Goal: Contribute content: Contribute content

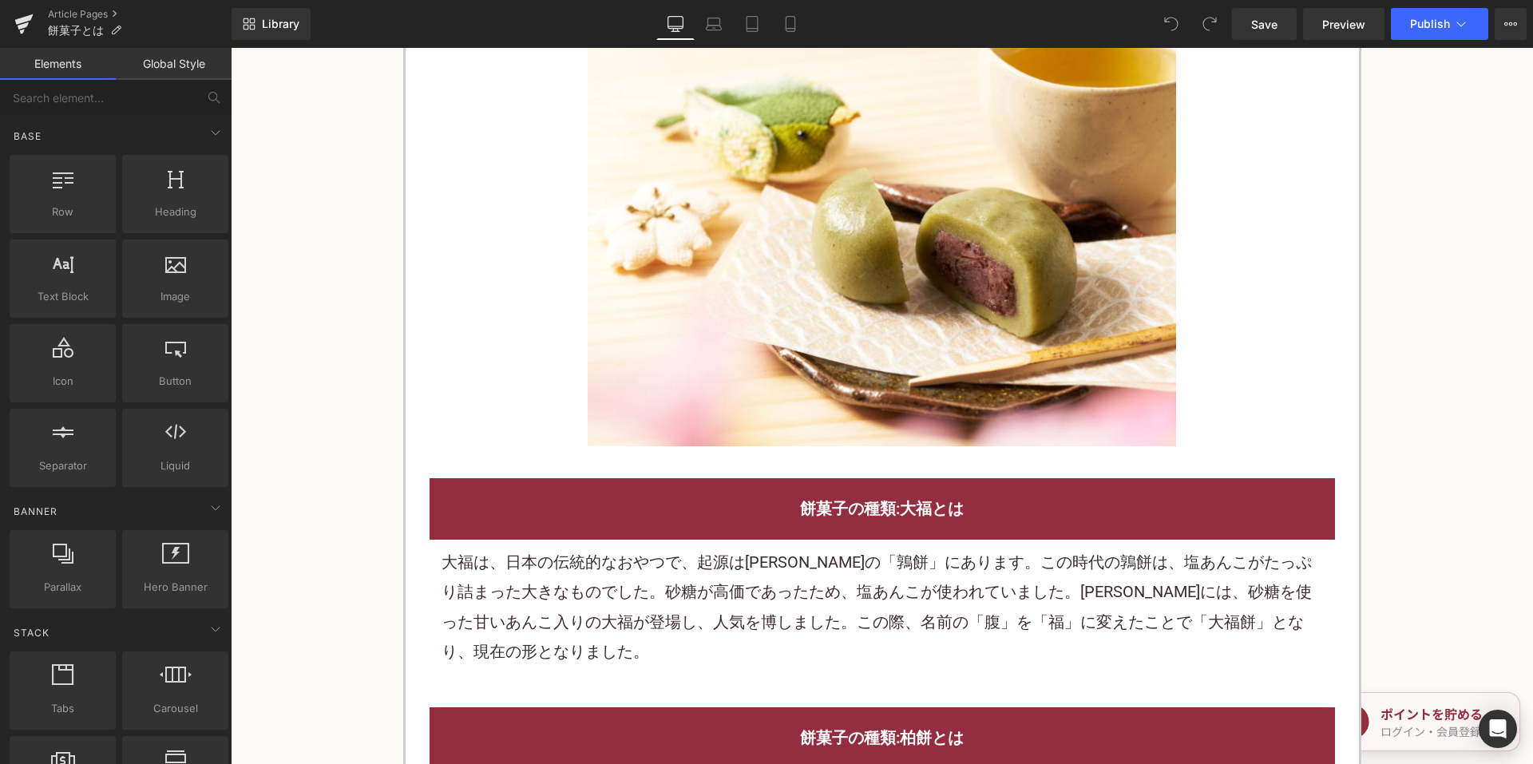
scroll to position [2156, 0]
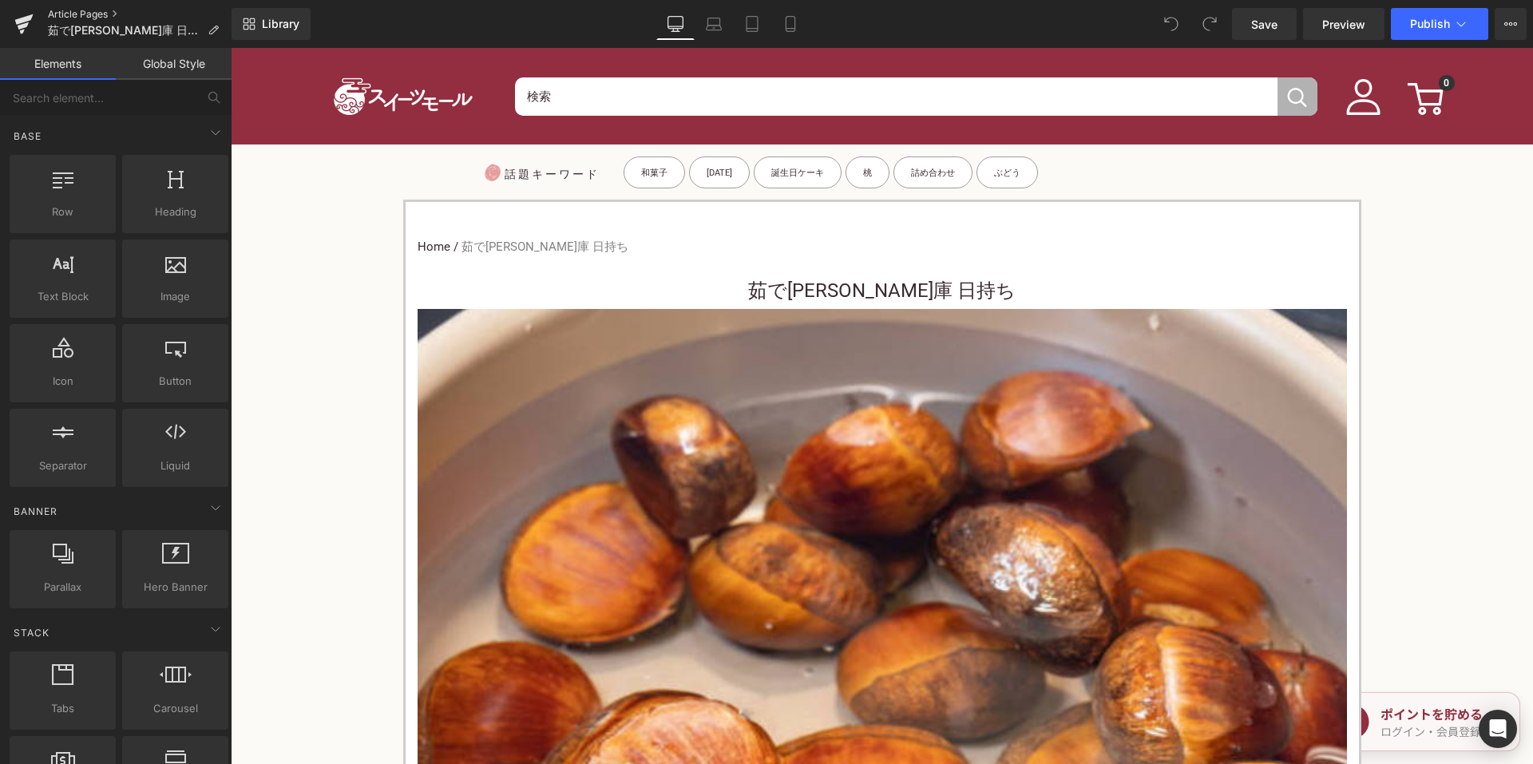
click at [96, 10] on link "Article Pages" at bounding box center [140, 14] width 184 height 13
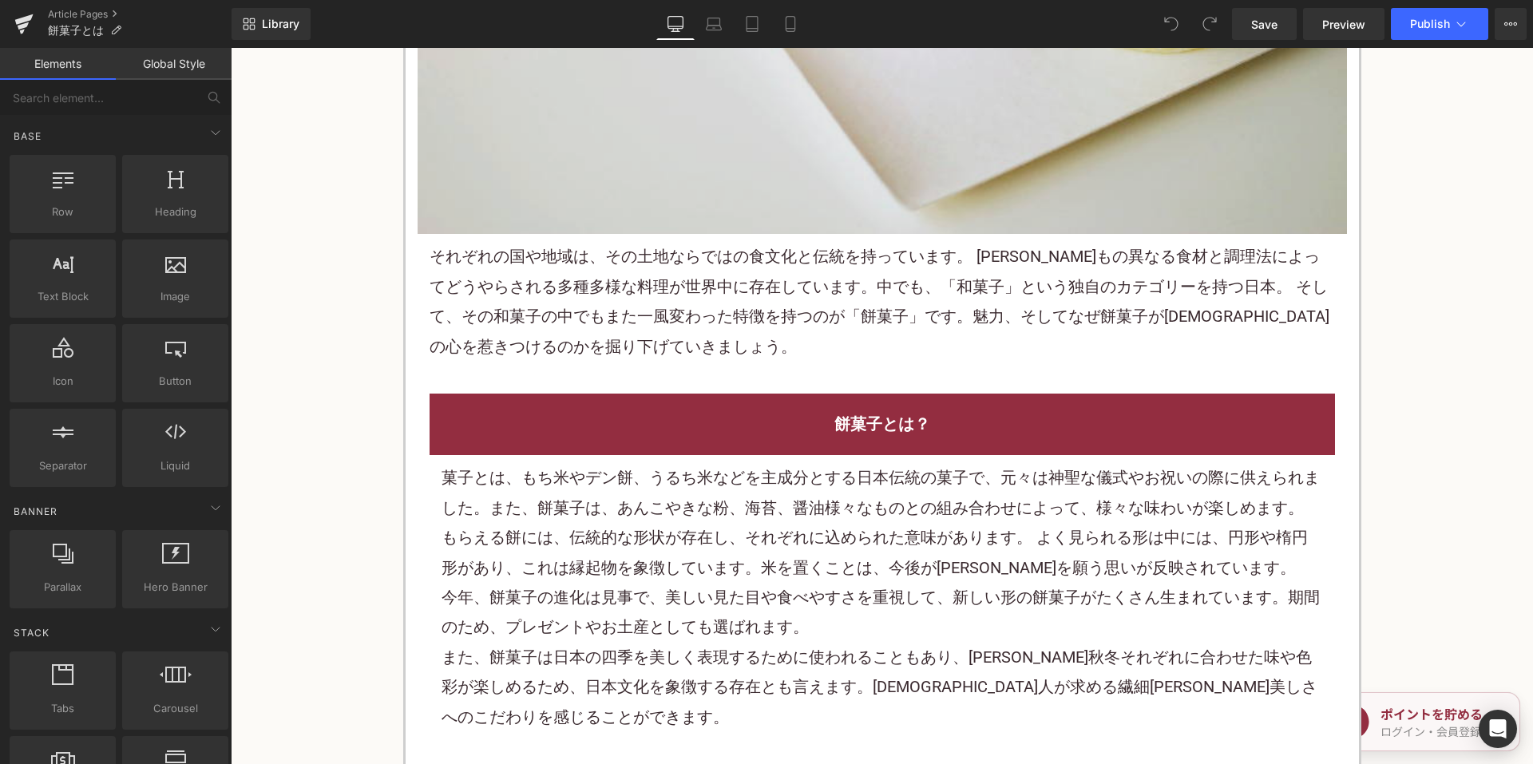
scroll to position [719, 0]
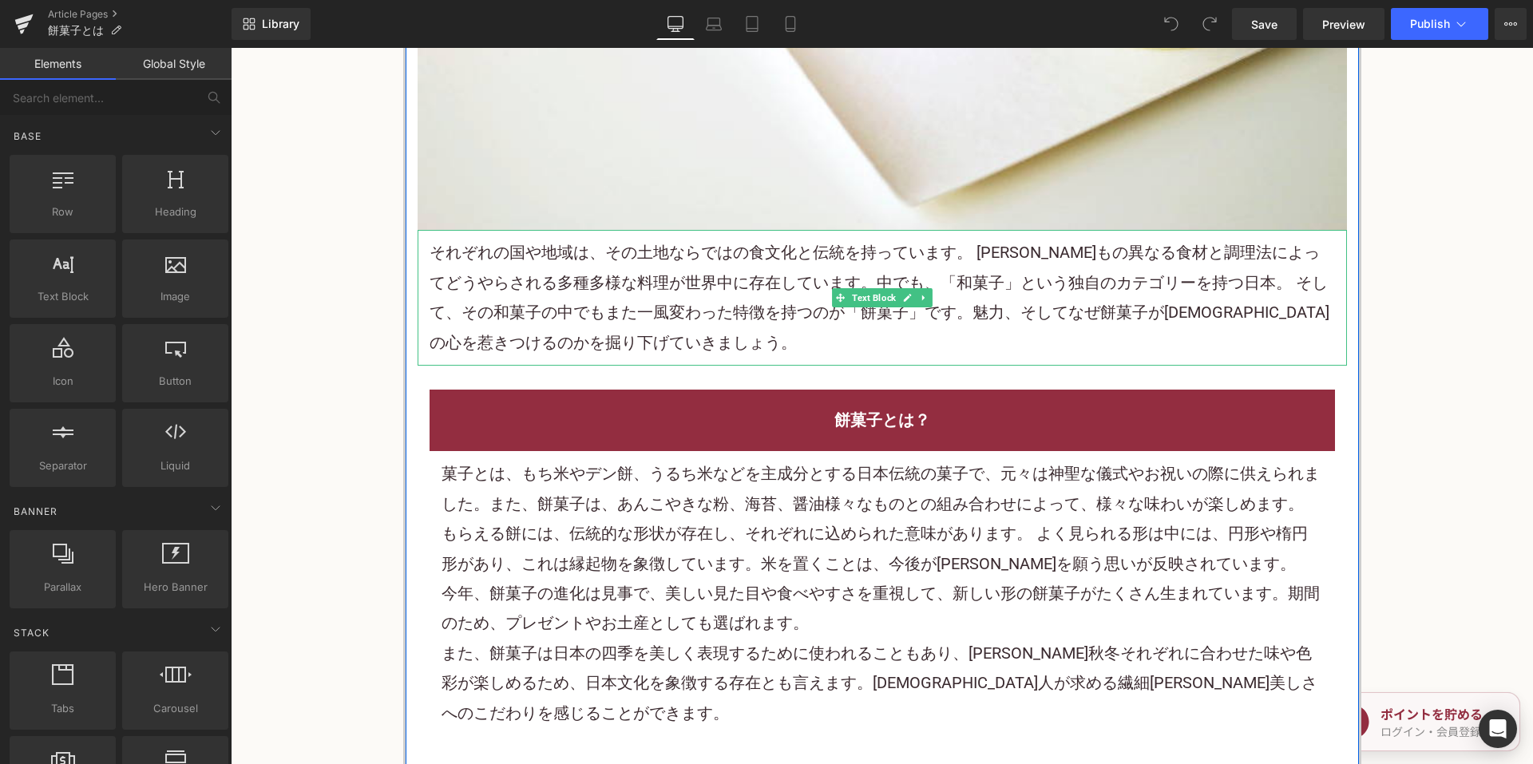
click at [578, 308] on font "それぞれの国や地域は、その土地ならではの食文化と伝統を持っています。 [PERSON_NAME]もの異なる食材と調理法によってどうやらされる多種多様な料理が世…" at bounding box center [880, 297] width 900 height 109
click at [580, 305] on font "それぞれの国や地域は、その土地ならではの食文化と伝統を持っています。 [PERSON_NAME]もの異なる食材と調理法によってどうやらされる多種多様な料理が世…" at bounding box center [880, 297] width 900 height 109
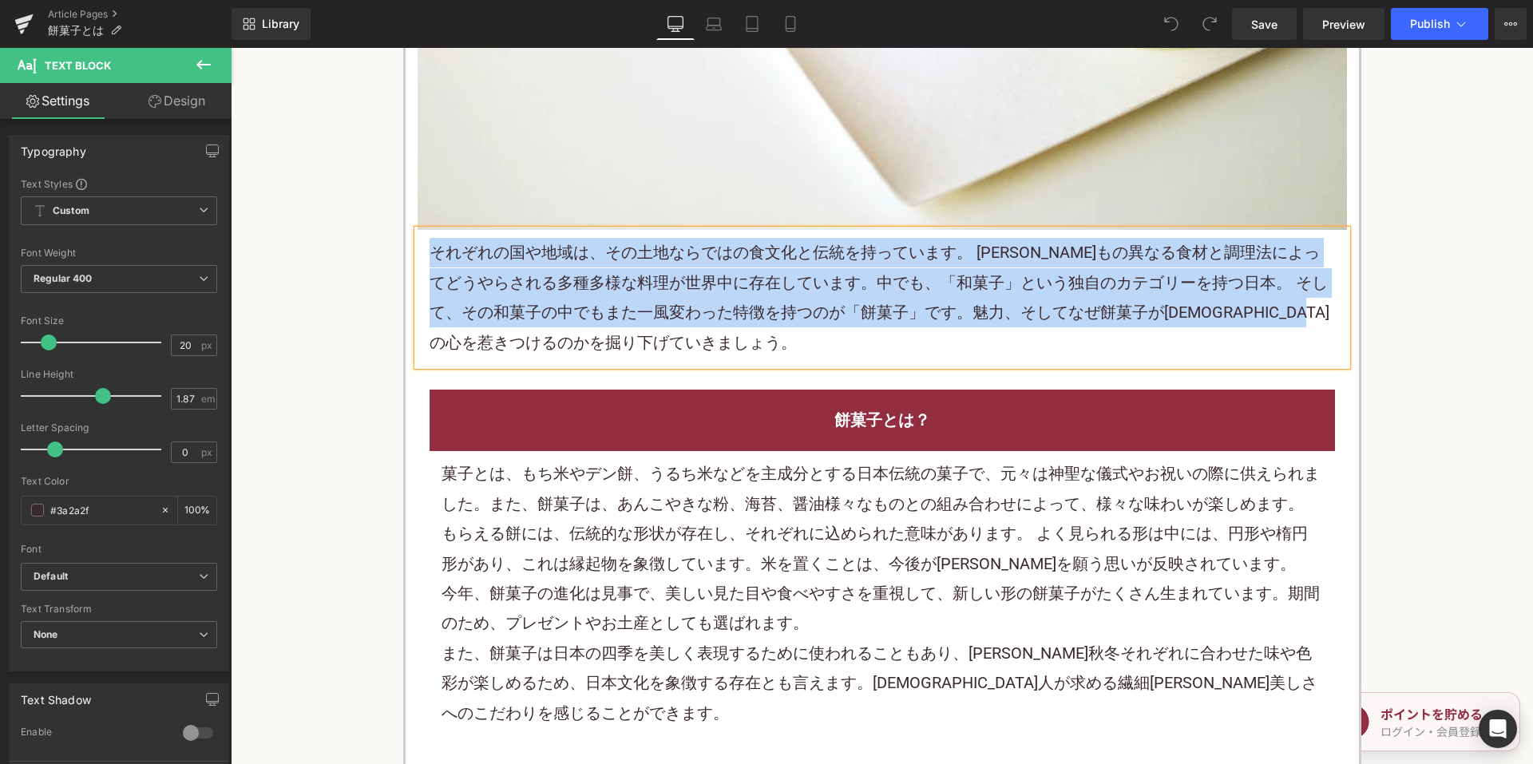
paste div
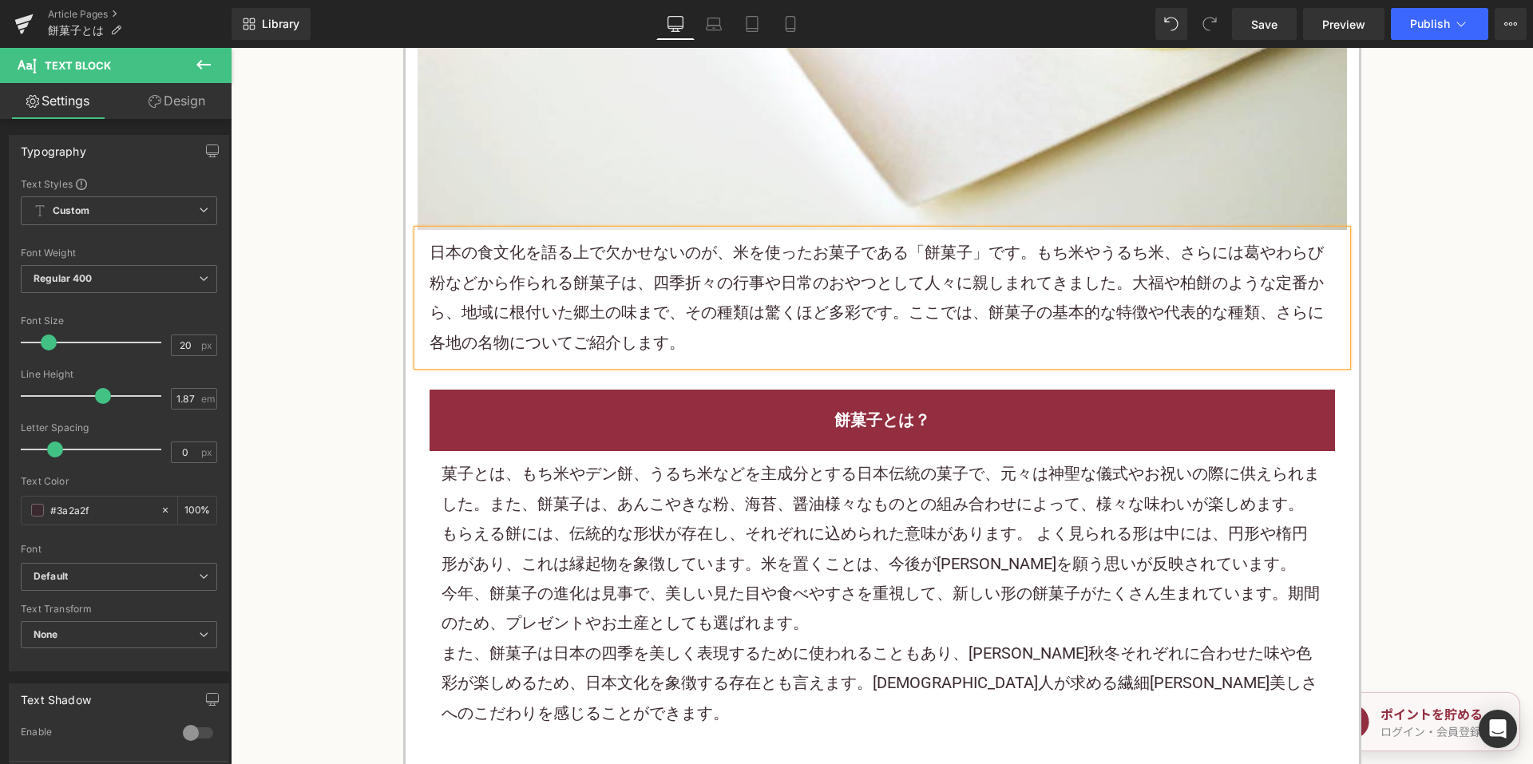
scroll to position [878, 0]
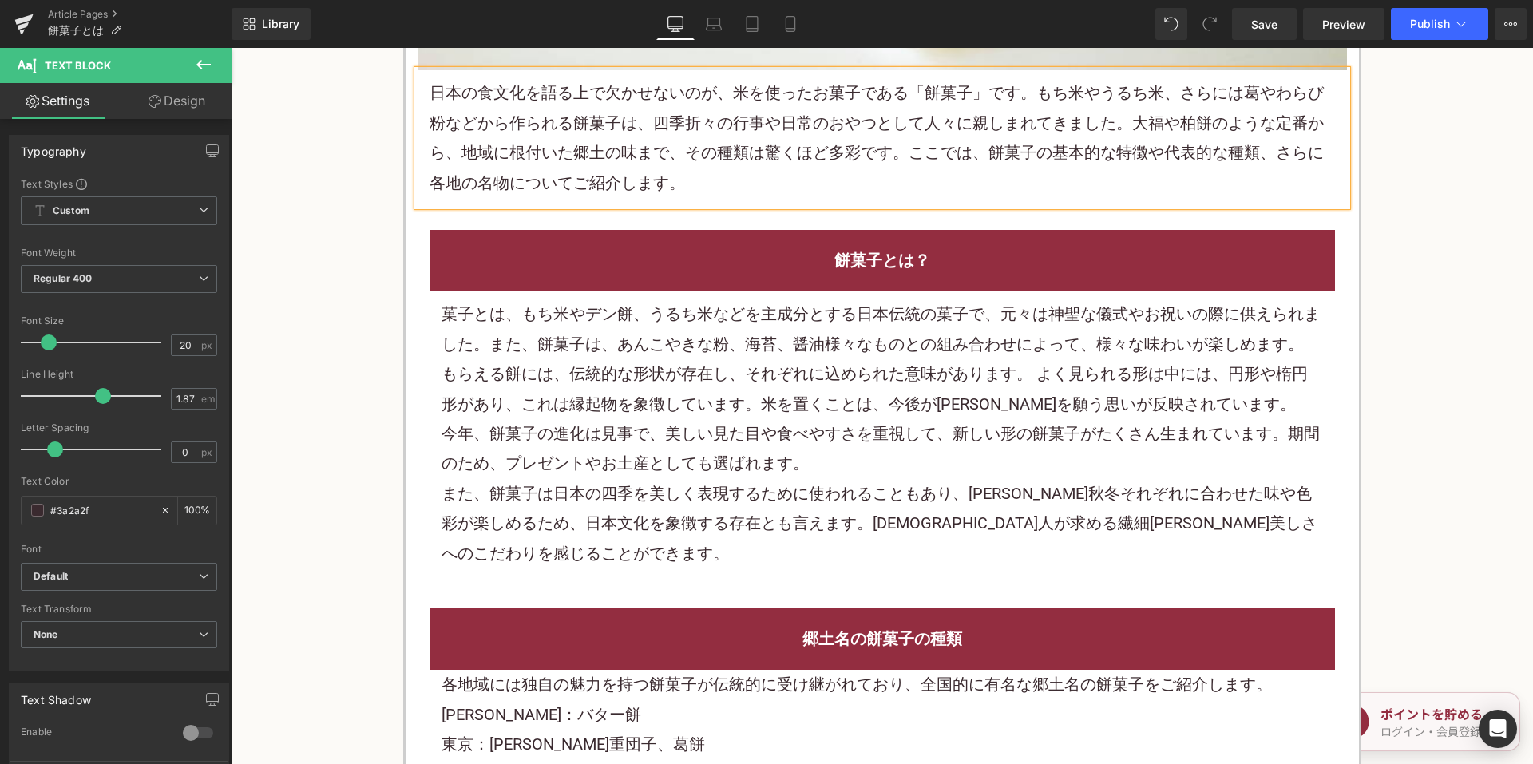
click at [658, 377] on font "もらえる餅には、伝統的な形状が存在し、それぞれに込められた意味があります。 よく見られる形は中には、円形や楕円形があり、これは縁起物を象徴しています。米を置く…" at bounding box center [875, 388] width 866 height 49
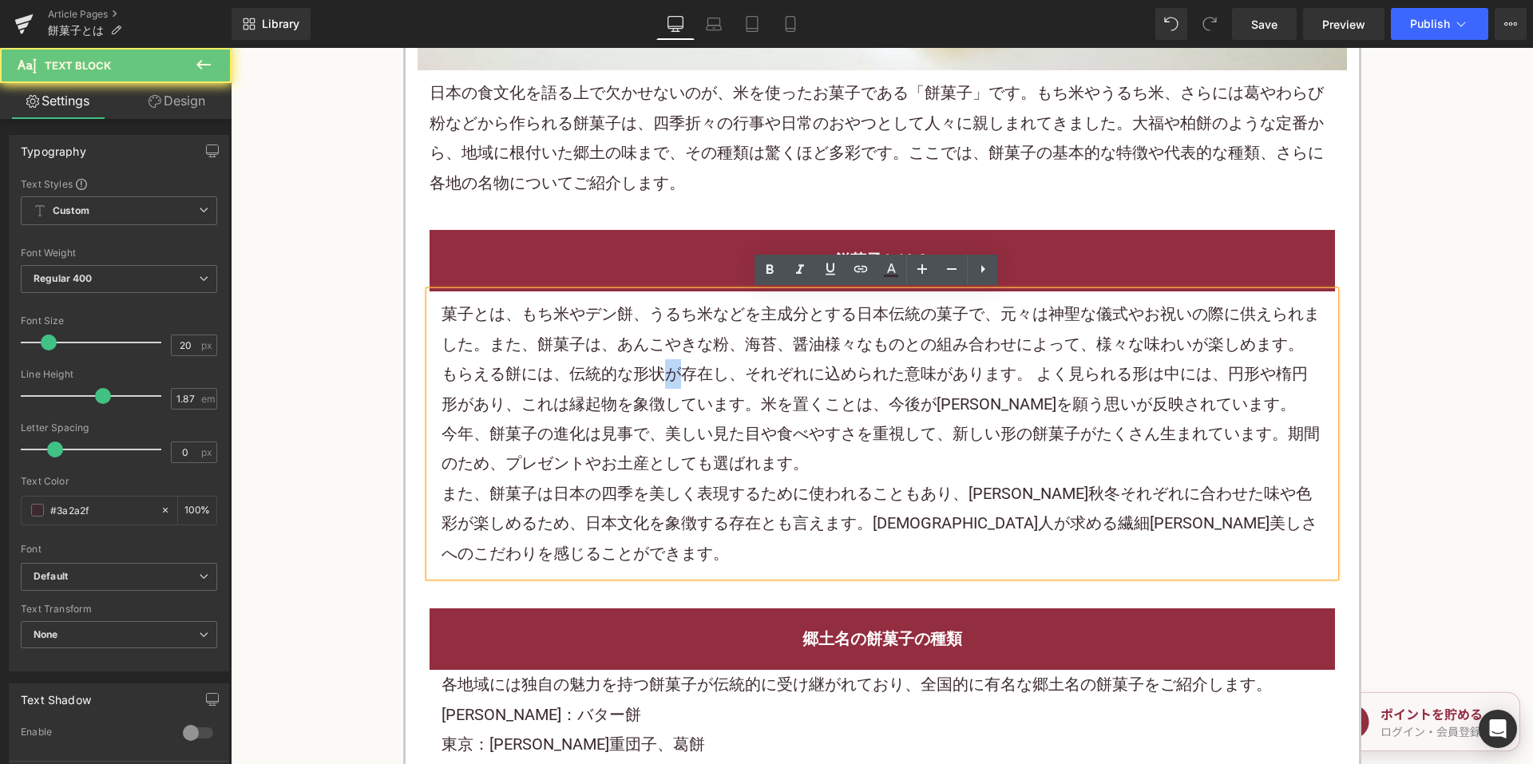
click at [658, 377] on font "もらえる餅には、伝統的な形状が存在し、それぞれに込められた意味があります。 よく見られる形は中には、円形や楕円形があり、これは縁起物を象徴しています。米を置く…" at bounding box center [875, 388] width 866 height 49
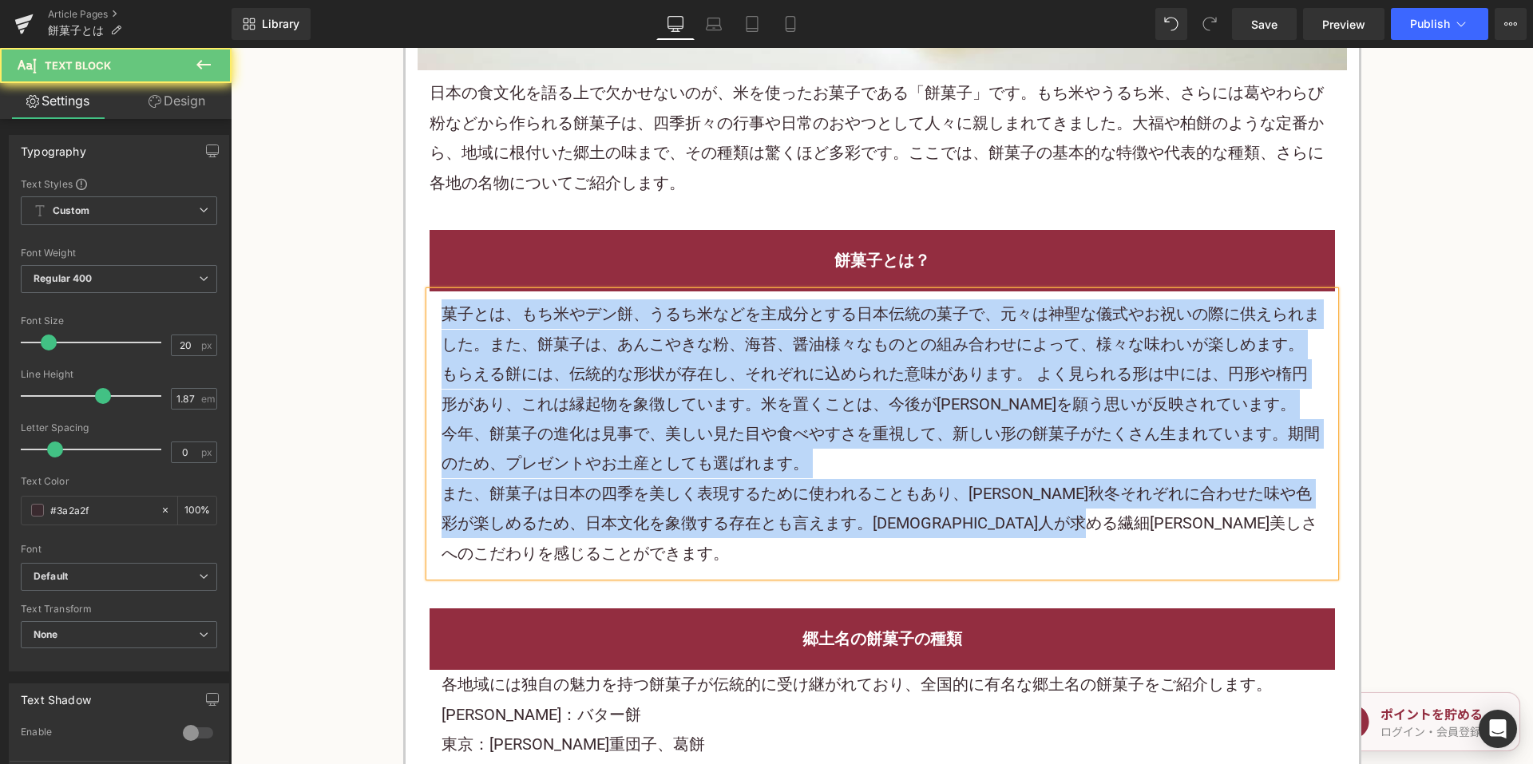
paste div
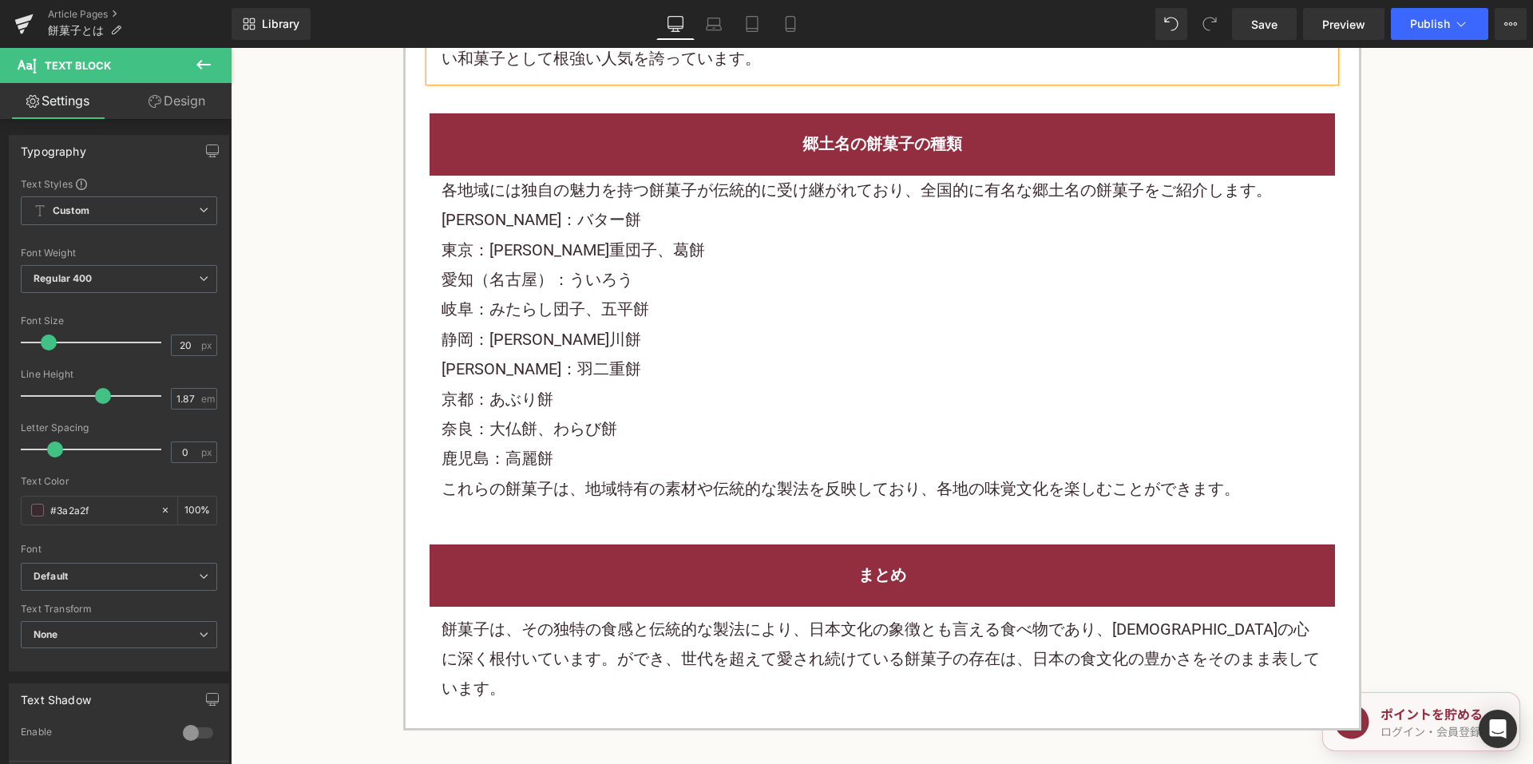
scroll to position [1278, 0]
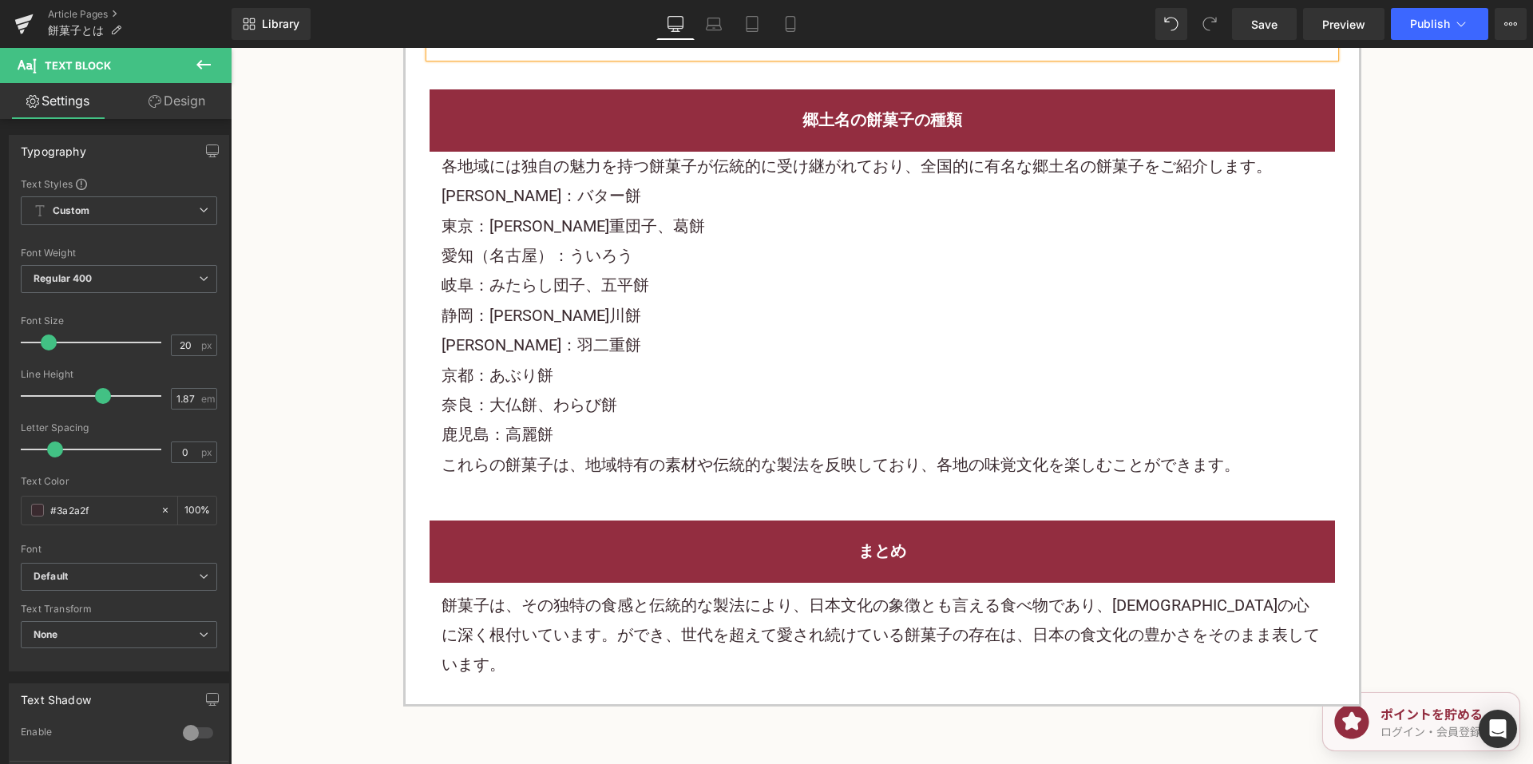
click at [707, 237] on div "東京：羽二重団子、葛餅" at bounding box center [883, 227] width 882 height 30
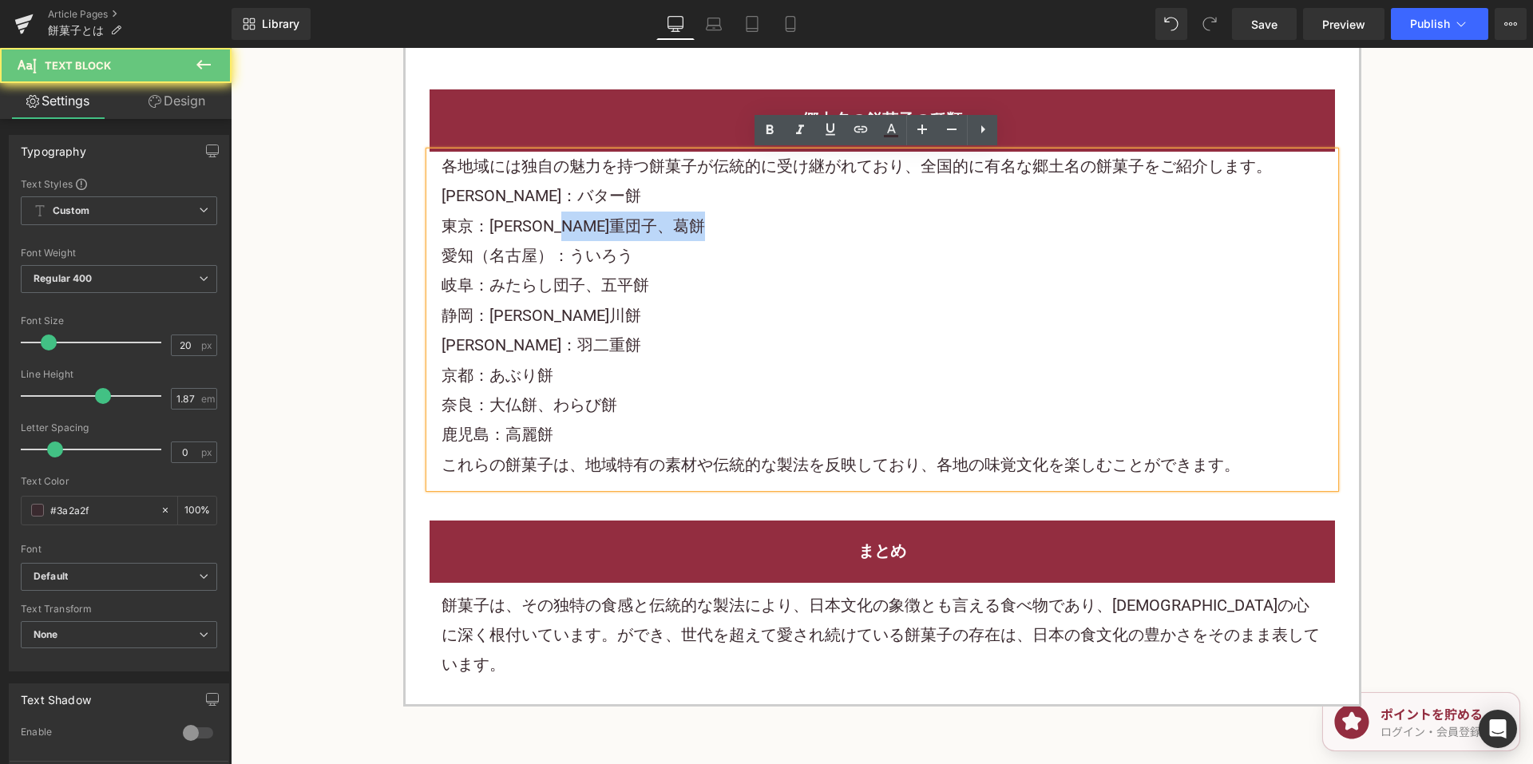
click at [707, 236] on div "東京：羽二重団子、葛餅" at bounding box center [883, 227] width 882 height 30
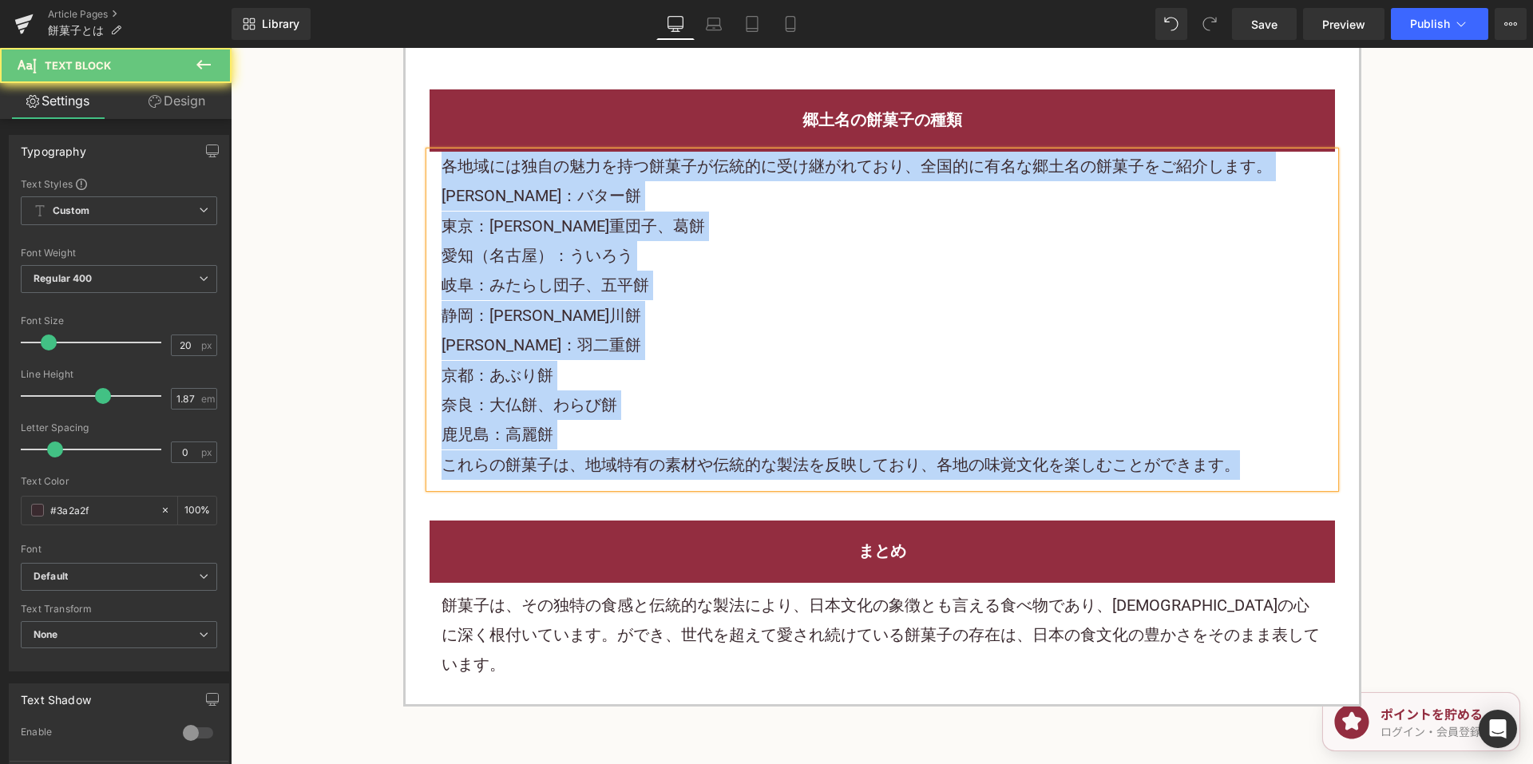
paste div
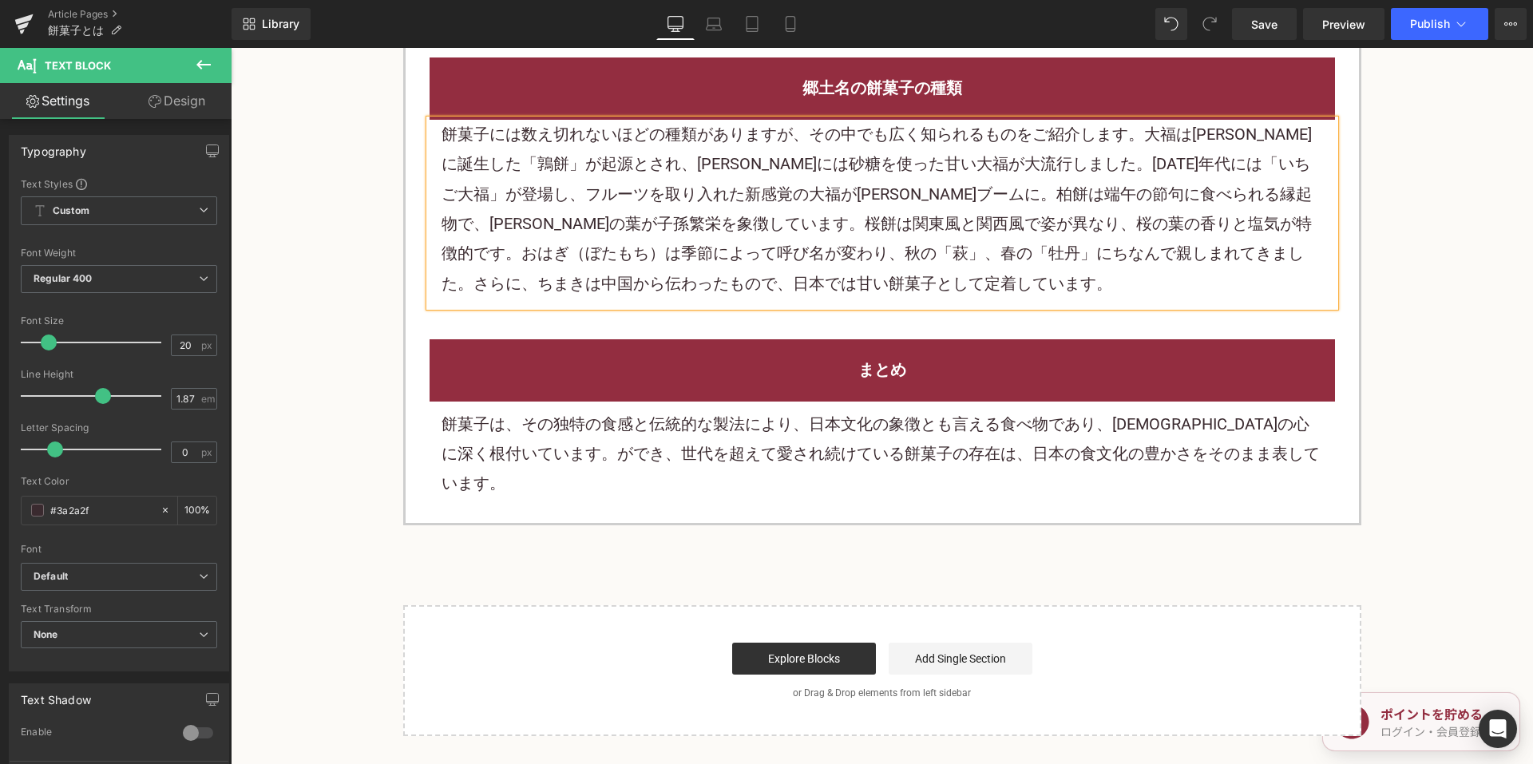
scroll to position [1118, 0]
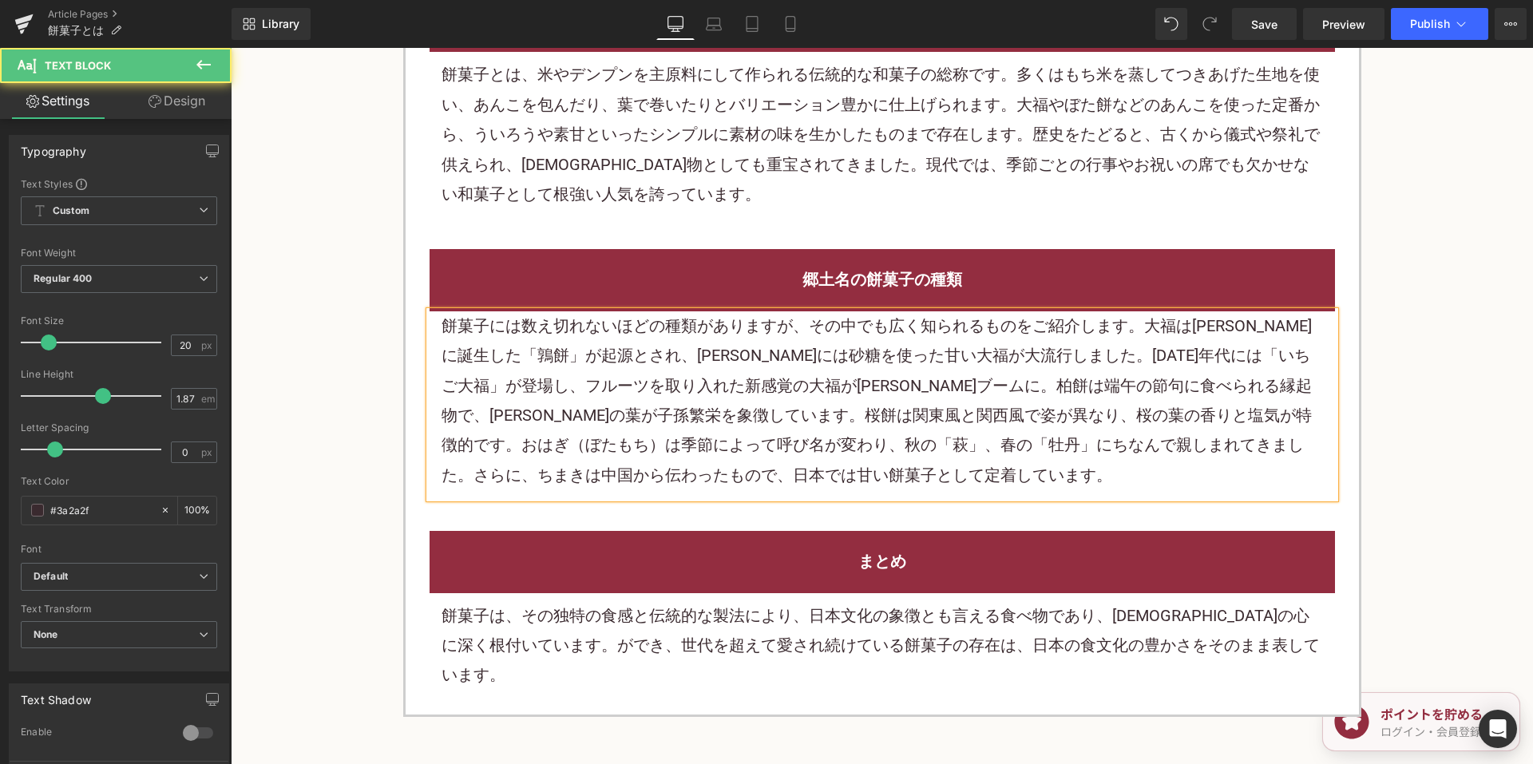
click at [697, 401] on div "餅菓子には数え切れないほどの種類がありますが、その中でも広く知られるものをご紹介します。大福は室町時代に誕生した「鶉餅」が起源とされ、江戸時代には砂糖を使った…" at bounding box center [883, 400] width 882 height 179
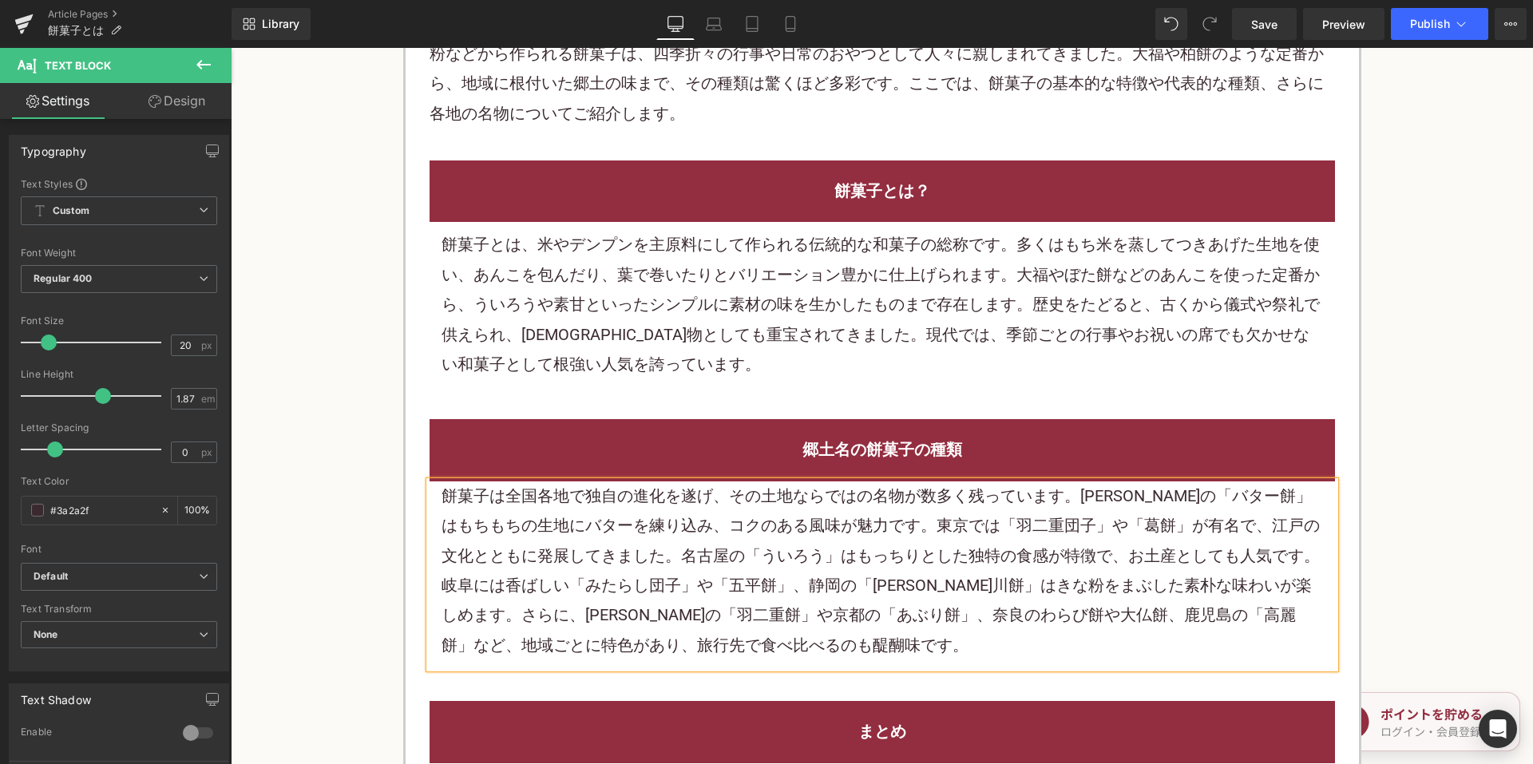
scroll to position [799, 0]
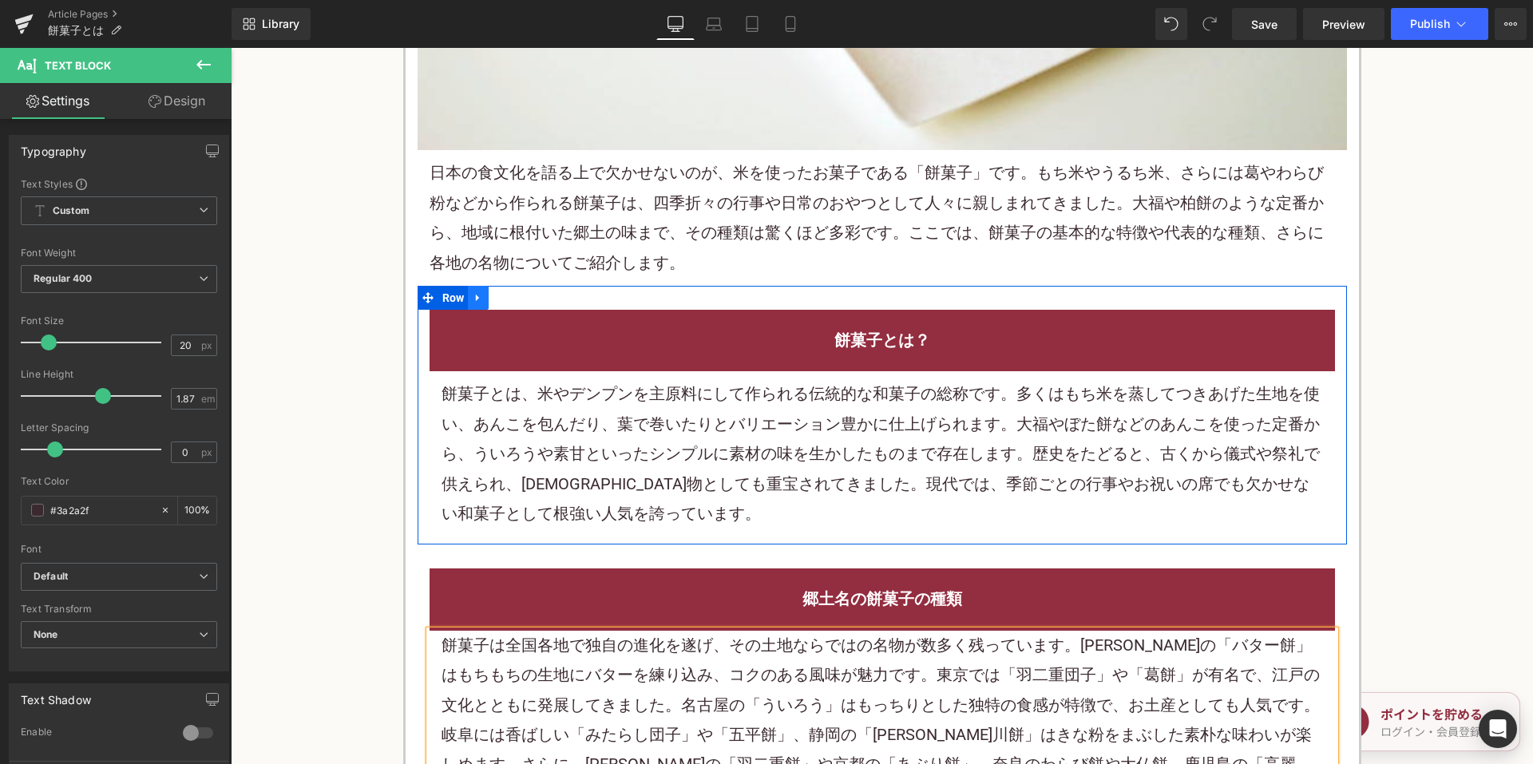
click at [476, 297] on icon at bounding box center [477, 298] width 3 height 7
click at [497, 295] on icon at bounding box center [499, 297] width 11 height 11
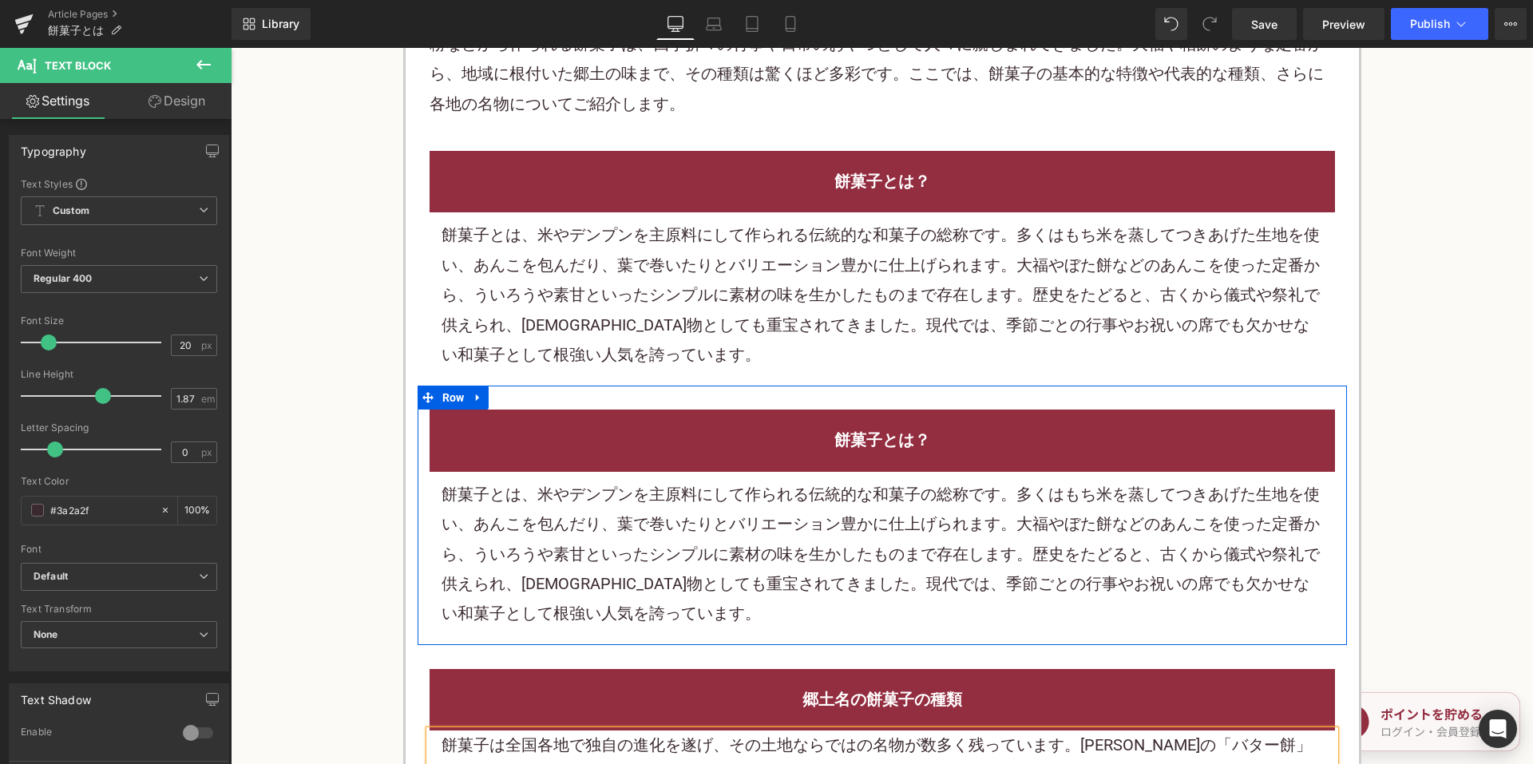
click at [644, 556] on div "餅菓子とは、米やデンプンを主原料にして作られる伝統的な和菓子の総称です。多くはもち米を蒸してつきあげた生地を使い、あんこを包んだり、葉で巻いたりとバリエーショ…" at bounding box center [883, 554] width 882 height 149
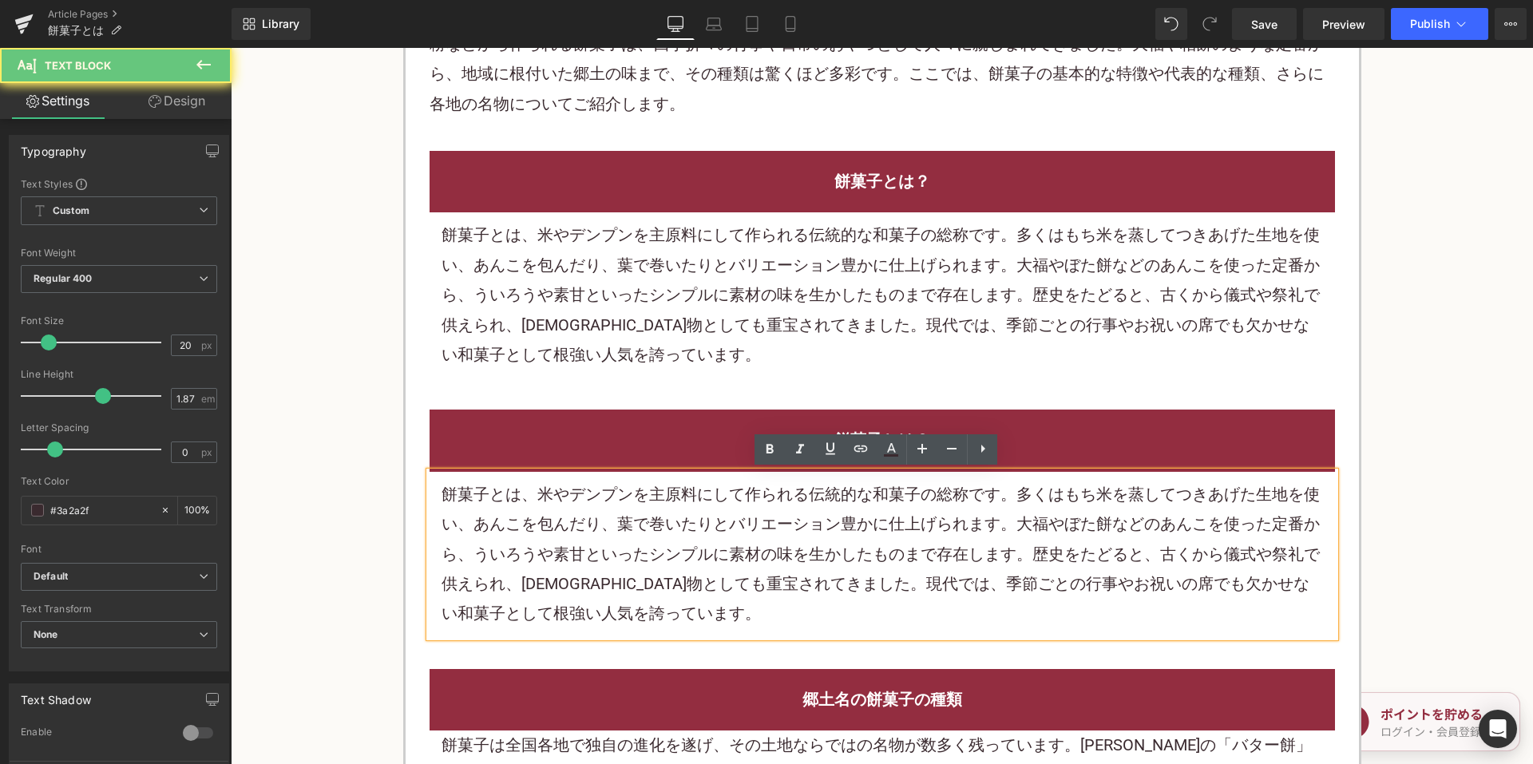
scroll to position [958, 0]
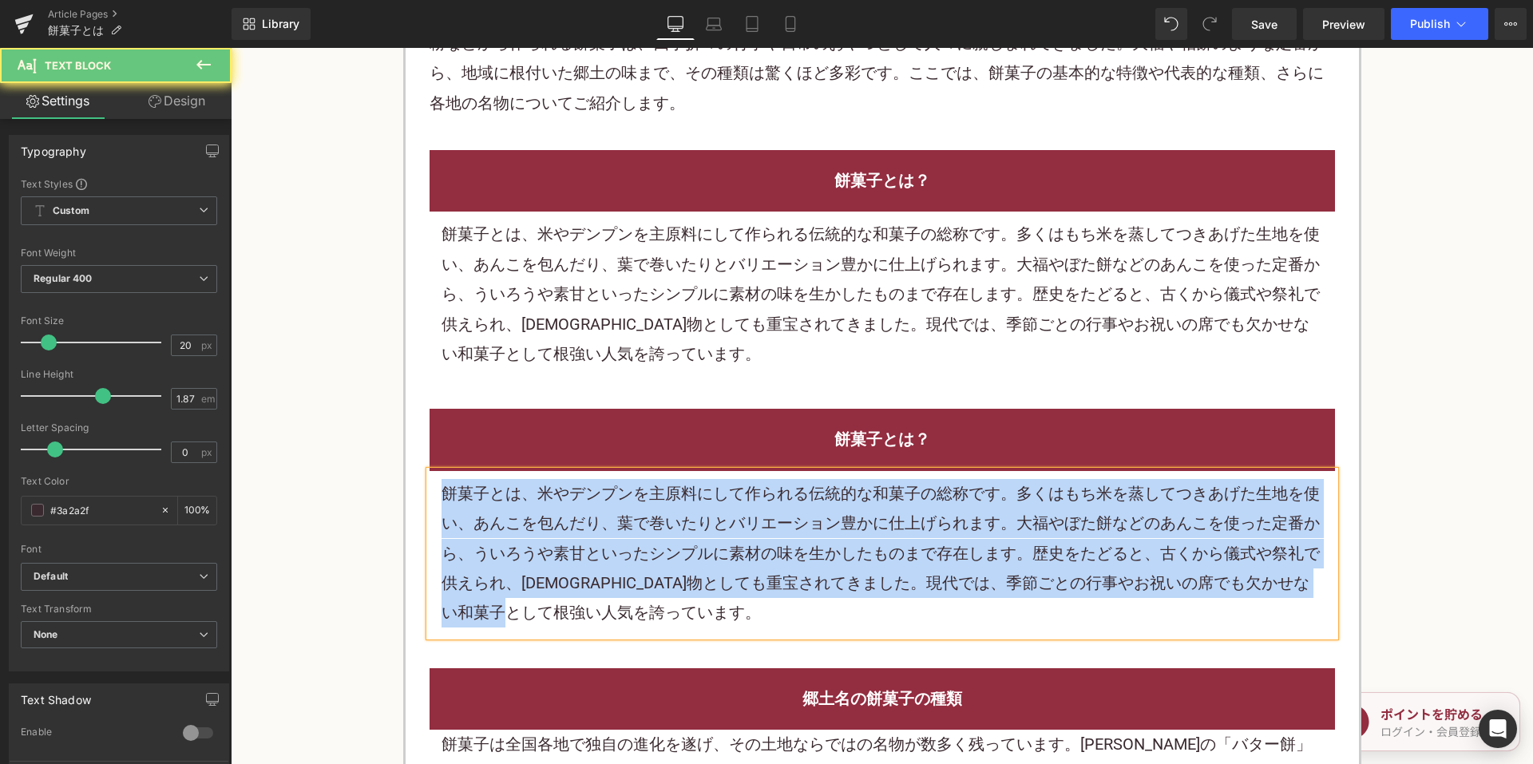
paste div
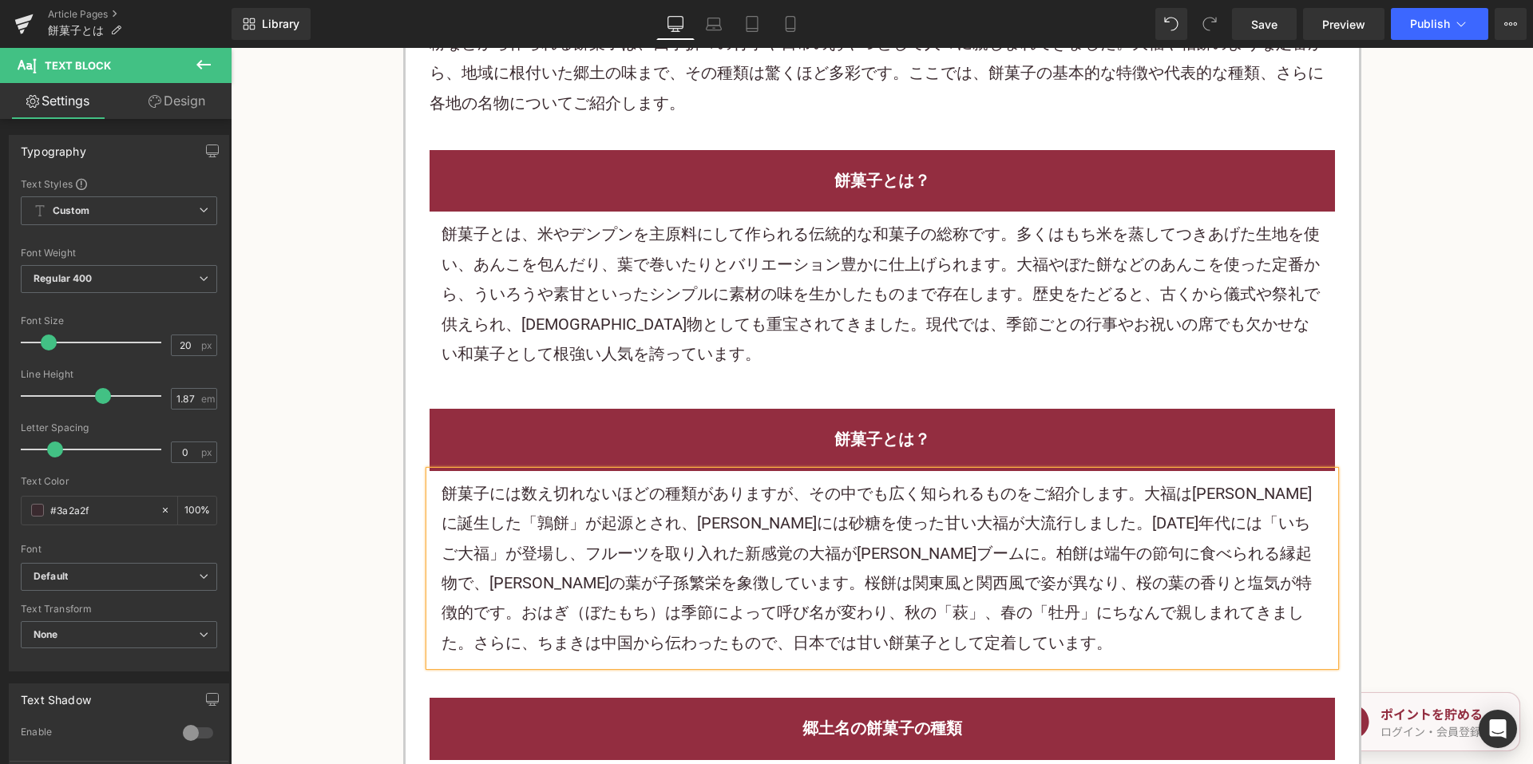
click at [231, 48] on div at bounding box center [231, 48] width 0 height 0
click at [763, 430] on h2 "餅菓子とは？" at bounding box center [883, 440] width 882 height 30
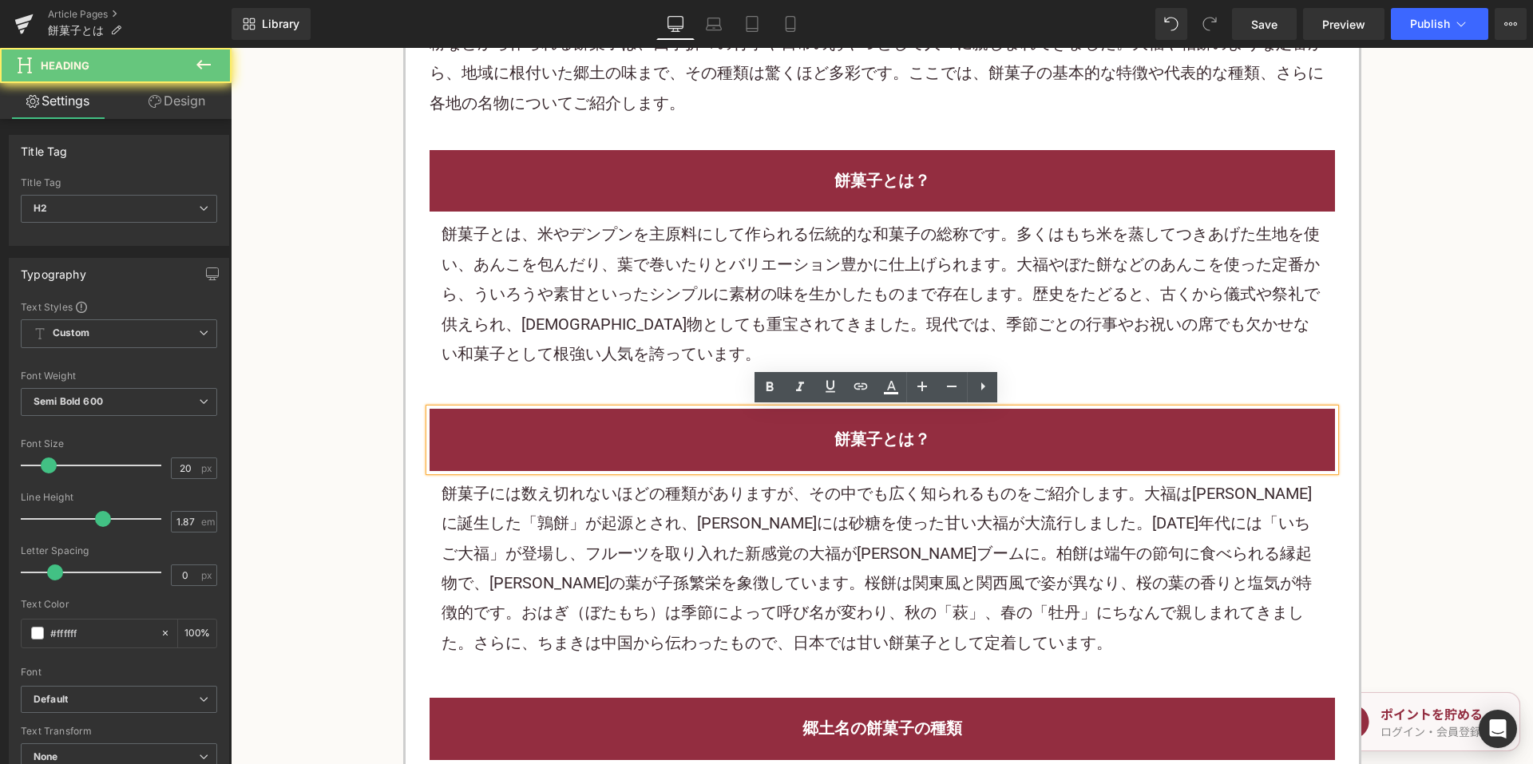
click at [767, 430] on h2 "餅菓子とは？" at bounding box center [883, 440] width 882 height 30
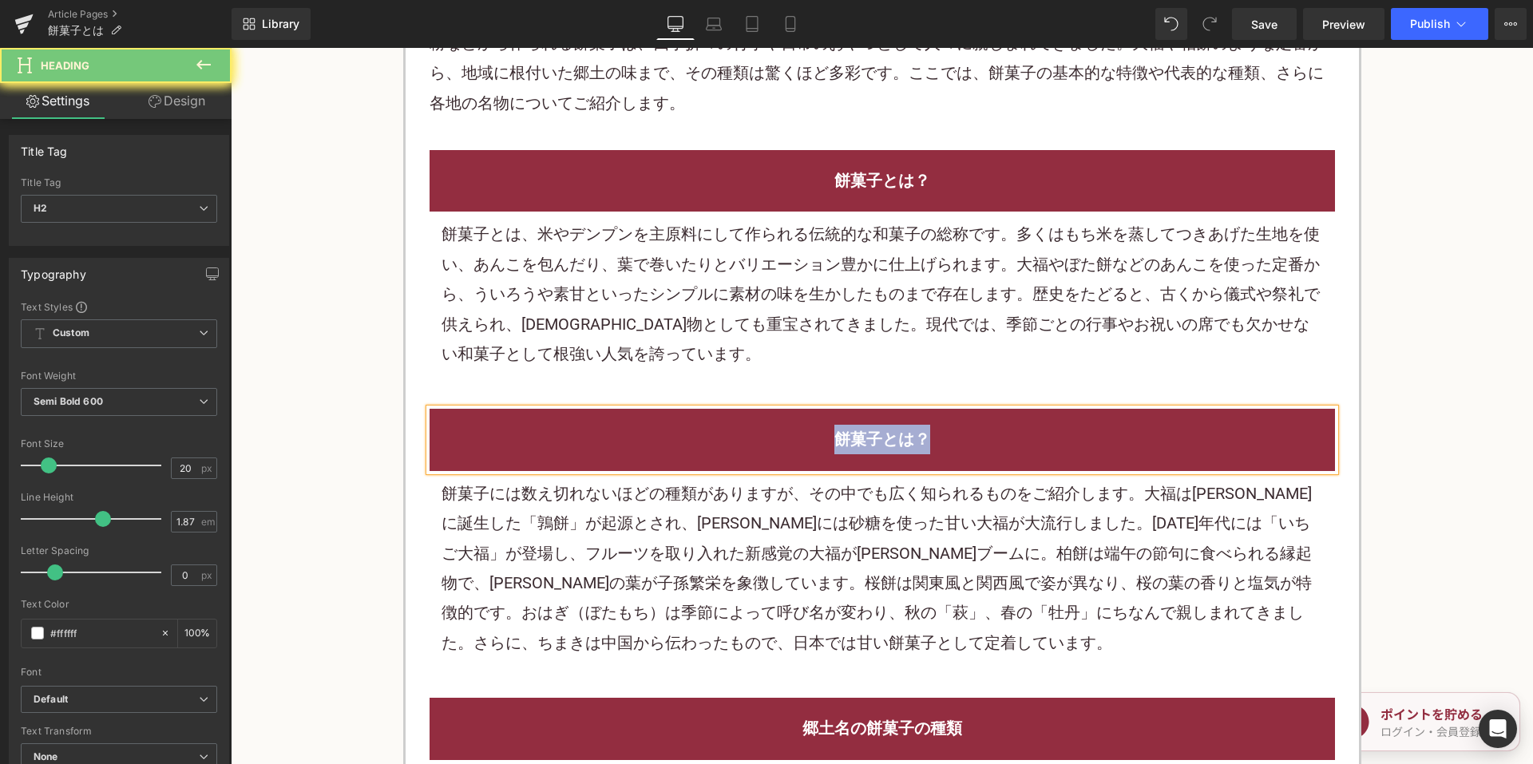
paste div
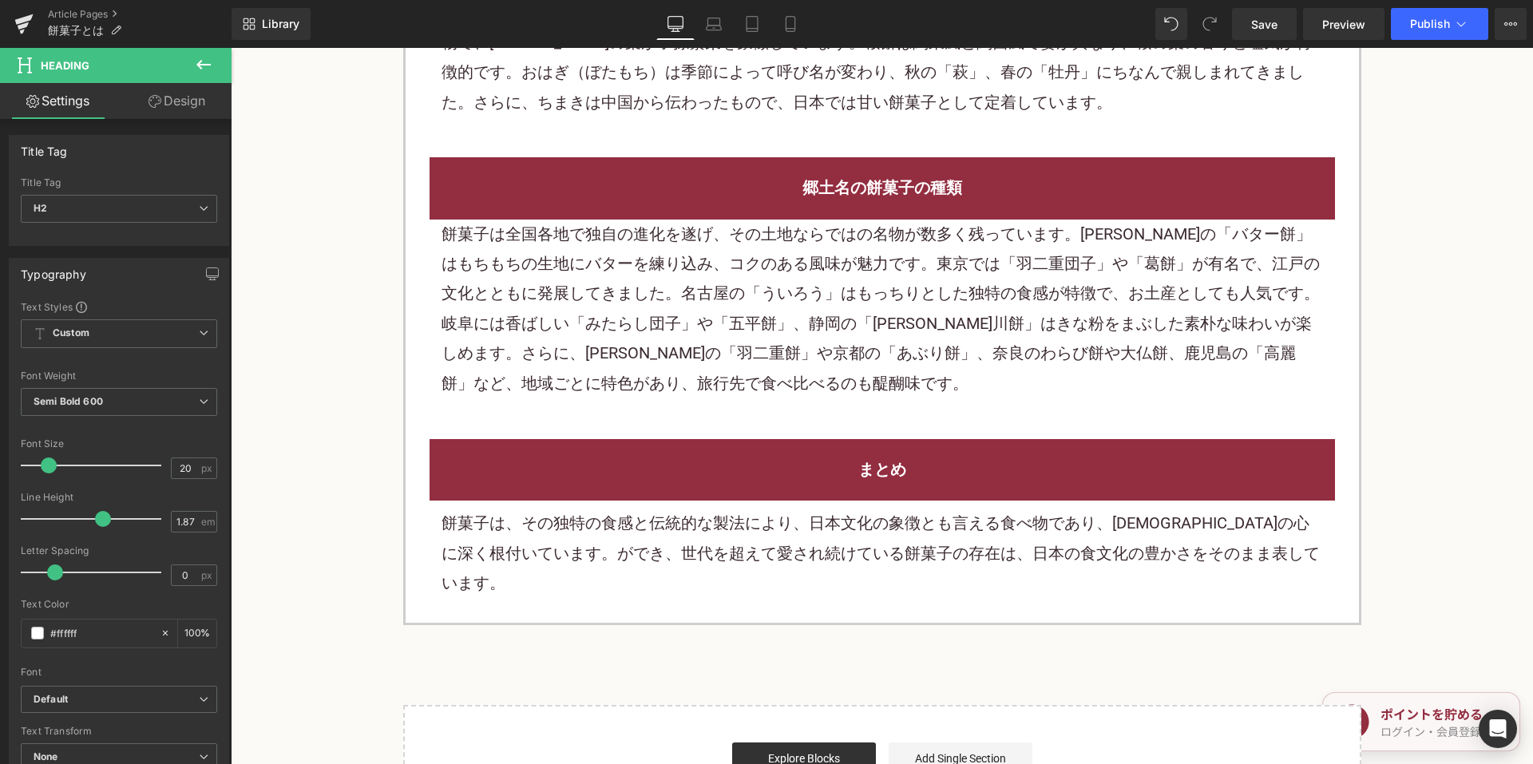
scroll to position [1517, 0]
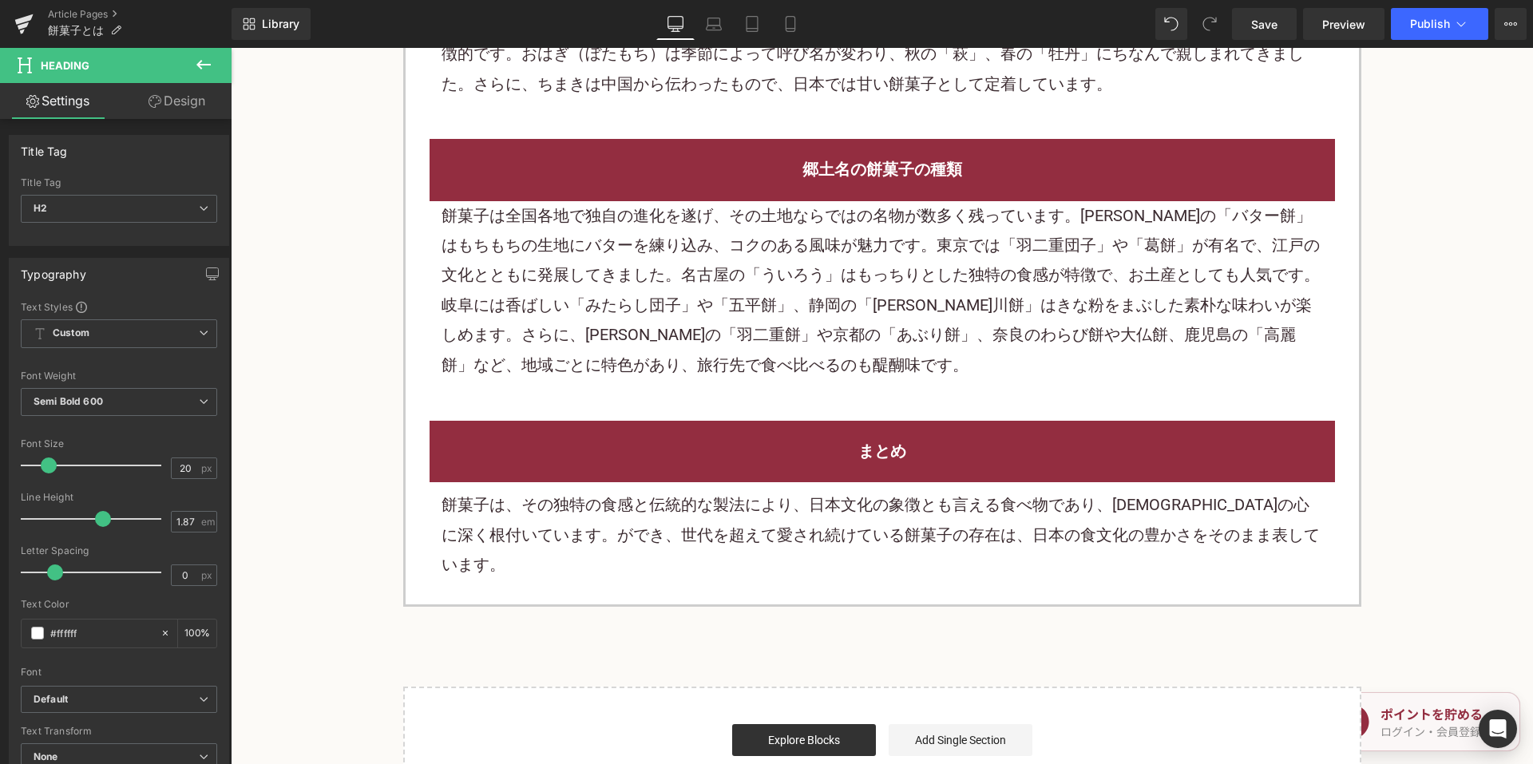
click at [667, 497] on font "餅菓子は、その独特の食感と伝統的な製法により、日本文化の象徴とも言える食べ物であり、日本人の心に深く根付いています。ができ、世代を超えて愛され続けている餅菓子…" at bounding box center [881, 534] width 878 height 79
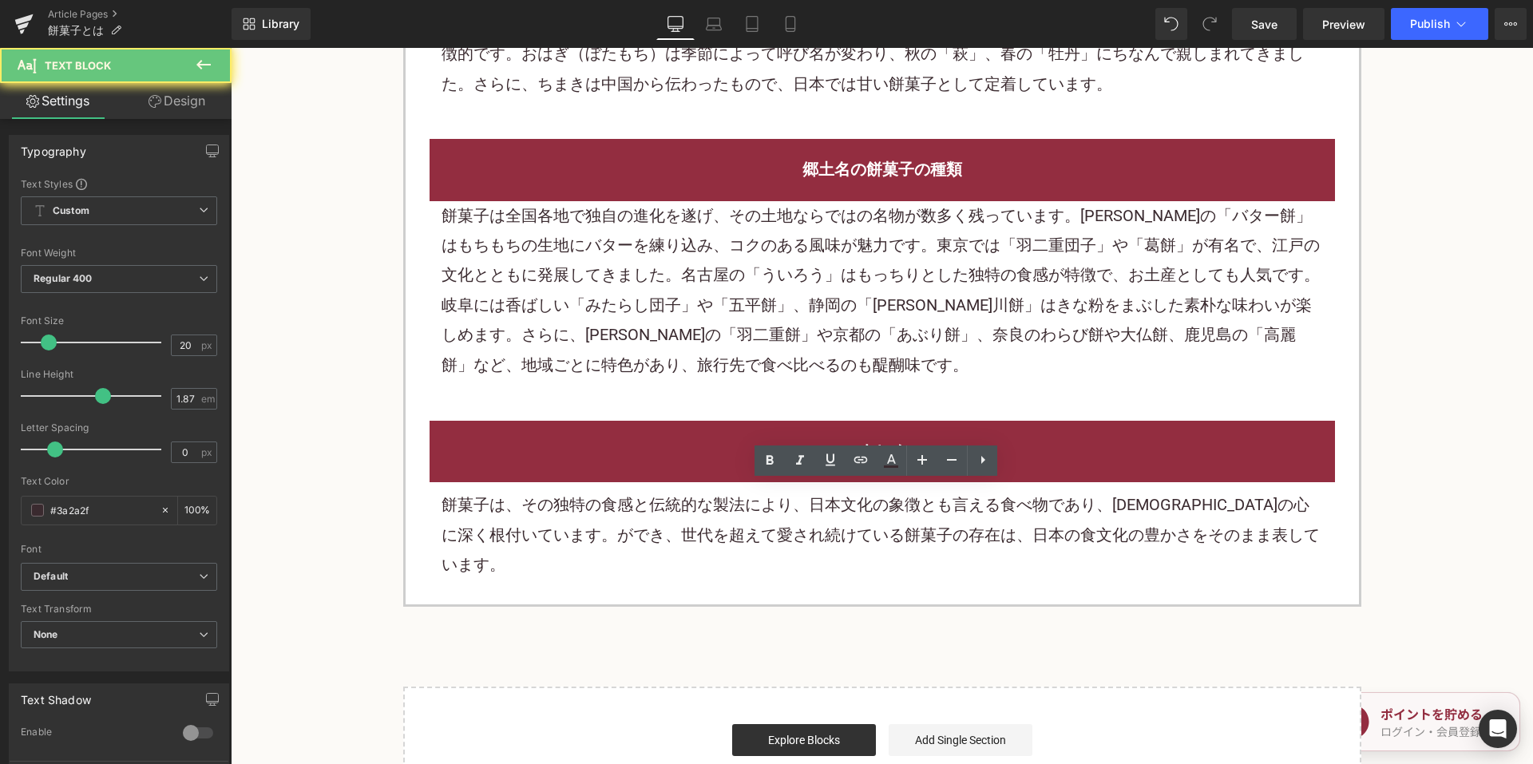
click at [667, 495] on font "餅菓子は、その独特の食感と伝統的な製法により、日本文化の象徴とも言える食べ物であり、日本人の心に深く根付いています。ができ、世代を超えて愛され続けている餅菓子…" at bounding box center [881, 534] width 878 height 79
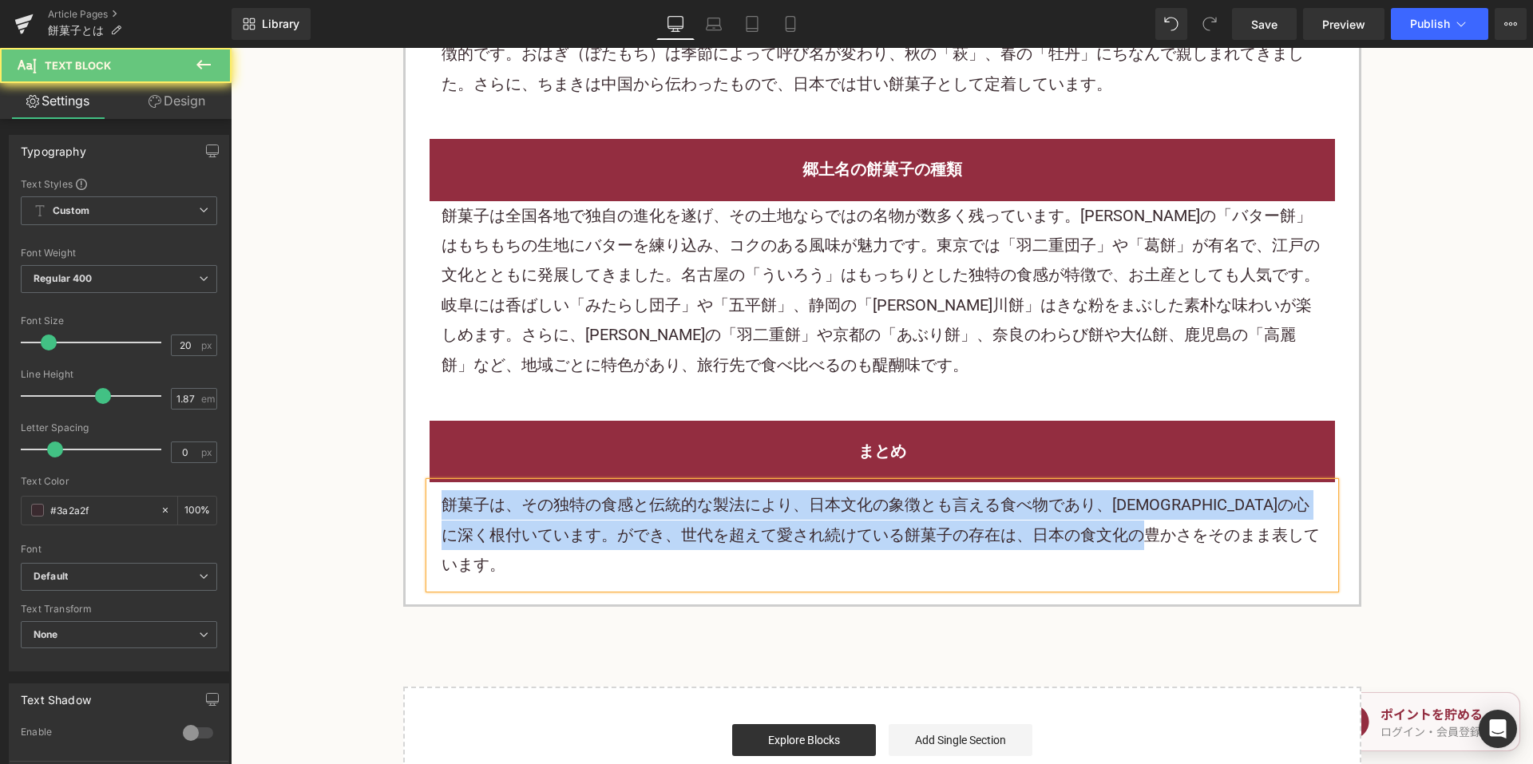
paste div
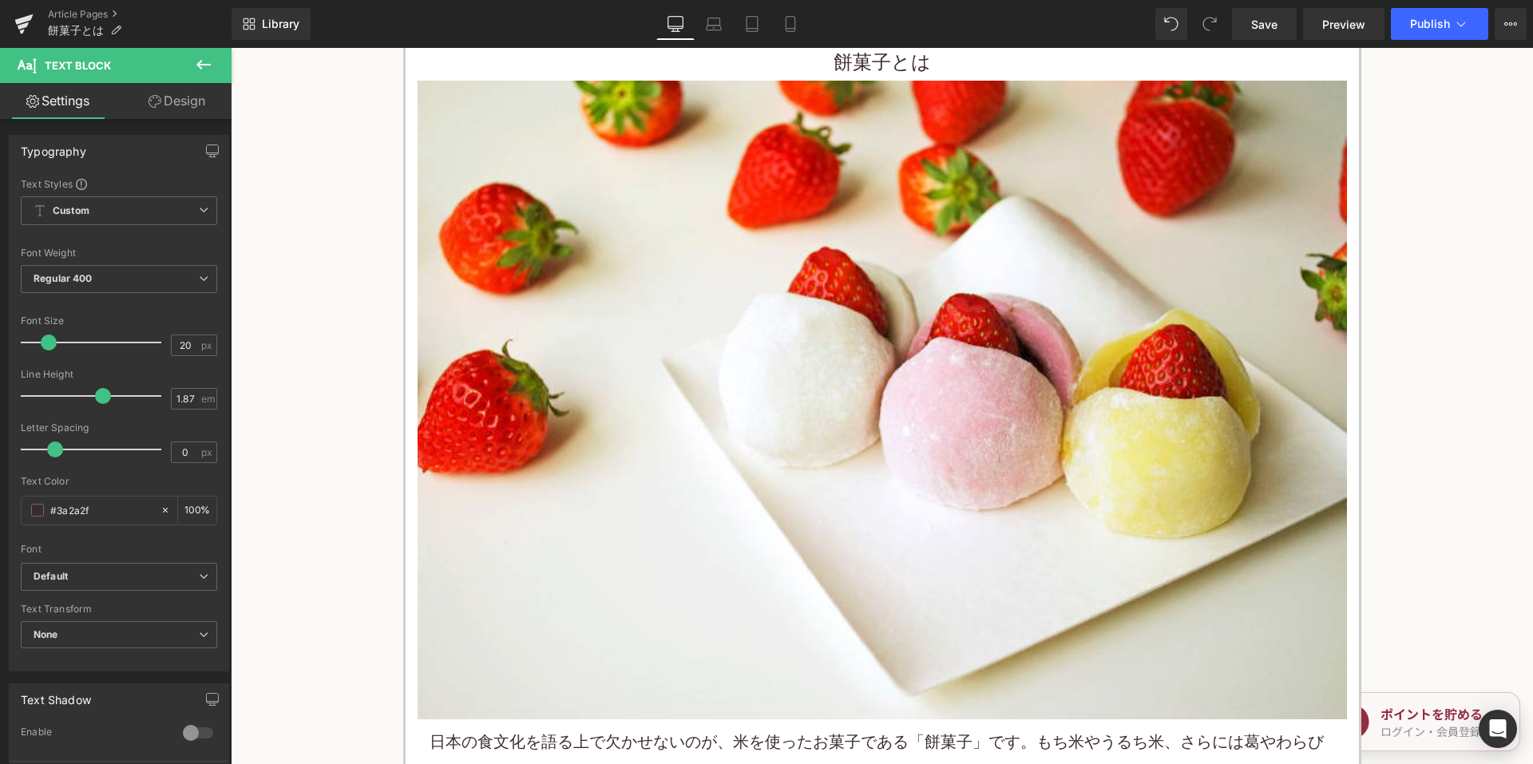
scroll to position [639, 0]
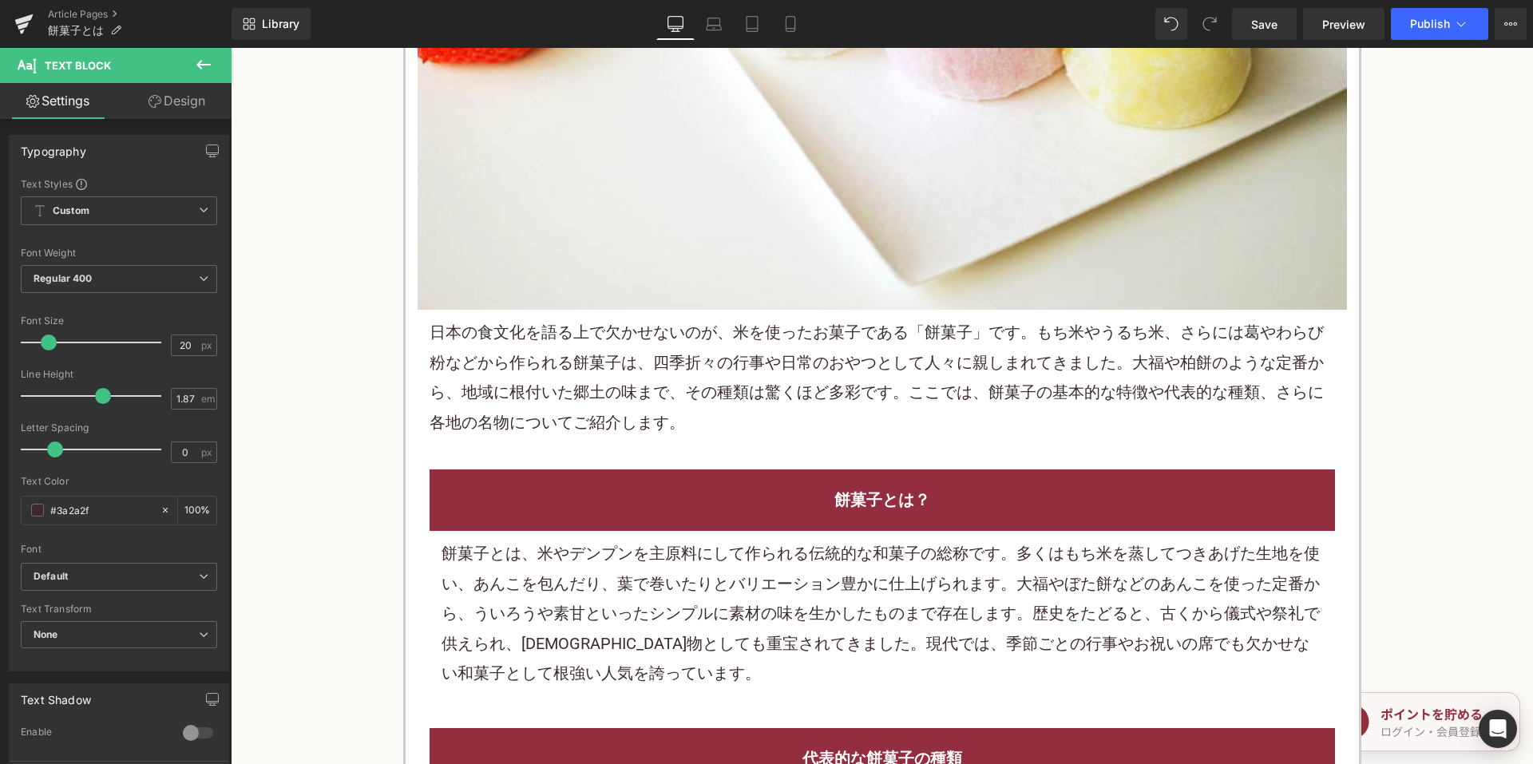
click at [854, 393] on font "日本の食文化を語る上で欠かせないのが、米を使ったお菓子である「餅菓子」です。もち米やうるち米、さらには葛やわらび粉などから作られる餅菓子は、四季折々の行事や日…" at bounding box center [877, 377] width 894 height 109
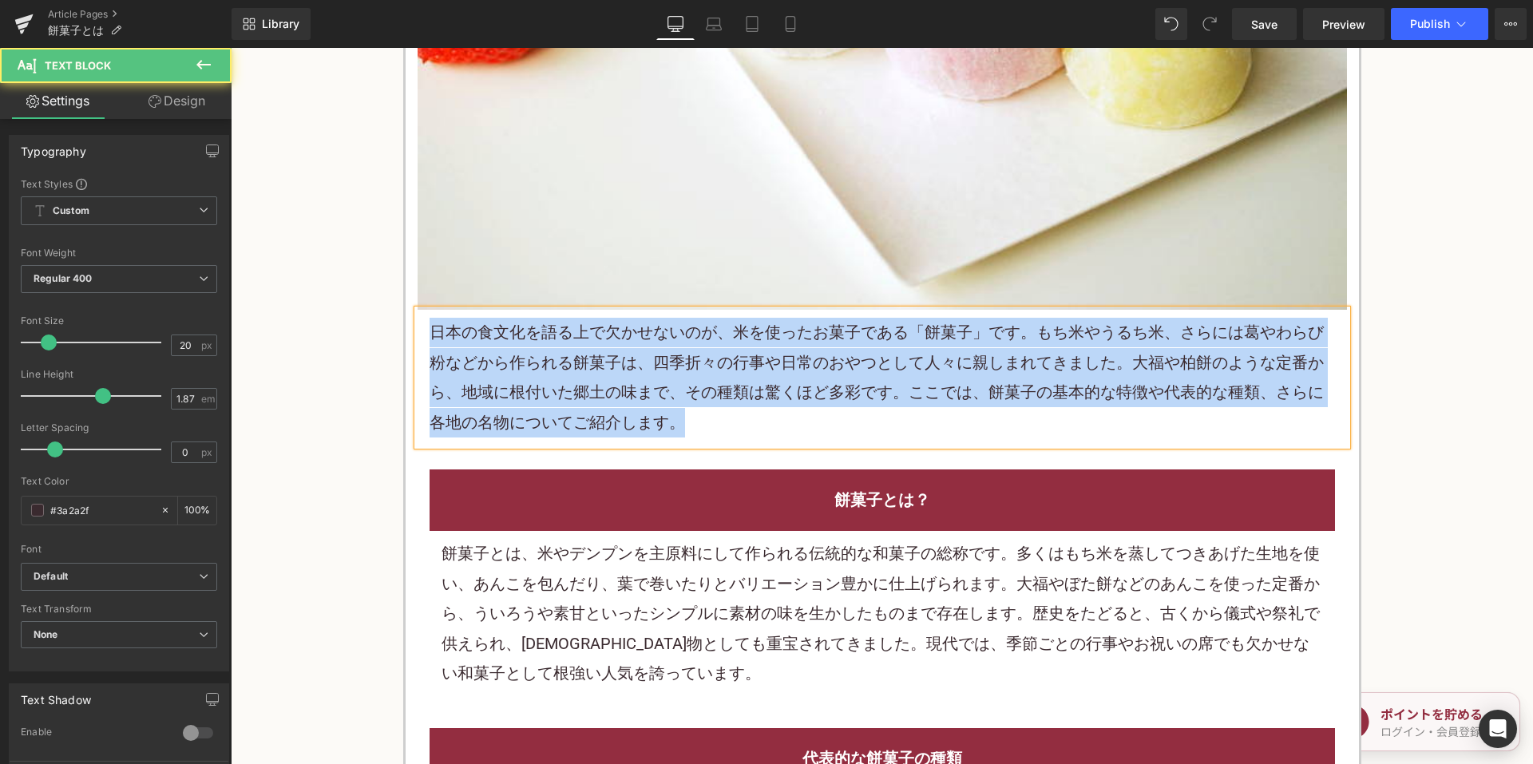
copy font "日本の食文化を語る上で欠かせないのが、米を使ったお菓子である「餅菓子」です。もち米やうるち米、さらには葛やわらび粉などから作られる餅菓子は、四季折々の行事や日…"
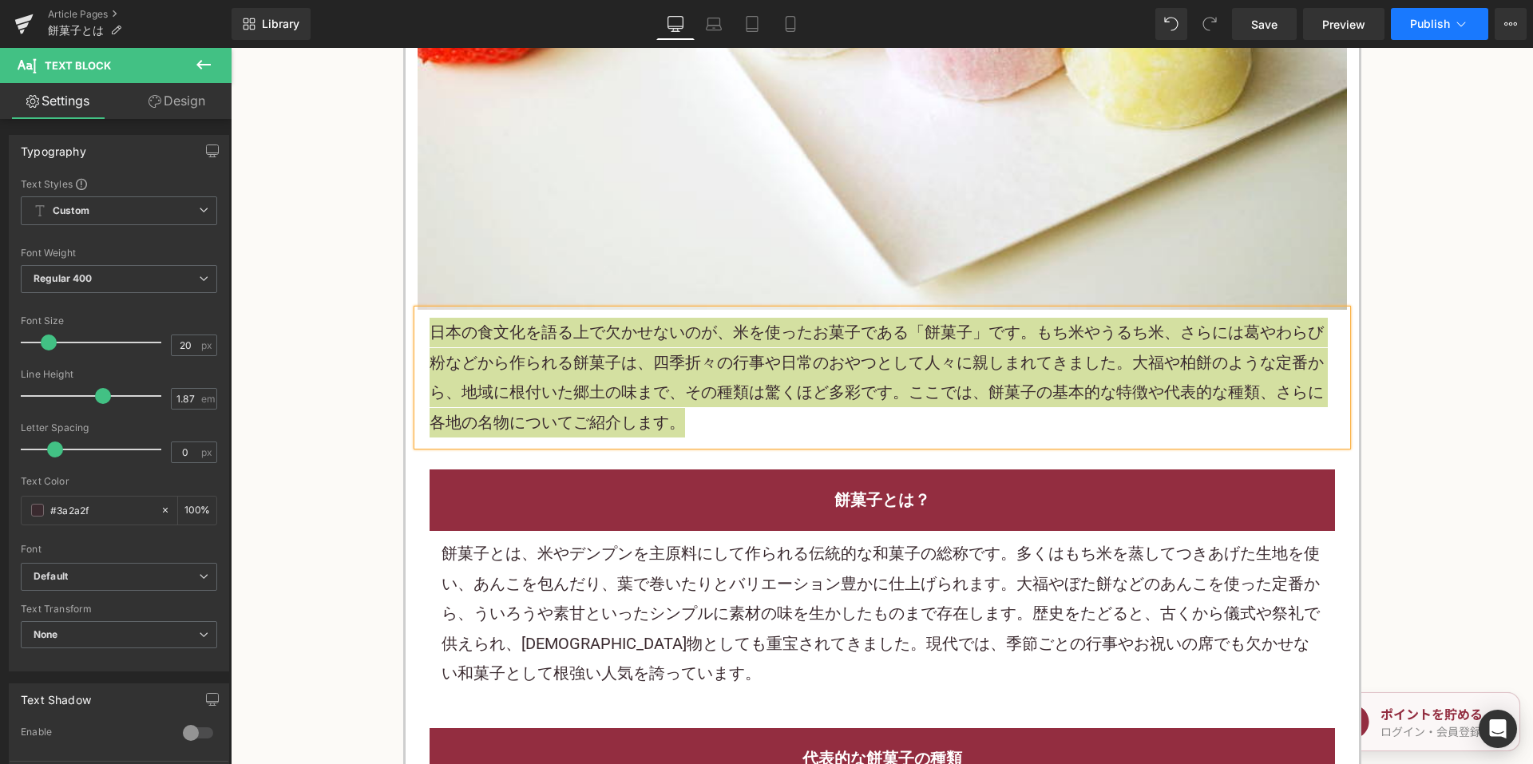
click at [1446, 18] on span "Publish" at bounding box center [1430, 24] width 40 height 13
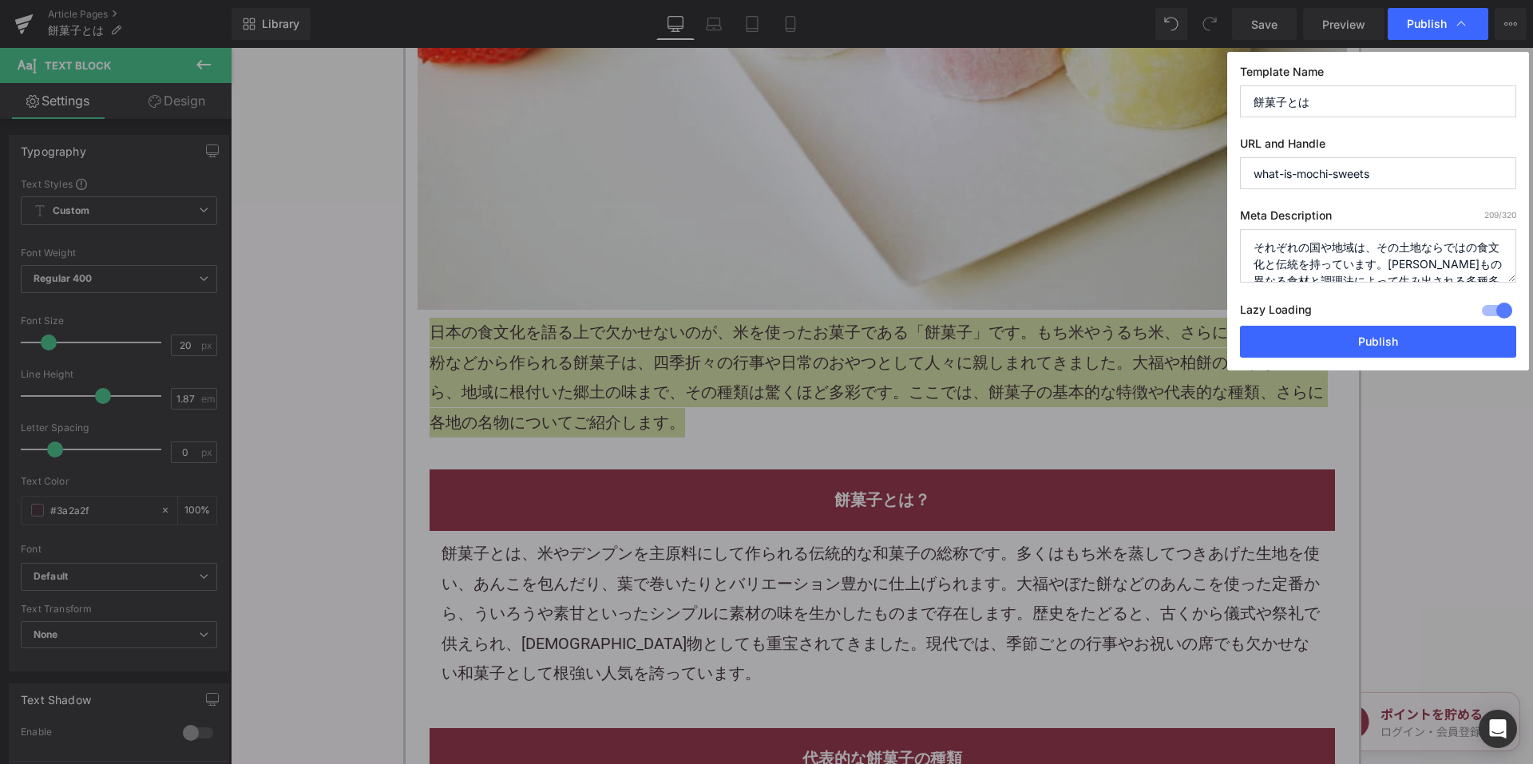
click at [1286, 256] on textarea "それぞれの国や地域は、その土地ならではの食文化と伝統を持っています。何千もの異なる食材と調理法によって生み出される多種多様な料理が世界中に存在しています。そん…" at bounding box center [1378, 256] width 276 height 54
paste textarea "日本の食文化を語る上で欠かせないのが、米を使ったお菓子である「餅菓子」です。もち米やうるち米、さらには葛やわらび粉などから作られる餅菓子は、四季折々の行事や日…"
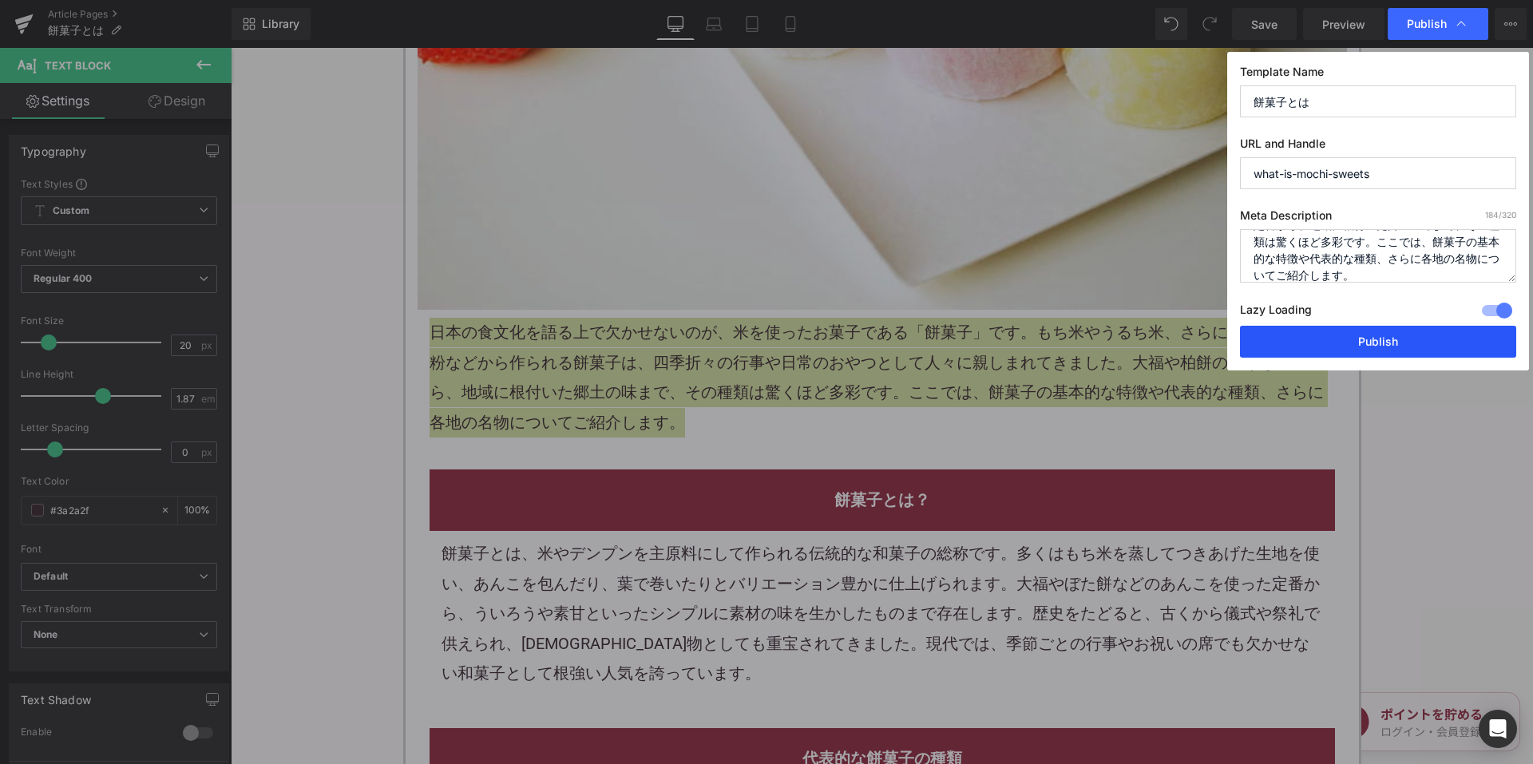
type textarea "日本の食文化を語る上で欠かせないのが、米を使ったお菓子である「餅菓子」です。もち米やうるち米、さらには葛やわらび粉などから作られる餅菓子は、四季折々の行事や日…"
click at [1292, 343] on button "Publish" at bounding box center [1378, 342] width 276 height 32
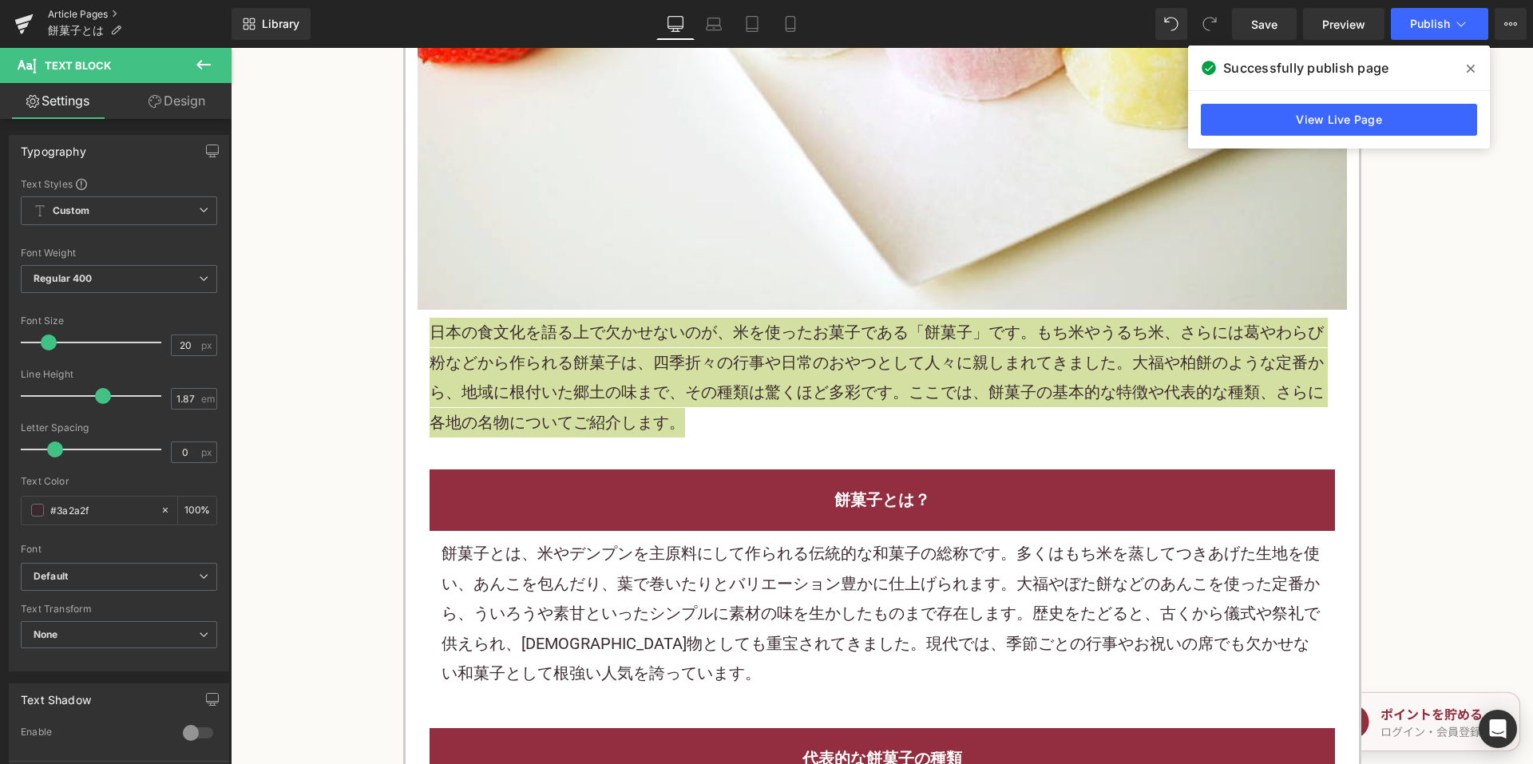
click at [79, 13] on link "Article Pages" at bounding box center [140, 14] width 184 height 13
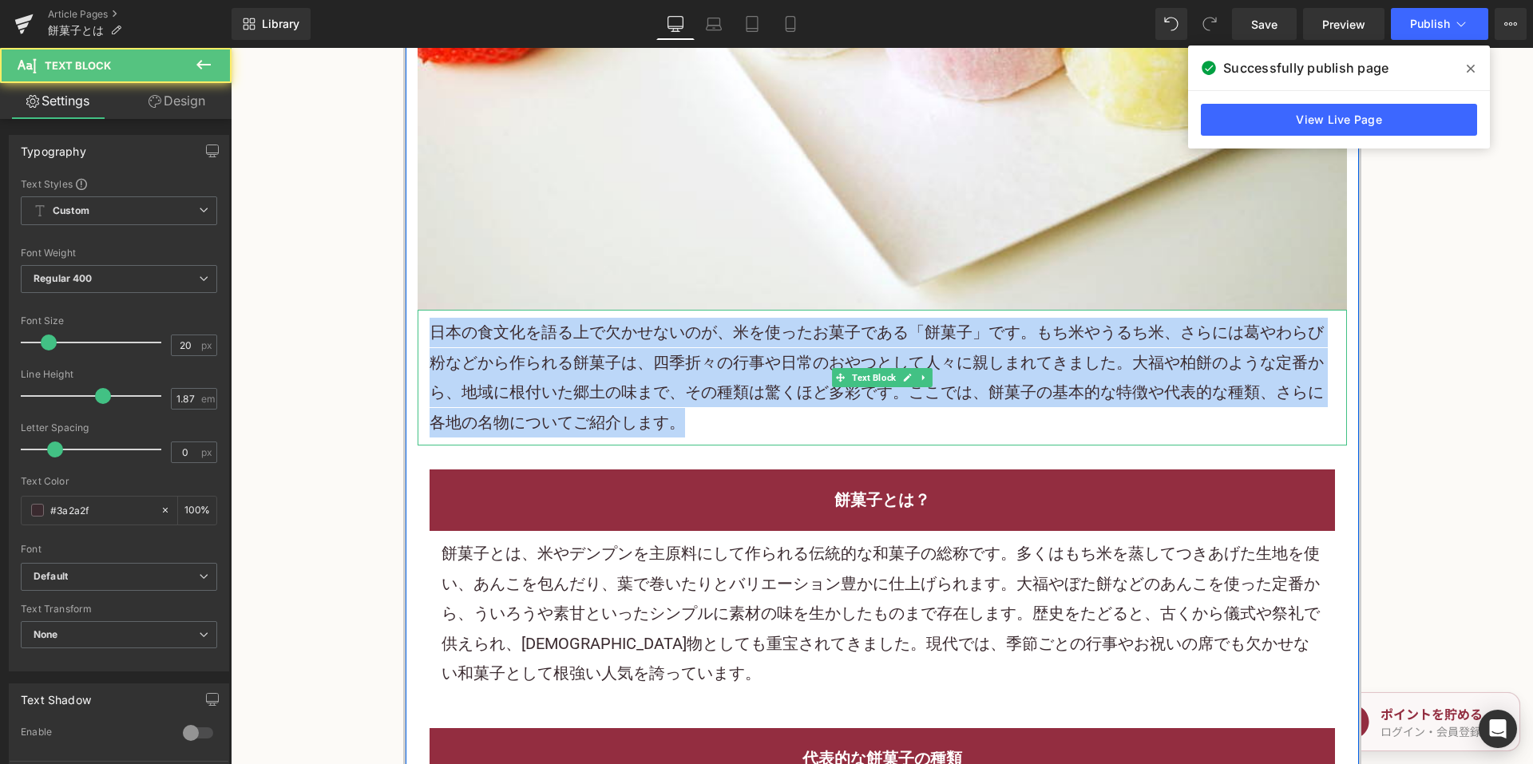
click at [965, 382] on font "日本の食文化を語る上で欠かせないのが、米を使ったお菓子である「餅菓子」です。もち米やうるち米、さらには葛やわらび粉などから作られる餅菓子は、四季折々の行事や日…" at bounding box center [877, 377] width 894 height 109
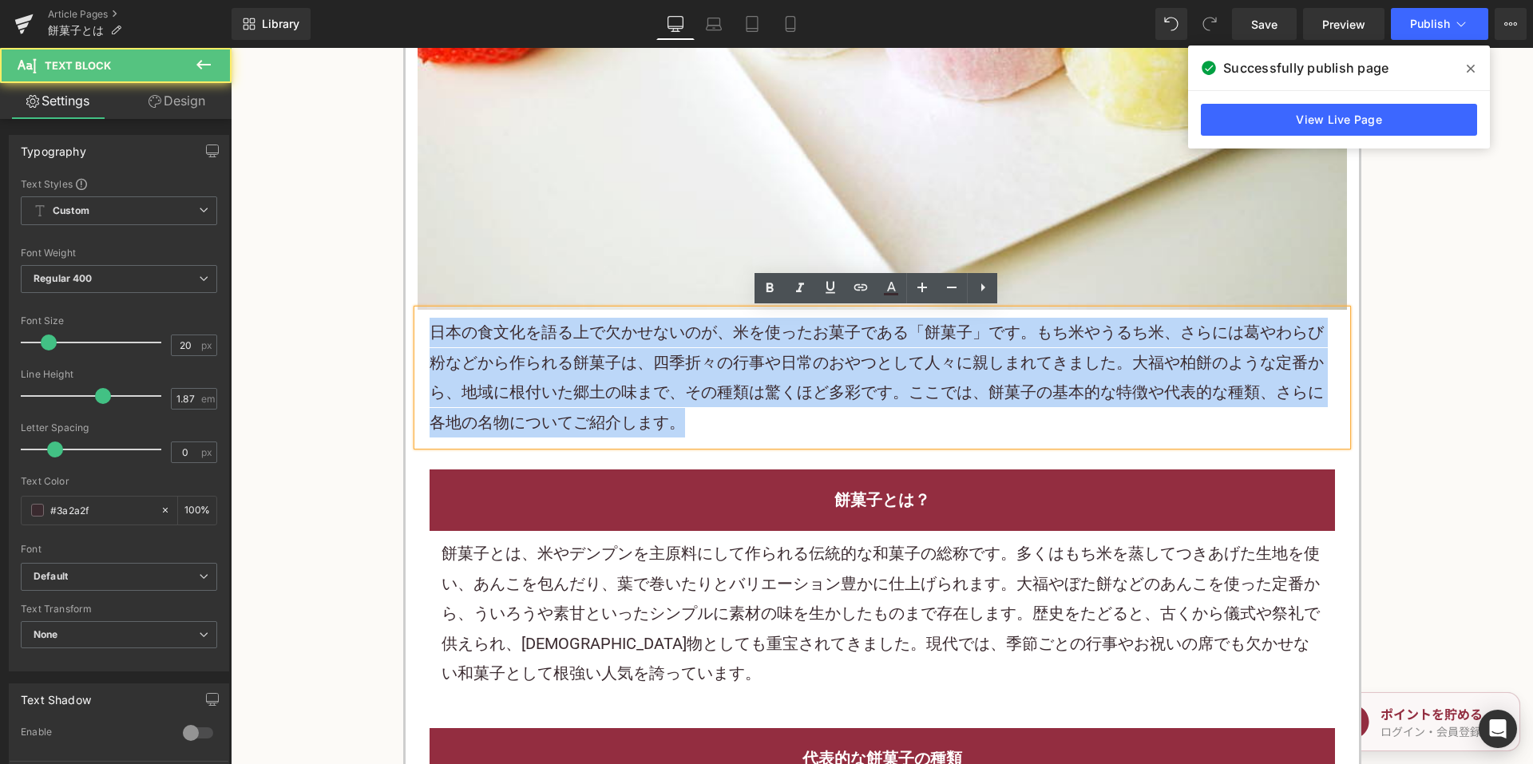
click at [1048, 358] on font "日本の食文化を語る上で欠かせないのが、米を使ったお菓子である「餅菓子」です。もち米やうるち米、さらには葛やわらび粉などから作られる餅菓子は、四季折々の行事や日…" at bounding box center [877, 377] width 894 height 109
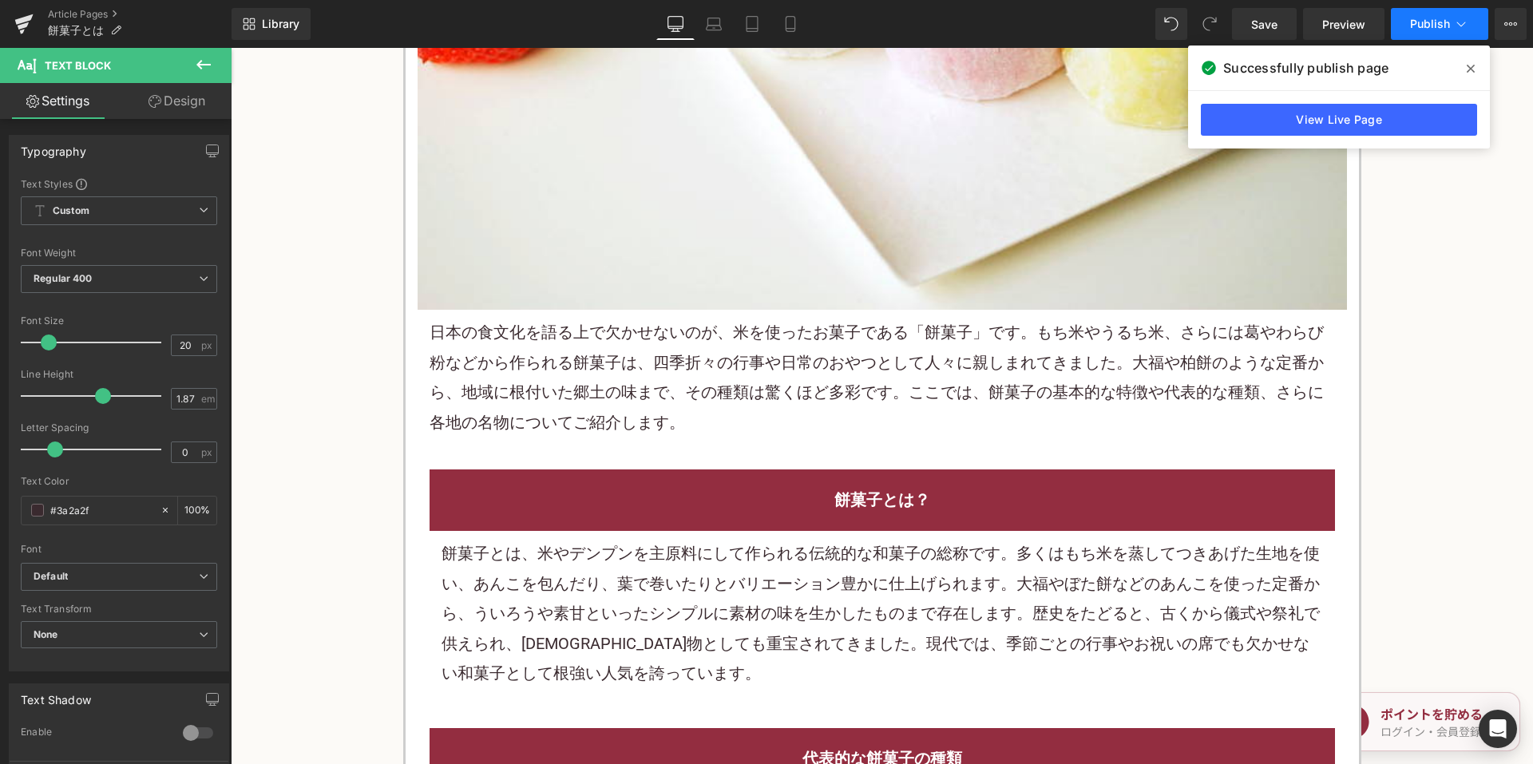
click at [1437, 21] on span "Publish" at bounding box center [1430, 24] width 40 height 13
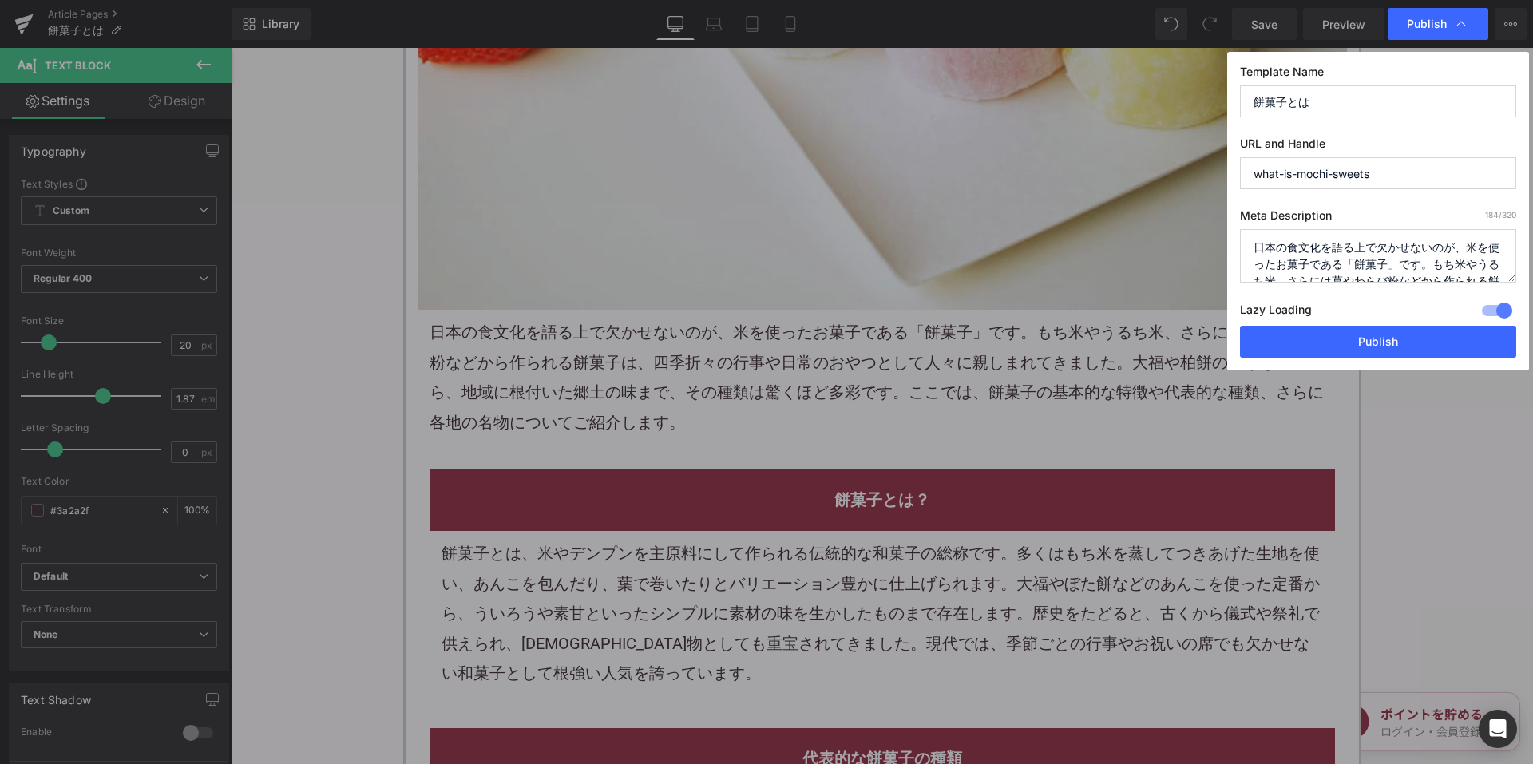
click at [1374, 260] on textarea "日本の食文化を語る上で欠かせないのが、米を使ったお菓子である「餅菓子」です。もち米やうるち米、さらには葛やわらび粉などから作られる餅菓子は、四季折々の行事や日…" at bounding box center [1378, 256] width 276 height 54
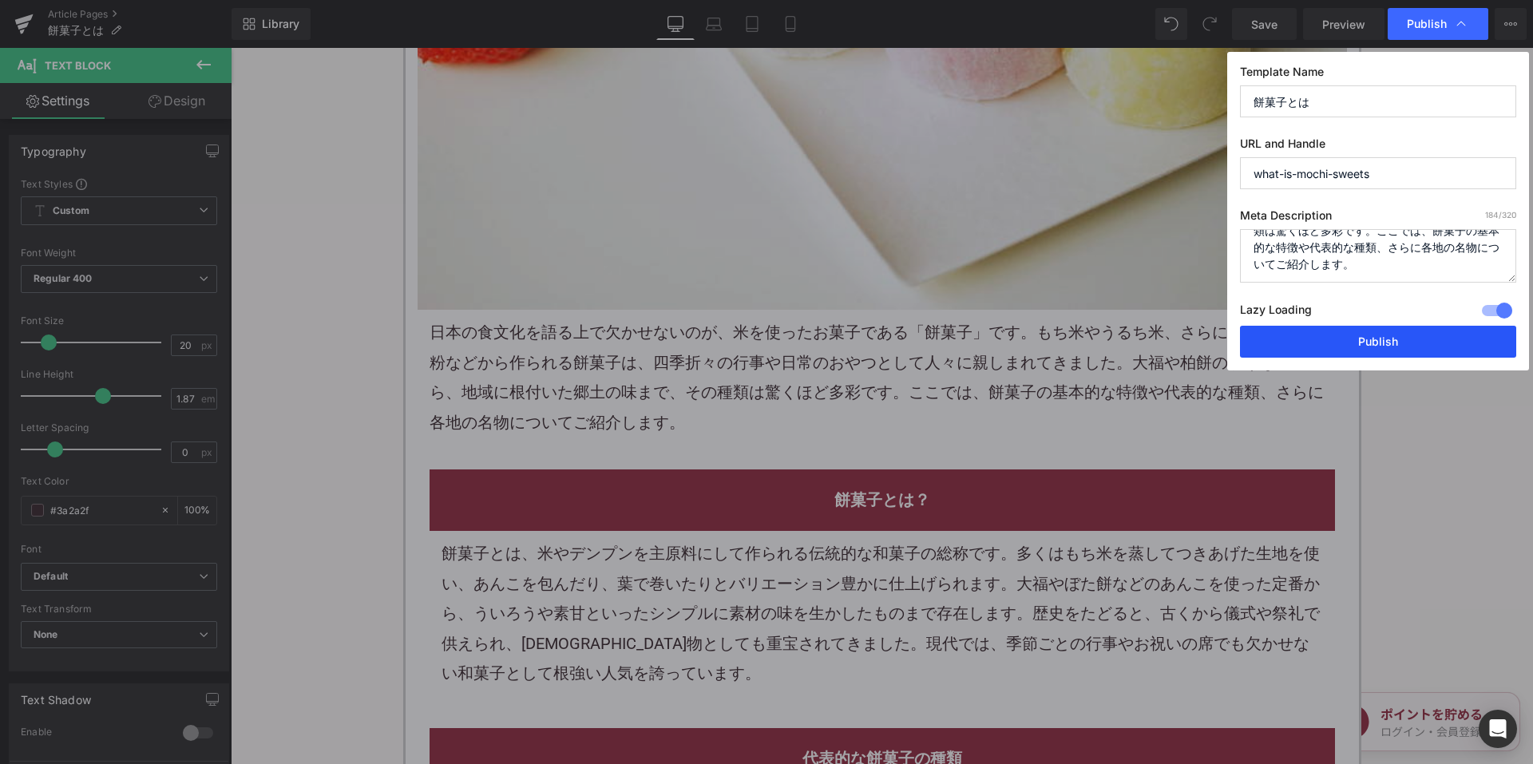
click at [1326, 340] on button "Publish" at bounding box center [1378, 342] width 276 height 32
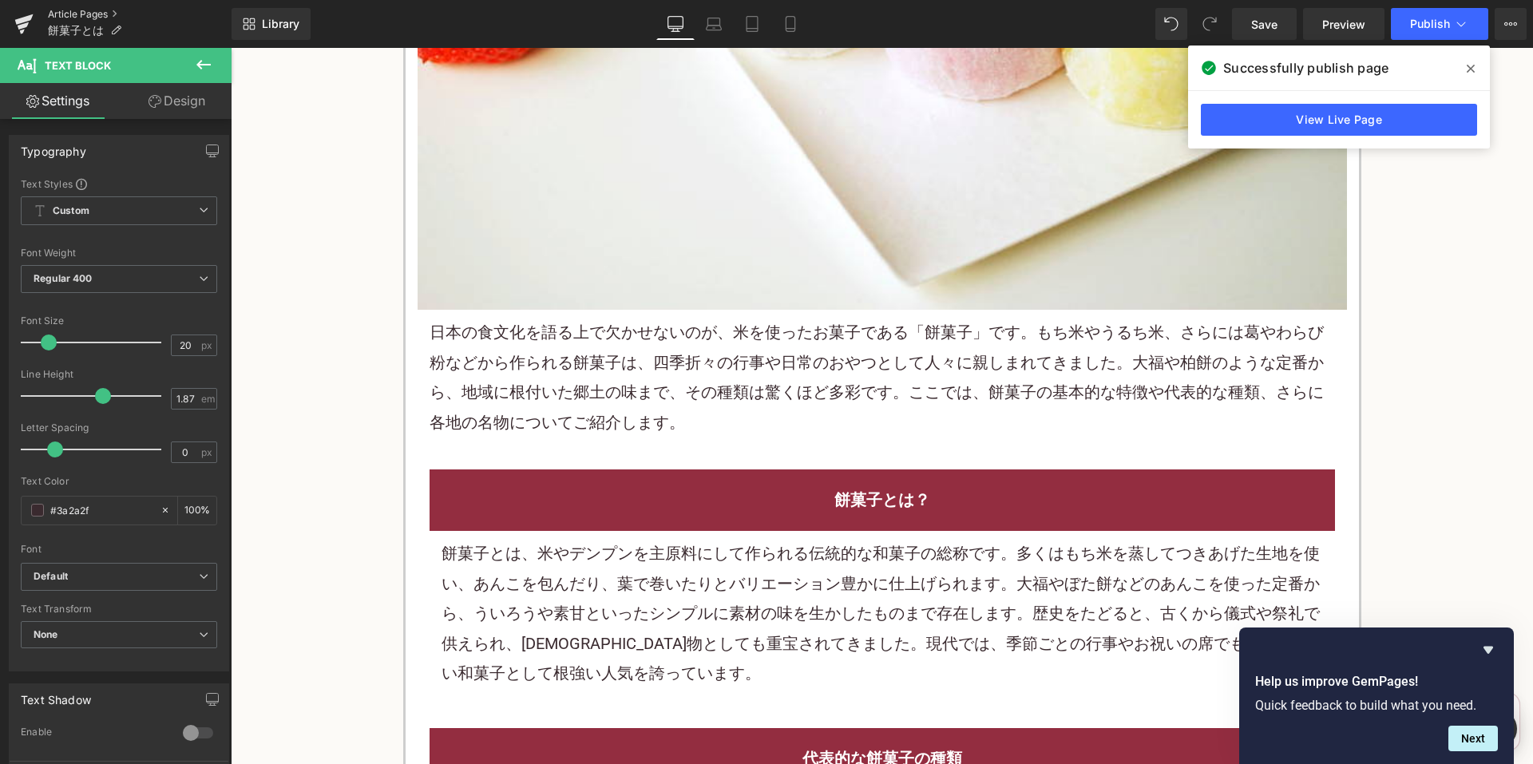
click at [78, 12] on link "Article Pages" at bounding box center [140, 14] width 184 height 13
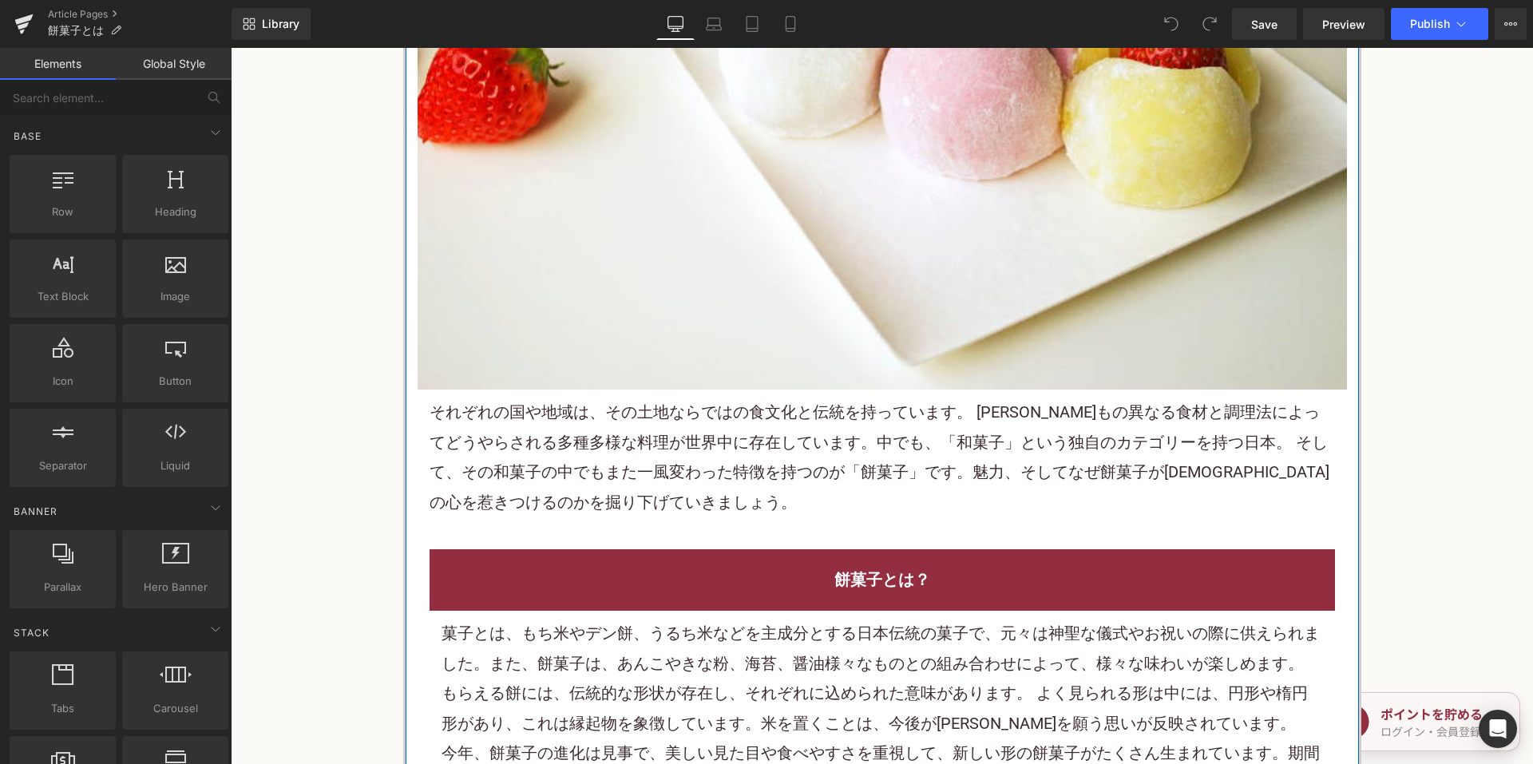
scroll to position [799, 0]
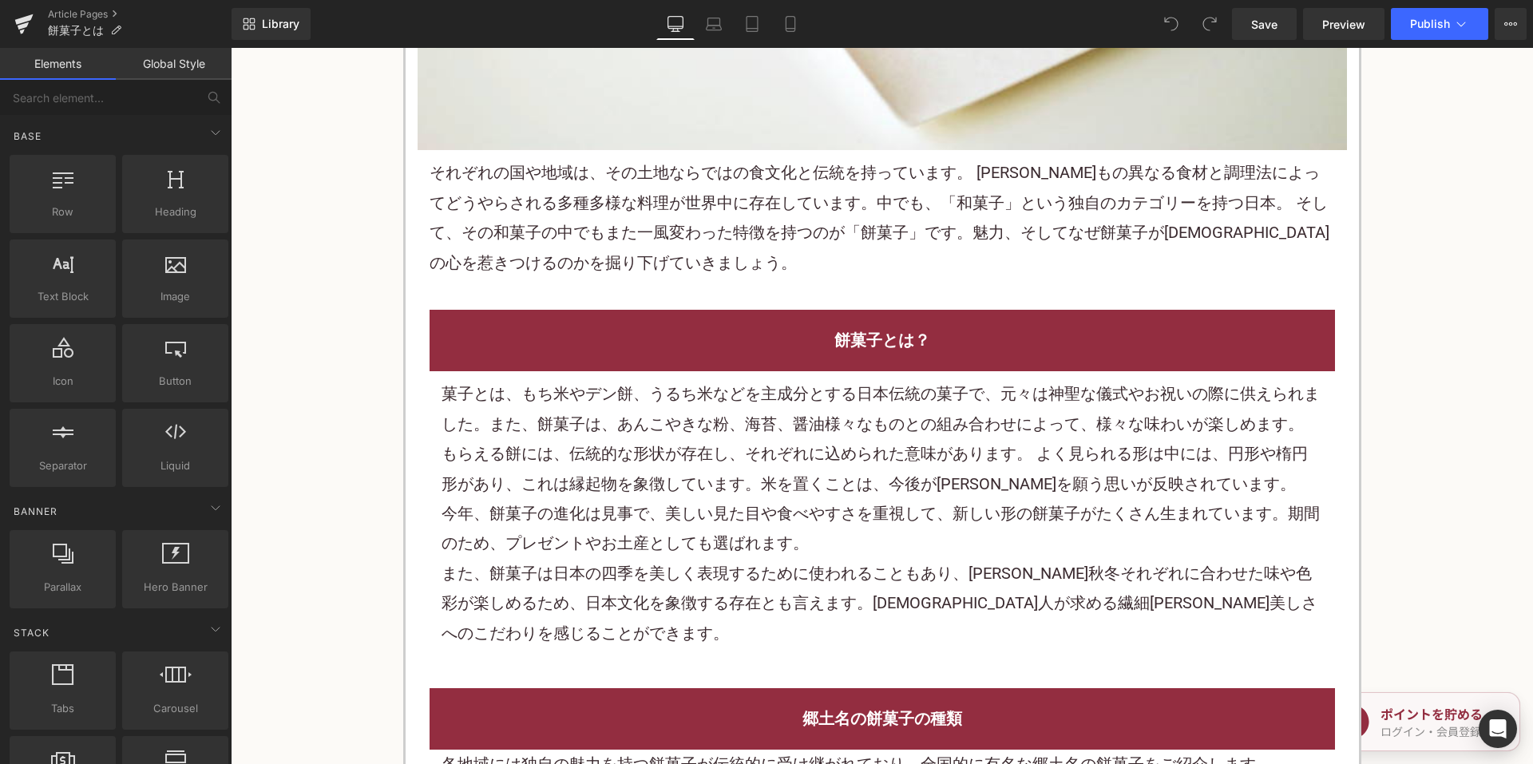
click at [767, 257] on p "それぞれの国や地域は、その土地ならではの食文化と伝統を持っています。 [PERSON_NAME]もの異なる食材と調理法によってどうやらされる多種多様な料理が世…" at bounding box center [883, 218] width 906 height 120
click at [735, 225] on font "それぞれの国や地域は、その土地ならではの食文化と伝統を持っています。 [PERSON_NAME]もの異なる食材と調理法によってどうやらされる多種多様な料理が世…" at bounding box center [880, 217] width 900 height 109
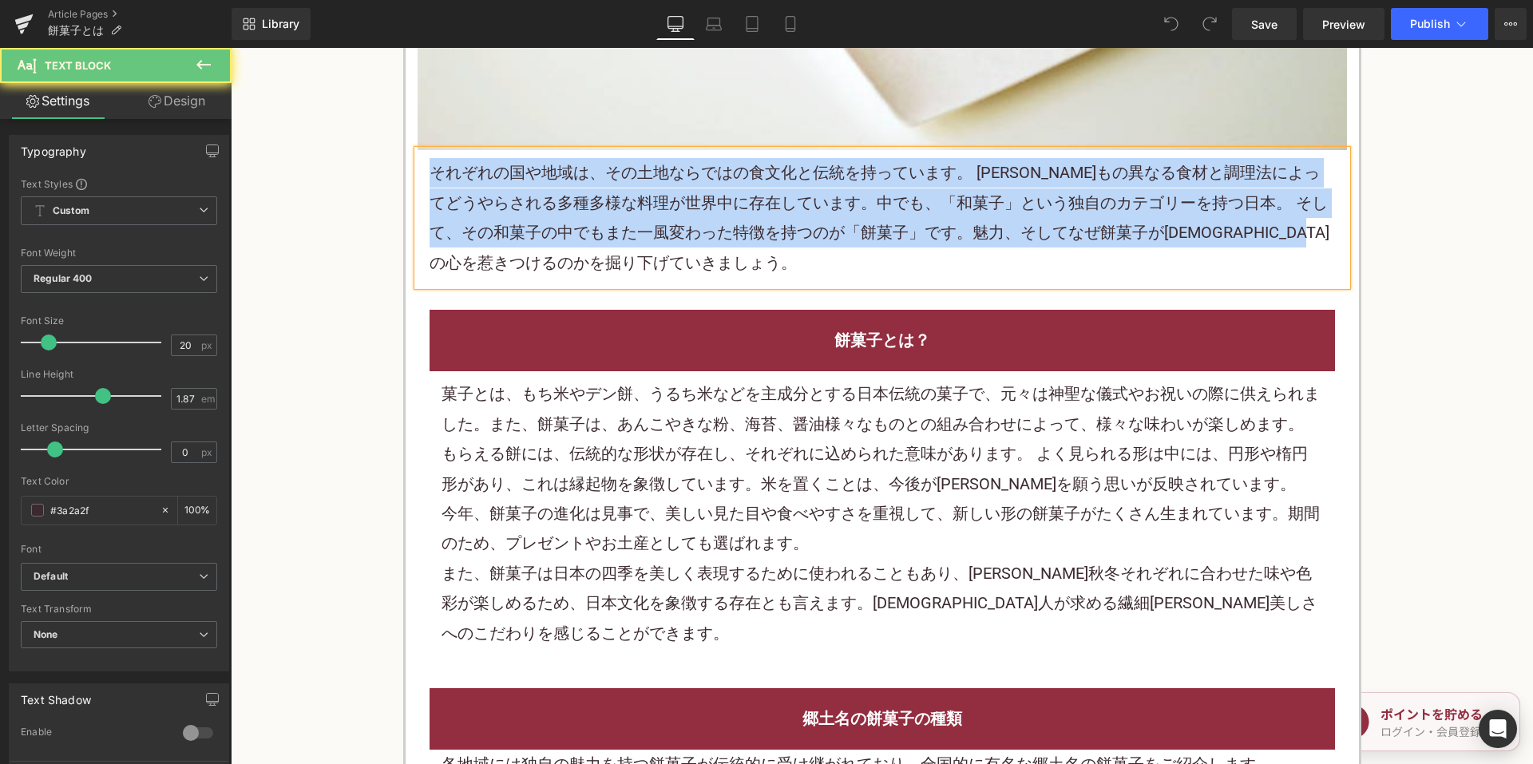
click at [700, 202] on font "それぞれの国や地域は、その土地ならではの食文化と伝統を持っています。 [PERSON_NAME]もの異なる食材と調理法によってどうやらされる多種多様な料理が世…" at bounding box center [880, 217] width 900 height 109
paste div
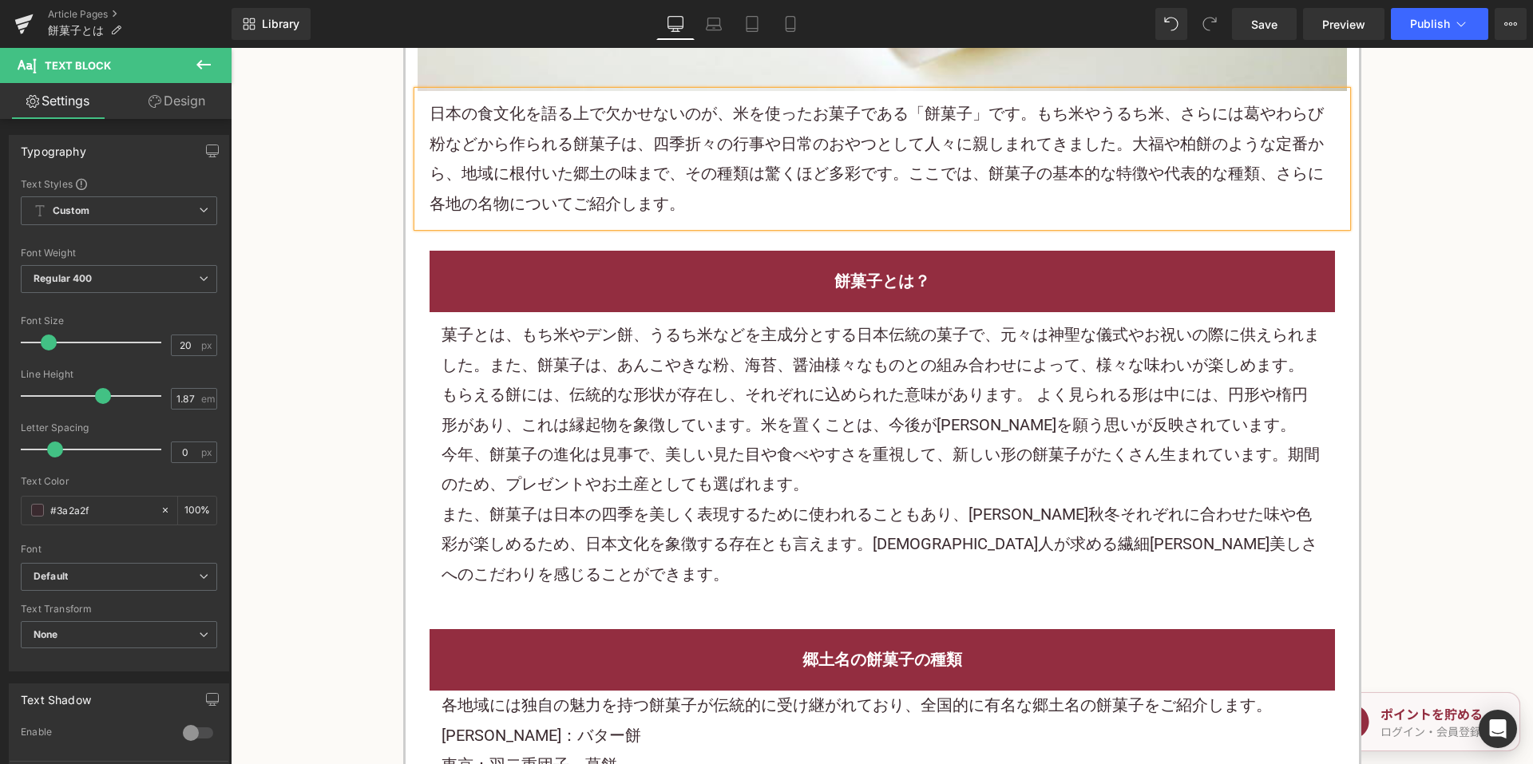
scroll to position [958, 0]
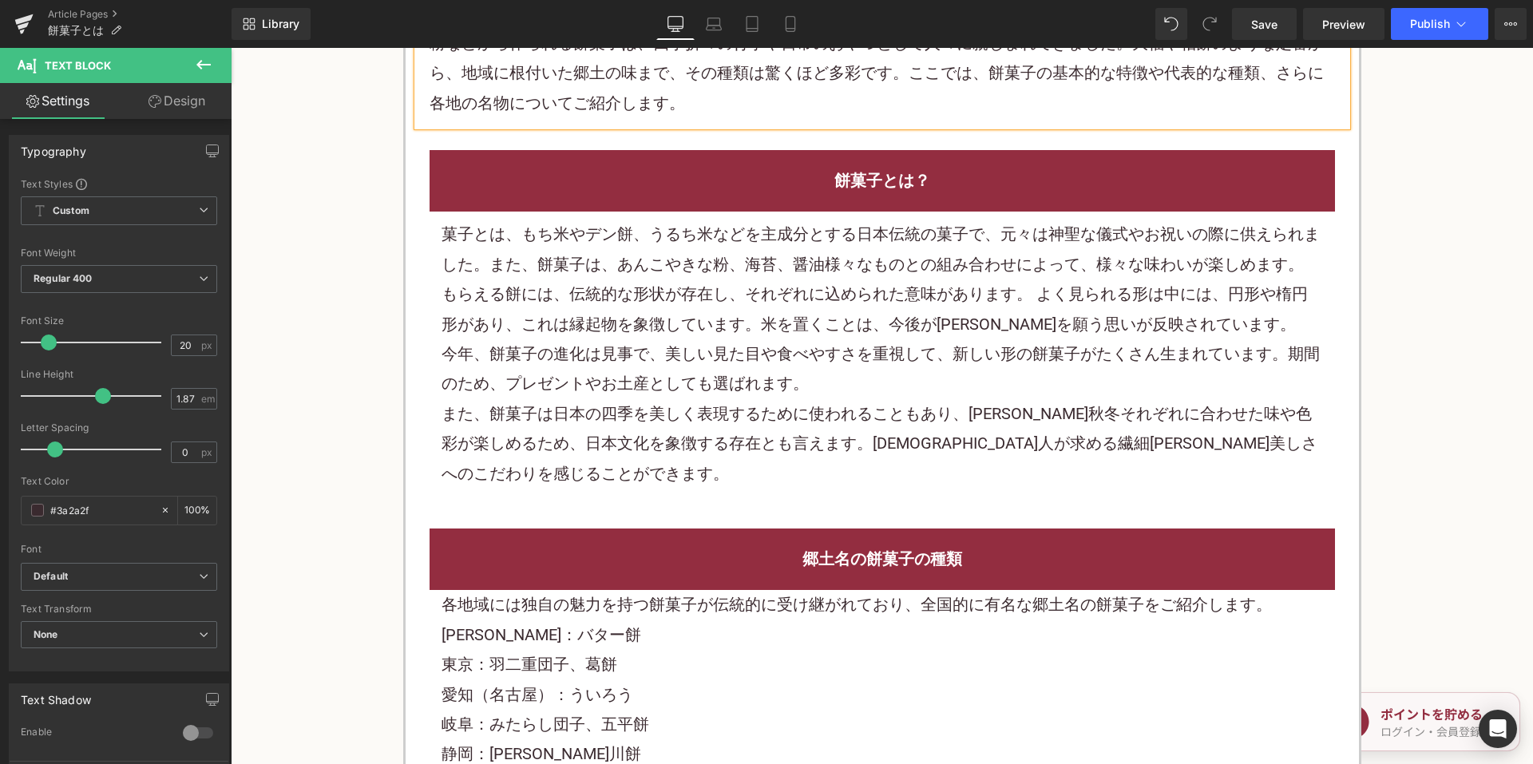
click at [742, 248] on div "菓子とは、もち米やデン餅、うるち米などを主成分とする日本伝統の菓子で、元々は神聖な儀式やお祝いの際に供えられました。また、餅菓子は、あんこやきな粉、海苔、醤油…" at bounding box center [883, 250] width 882 height 60
click at [740, 248] on div "菓子とは、もち米やデン餅、うるち米などを主成分とする日本伝統の菓子で、元々は神聖な儀式やお祝いの際に供えられました。また、餅菓子は、あんこやきな粉、海苔、醤油…" at bounding box center [883, 250] width 882 height 60
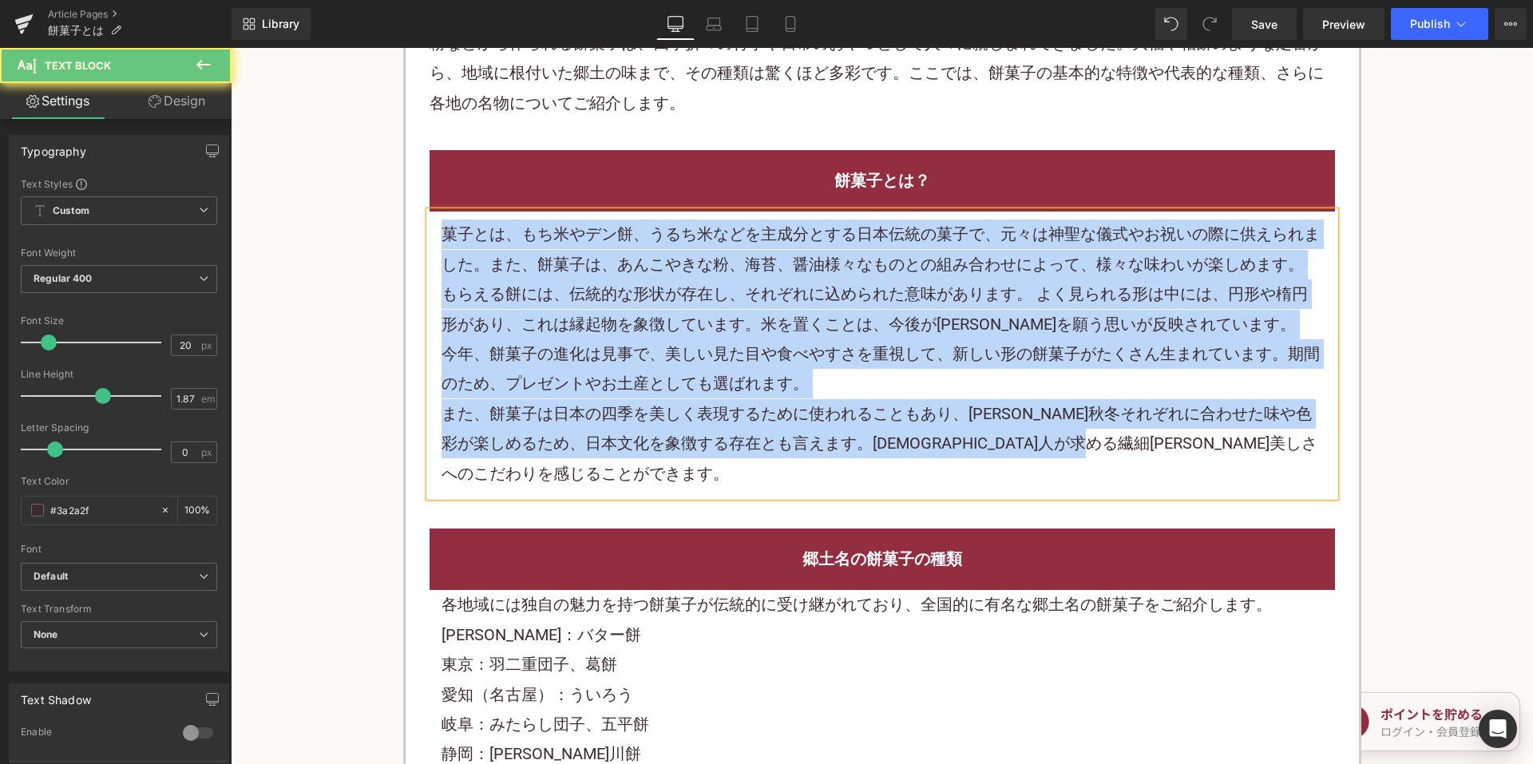
paste div
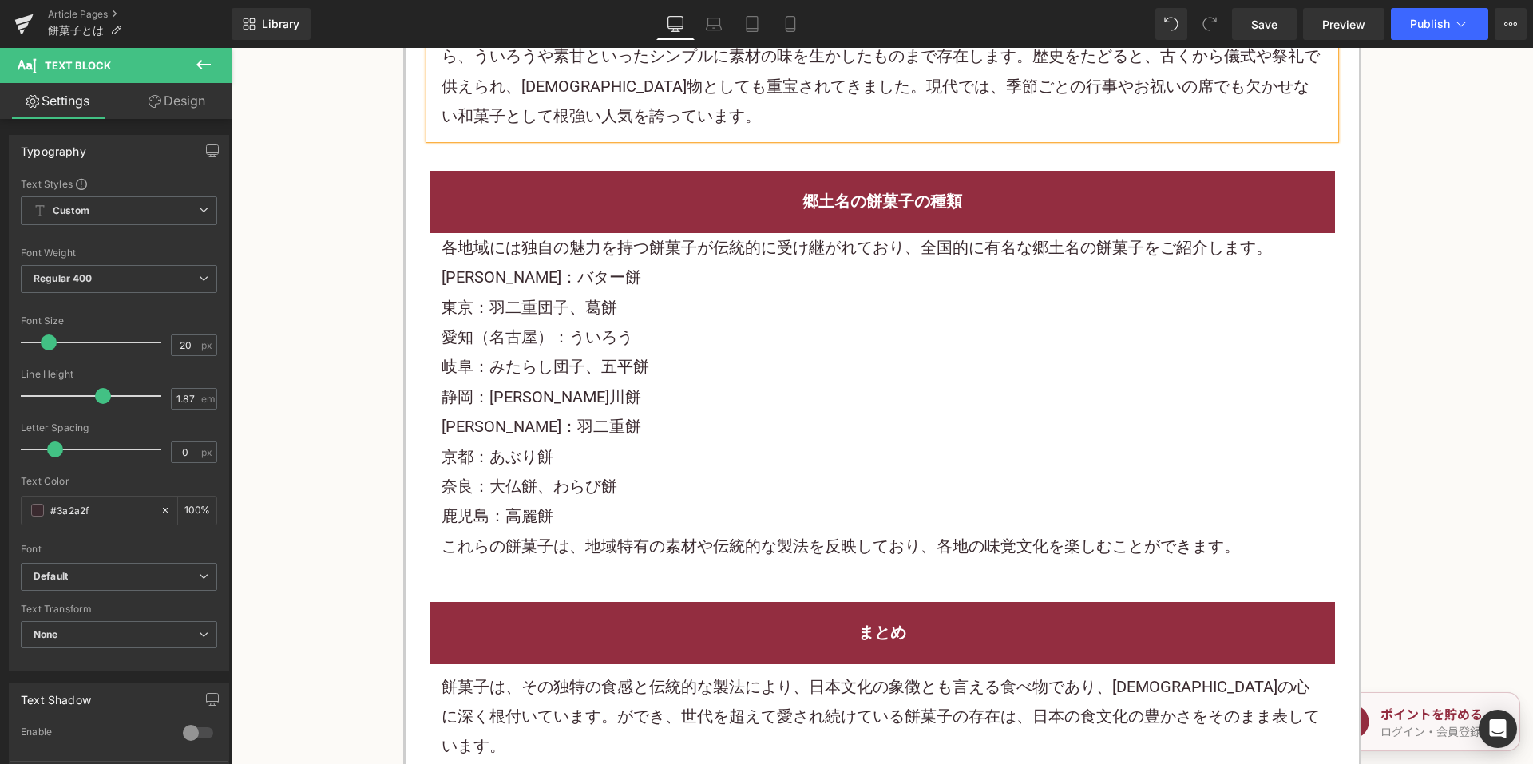
scroll to position [1198, 0]
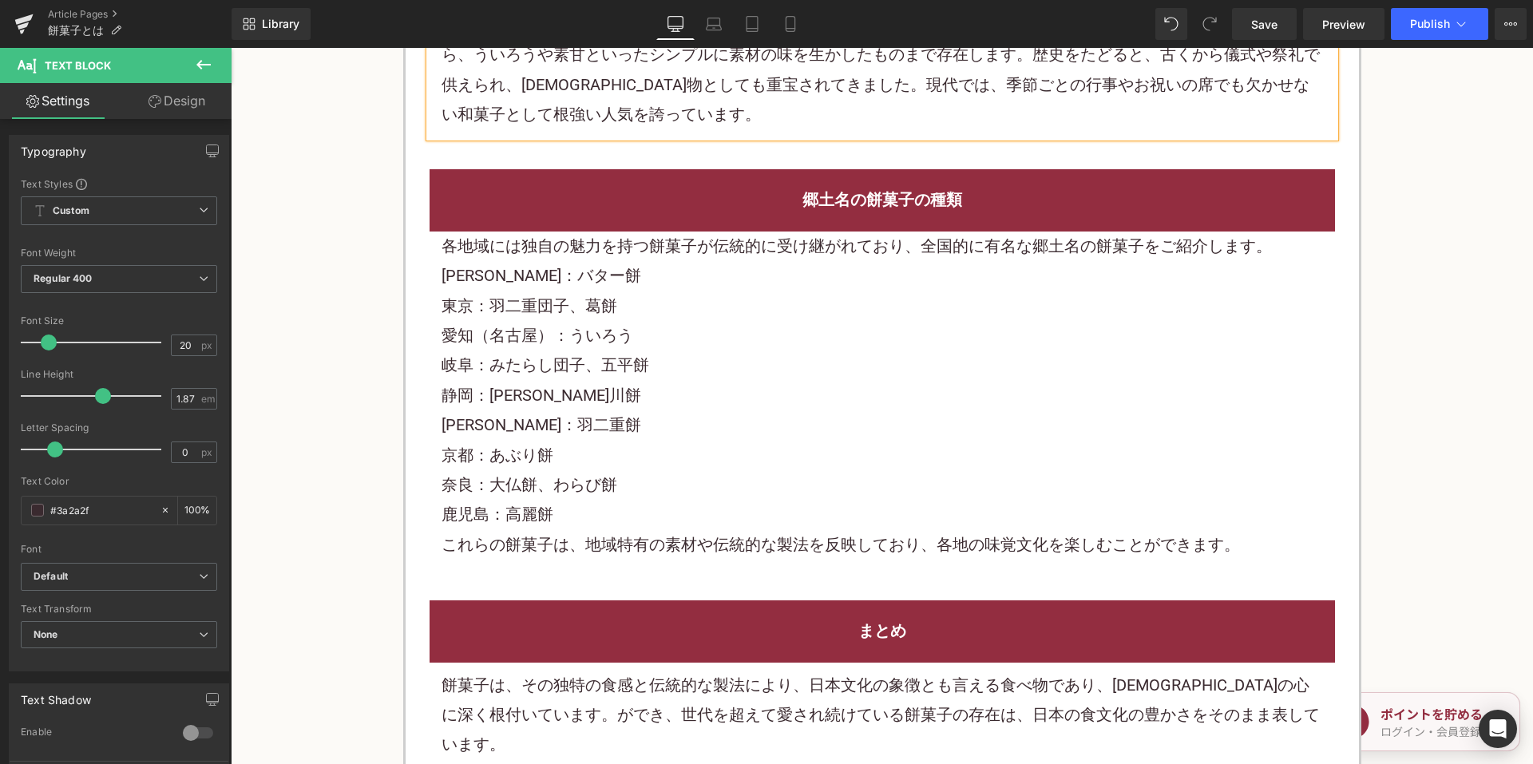
click at [675, 394] on div "静岡：[PERSON_NAME]川餅" at bounding box center [883, 396] width 882 height 30
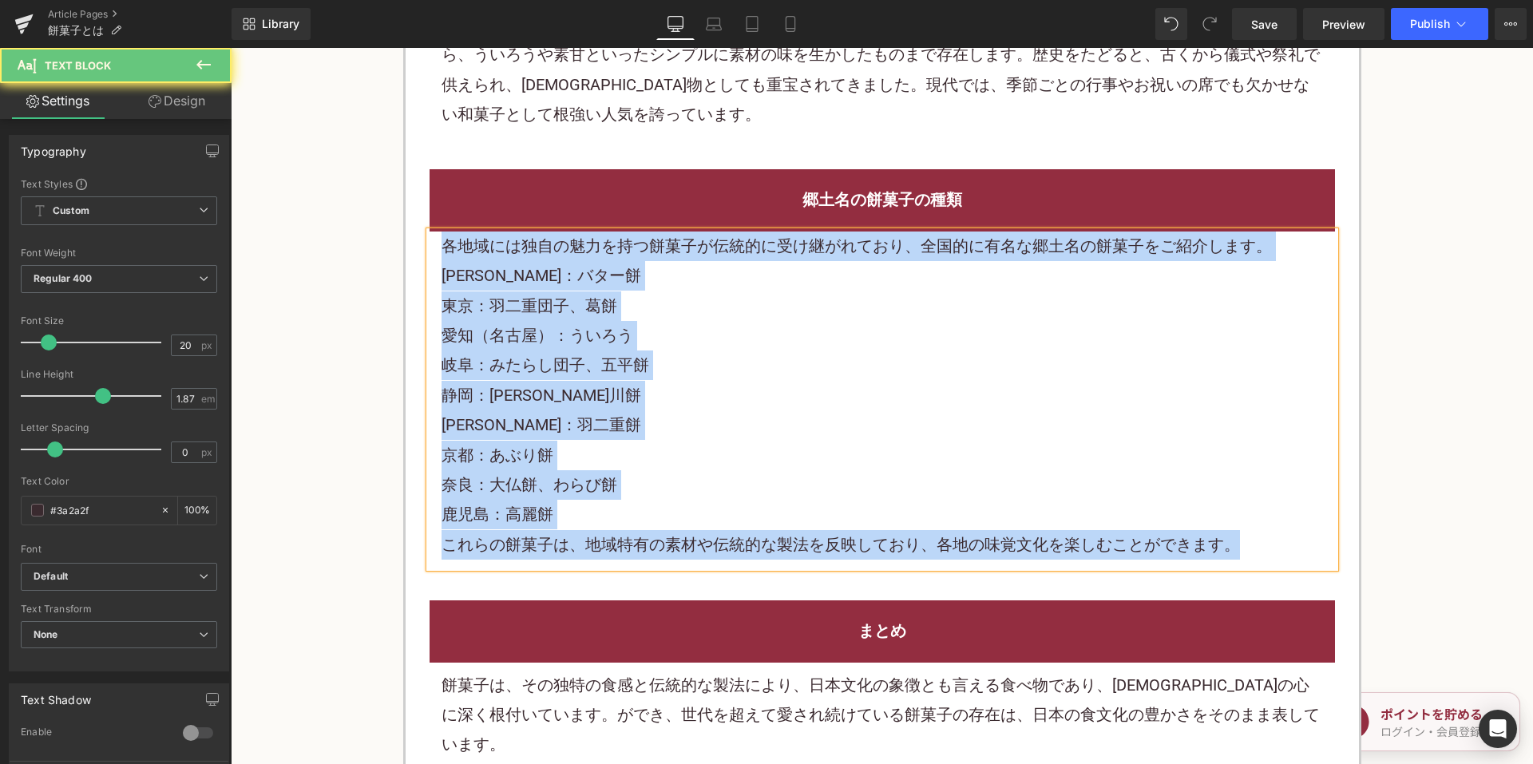
paste div
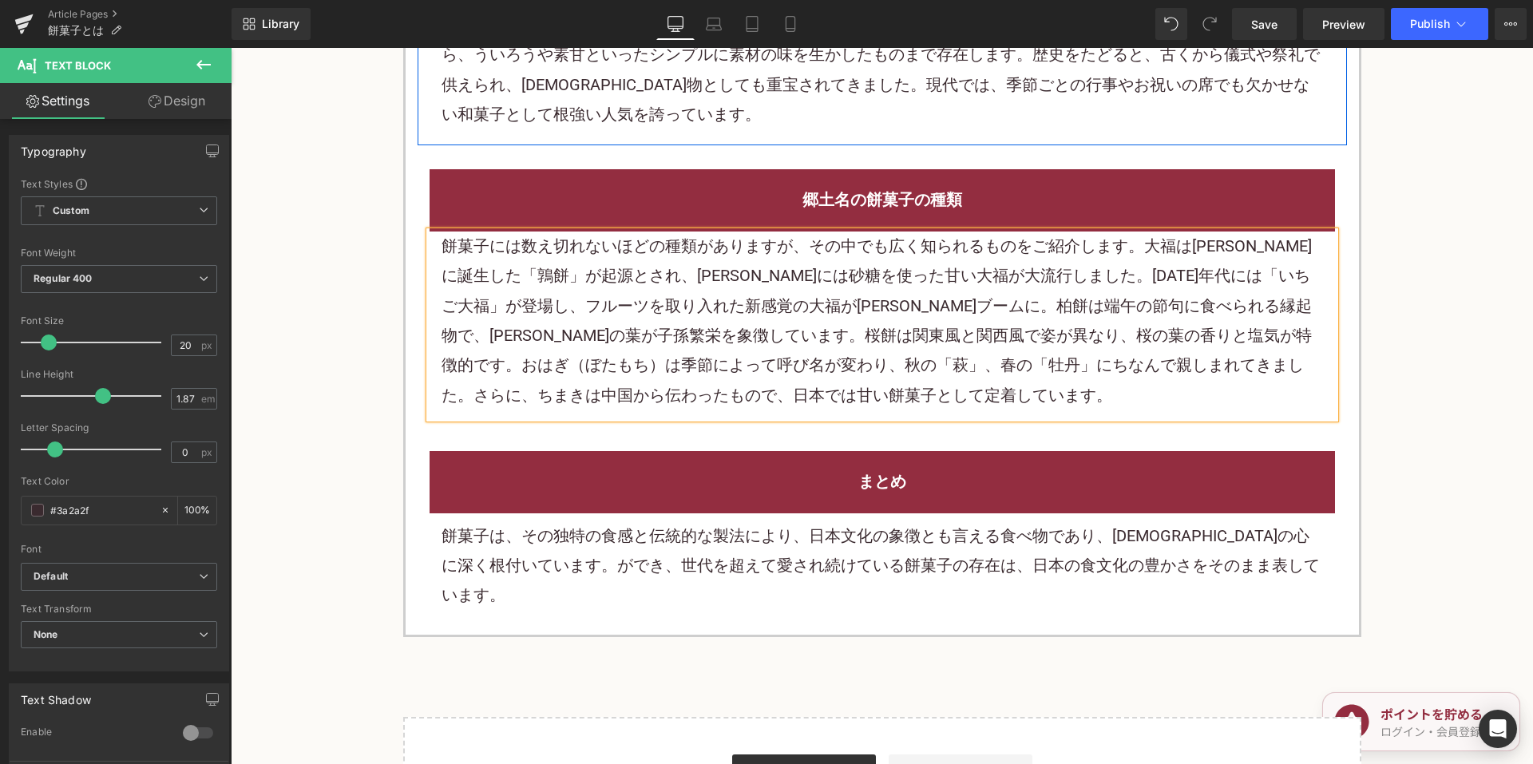
click at [618, 113] on div "餅菓子とは、米やデンプンを主原料にして作られる伝統的な和菓子の総称です。多くはもち米を蒸してつきあげた生地を使い、あんこを包んだり、葉で巻いたりとバリエーショ…" at bounding box center [883, 54] width 882 height 149
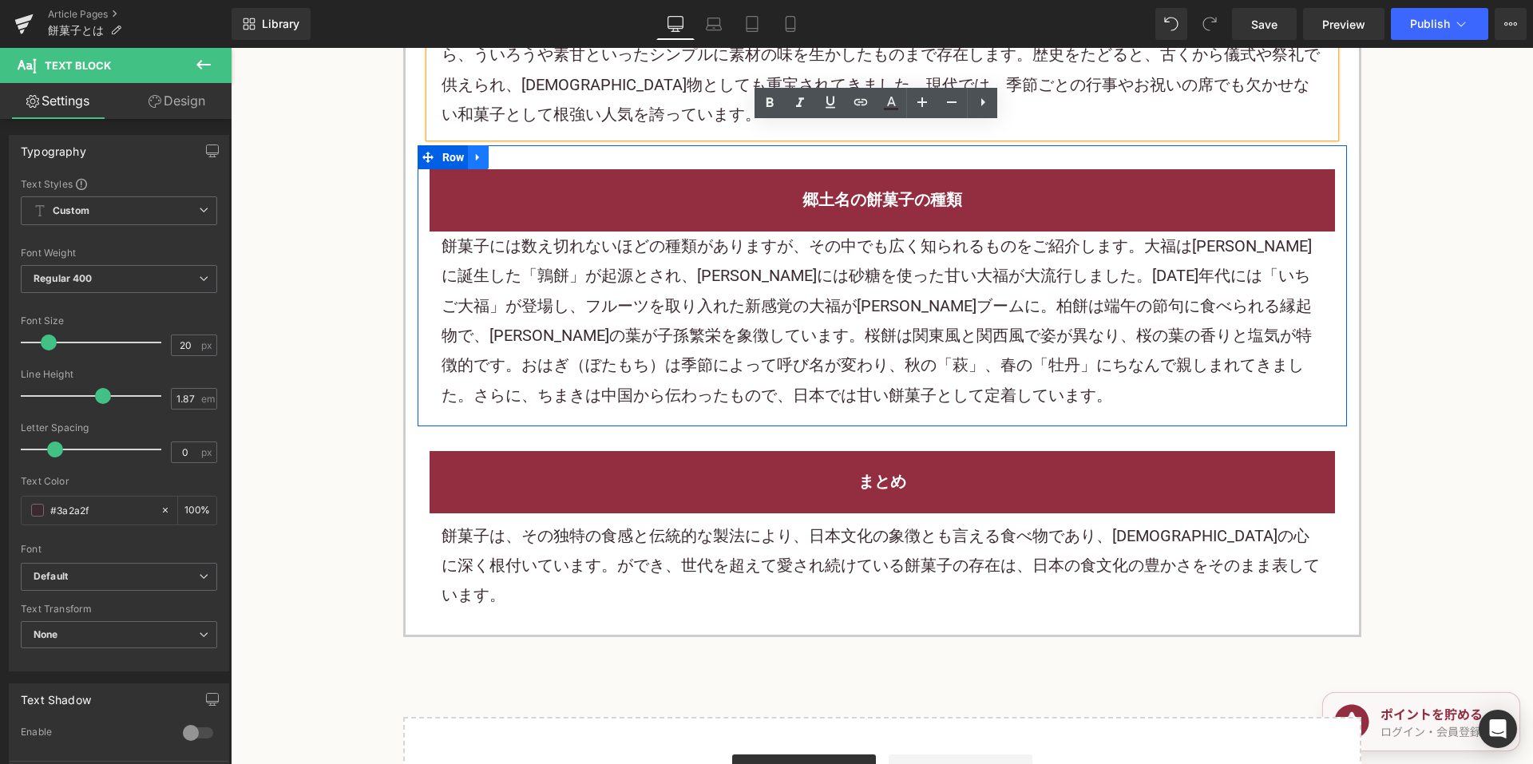
click at [477, 159] on icon at bounding box center [478, 158] width 11 height 12
click at [497, 159] on icon at bounding box center [499, 157] width 11 height 11
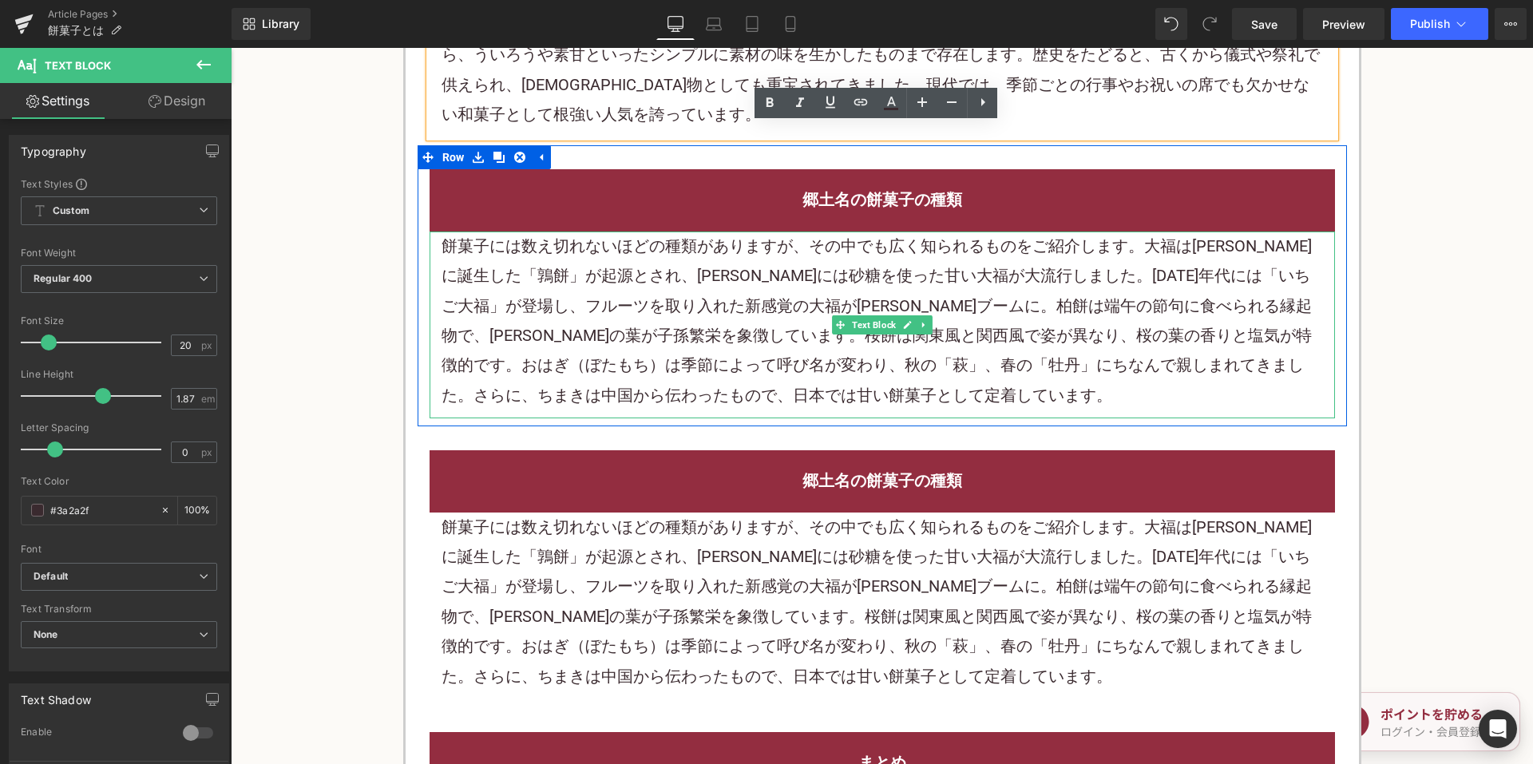
click at [750, 474] on h2 "郷土名の餅菓子の種類" at bounding box center [883, 481] width 882 height 30
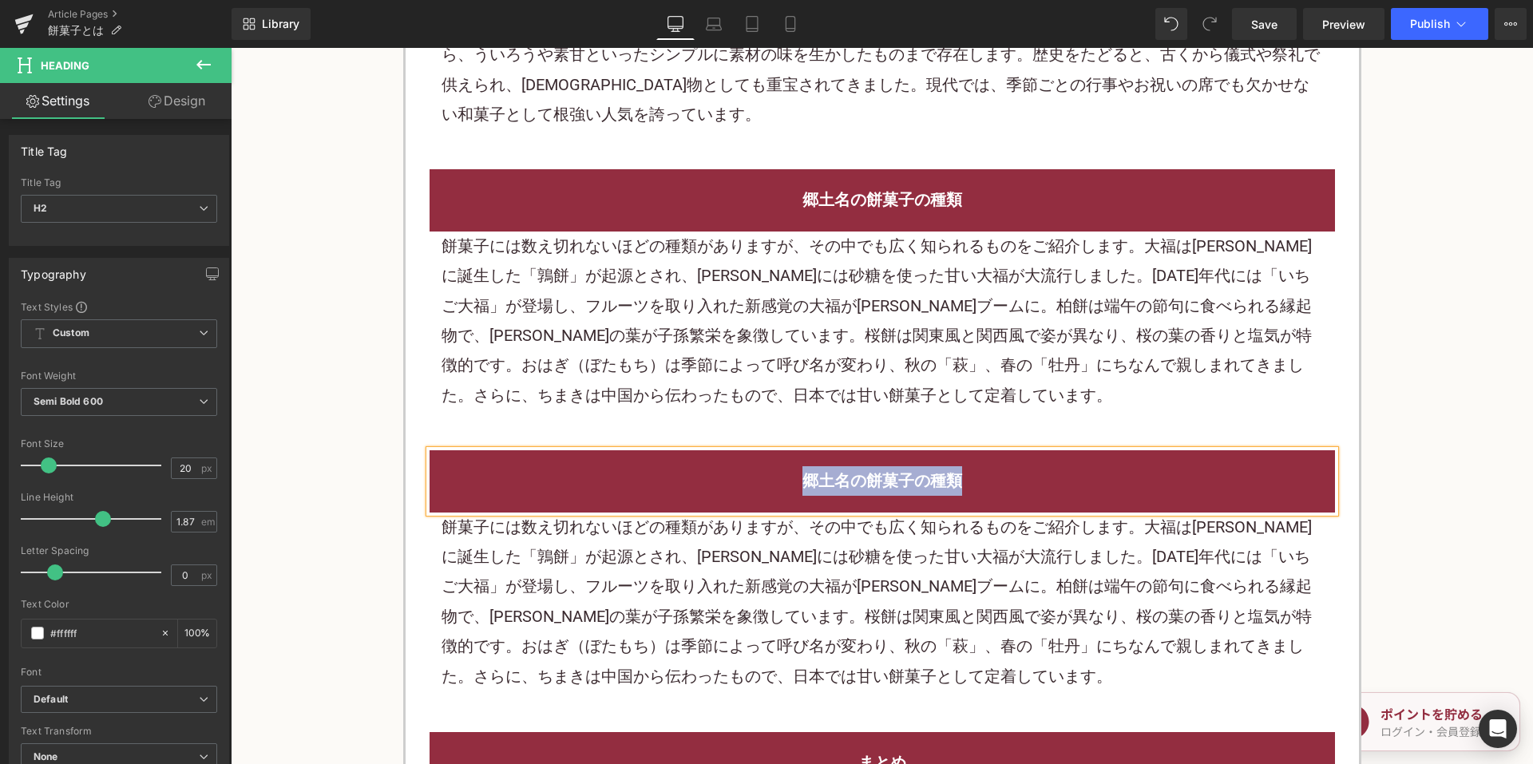
paste div
click at [604, 672] on div "餅菓子には数え切れないほどの種類がありますが、その中でも広く知られるものをご紹介します。大福は室町時代に誕生した「鶉餅」が起源とされ、江戸時代には砂糖を使った…" at bounding box center [883, 602] width 882 height 179
click at [604, 664] on div "餅菓子には数え切れないほどの種類がありますが、その中でも広く知られるものをご紹介します。大福は室町時代に誕生した「鶉餅」が起源とされ、江戸時代には砂糖を使った…" at bounding box center [883, 602] width 882 height 179
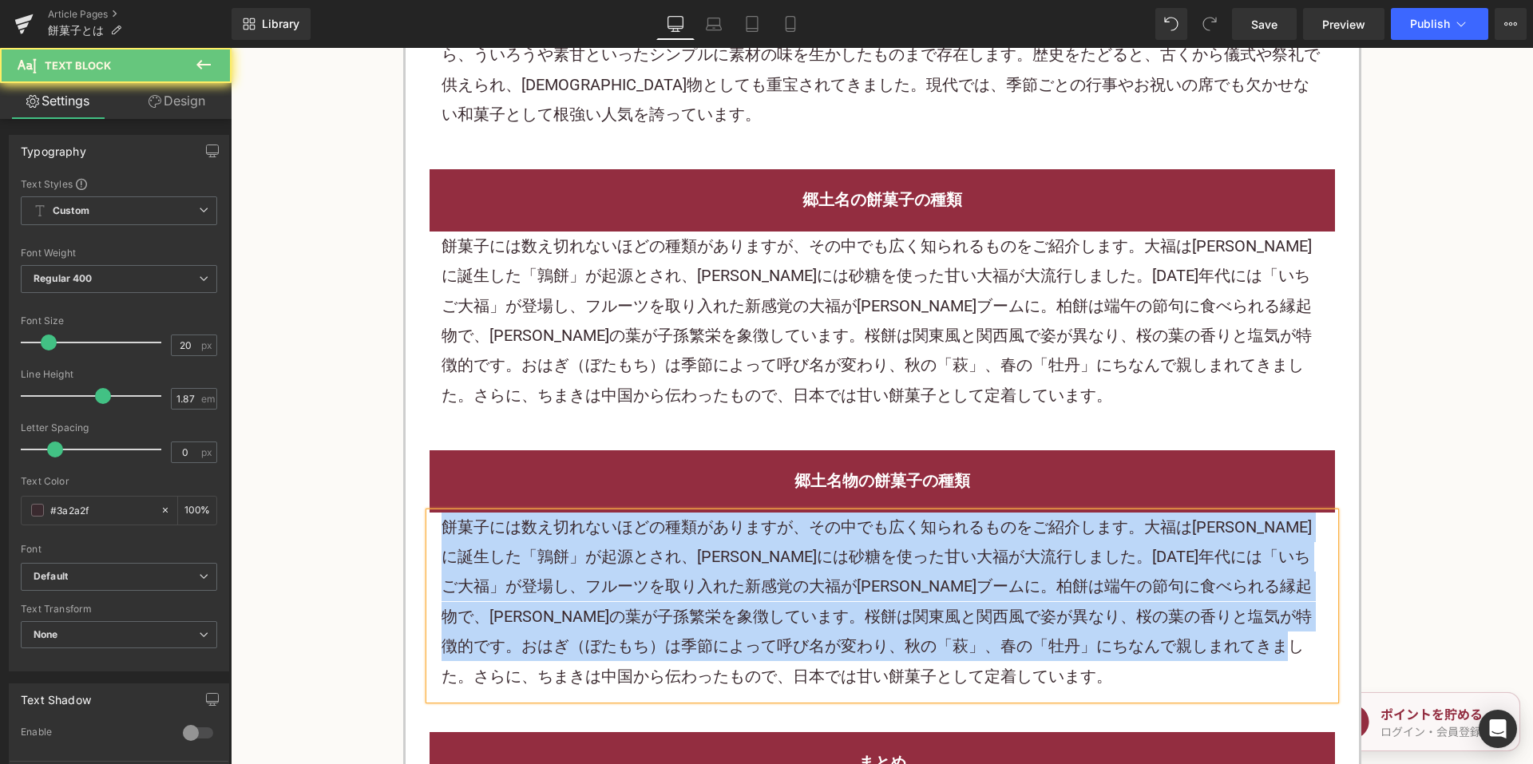
paste div
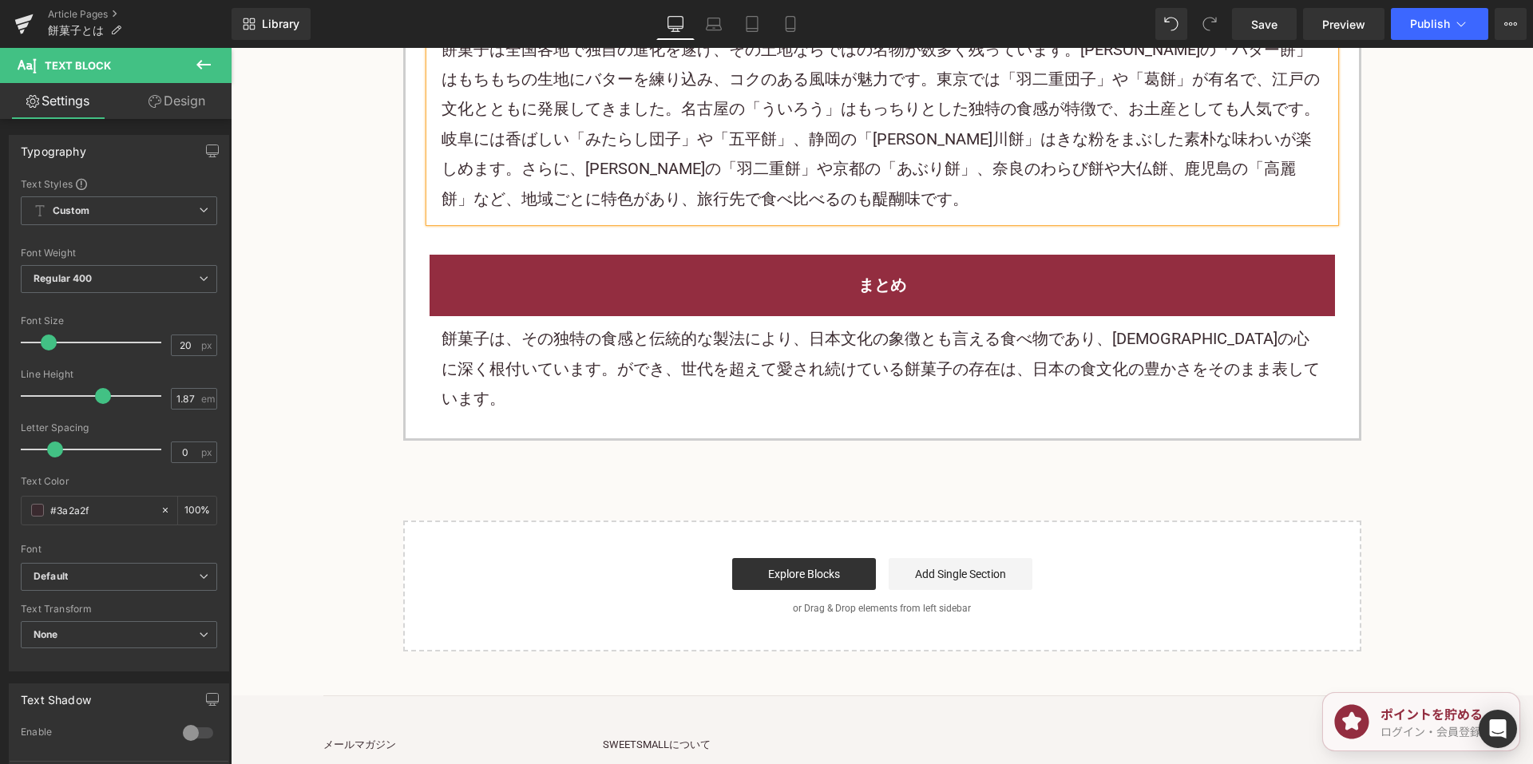
scroll to position [1677, 0]
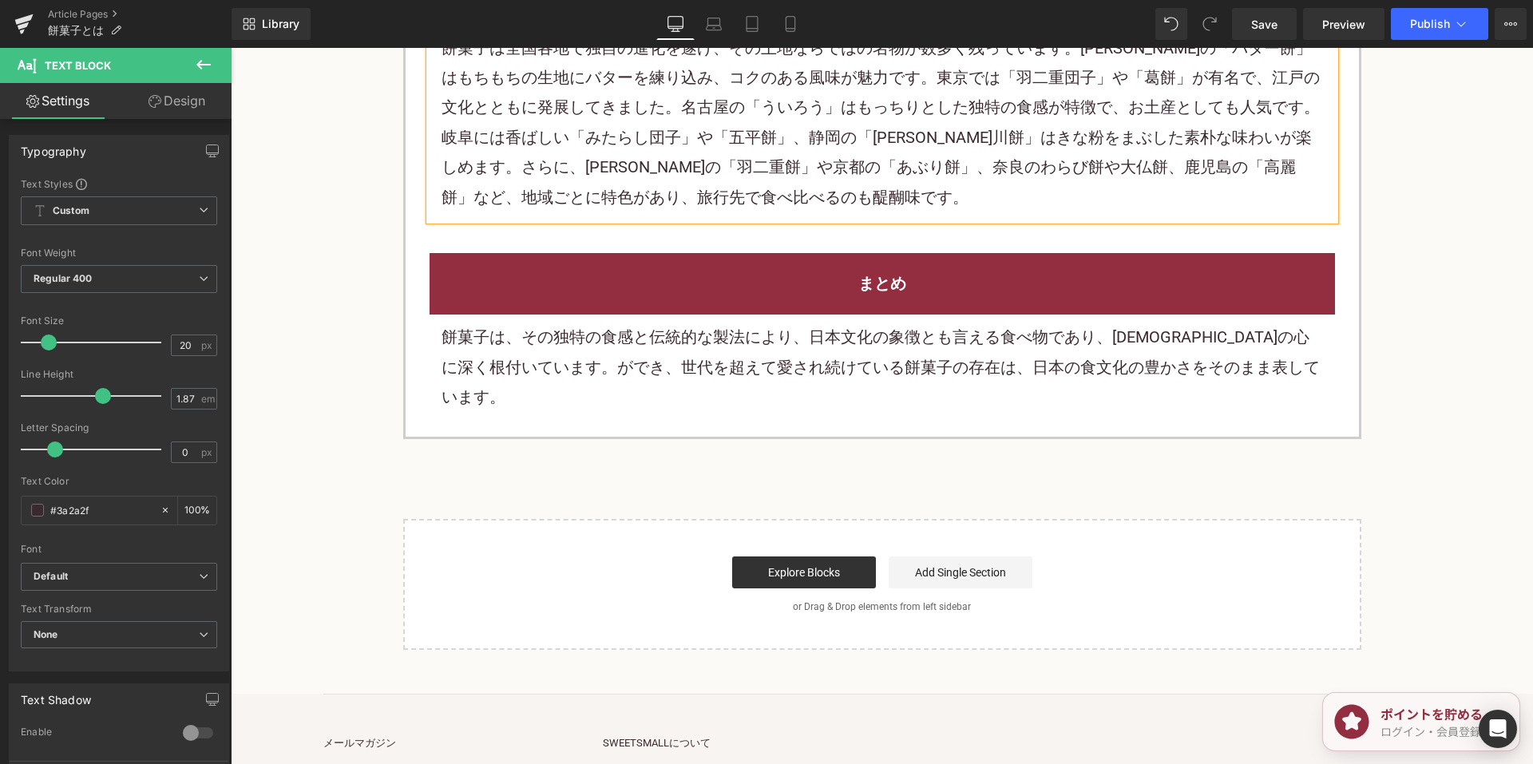
click at [603, 323] on p "餅菓子は、その独特の食感と伝統的な製法により、日本文化の象徴とも言える食べ物であり、日本人の心に深く根付いています。ができ、世代を超えて愛され続けている餅菓子…" at bounding box center [883, 367] width 882 height 89
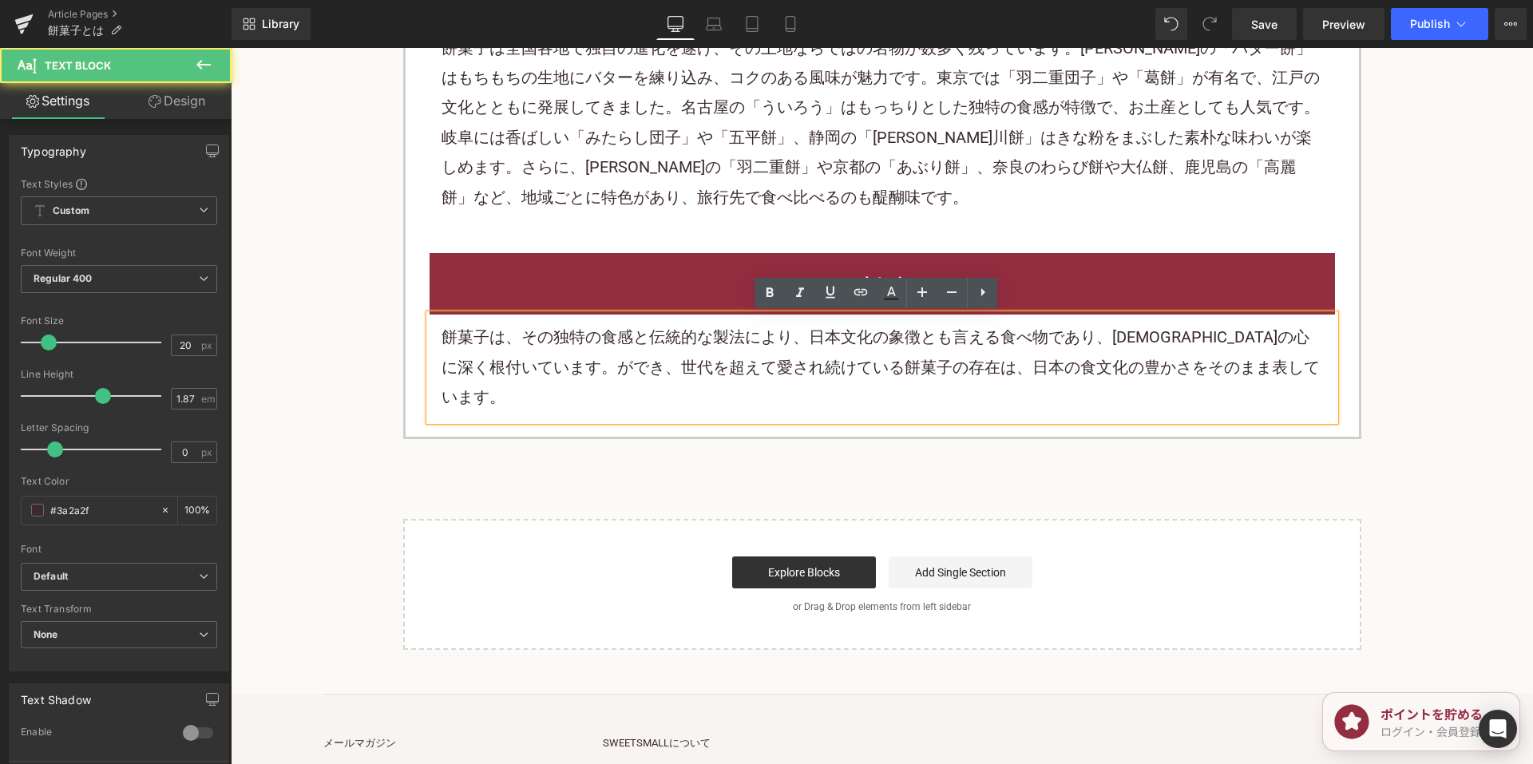
drag, startPoint x: 601, startPoint y: 337, endPoint x: 692, endPoint y: 346, distance: 90.7
click at [606, 335] on font "餅菓子は、その独特の食感と伝統的な製法により、日本文化の象徴とも言える食べ物であり、日本人の心に深く根付いています。ができ、世代を超えて愛され続けている餅菓子…" at bounding box center [881, 366] width 878 height 79
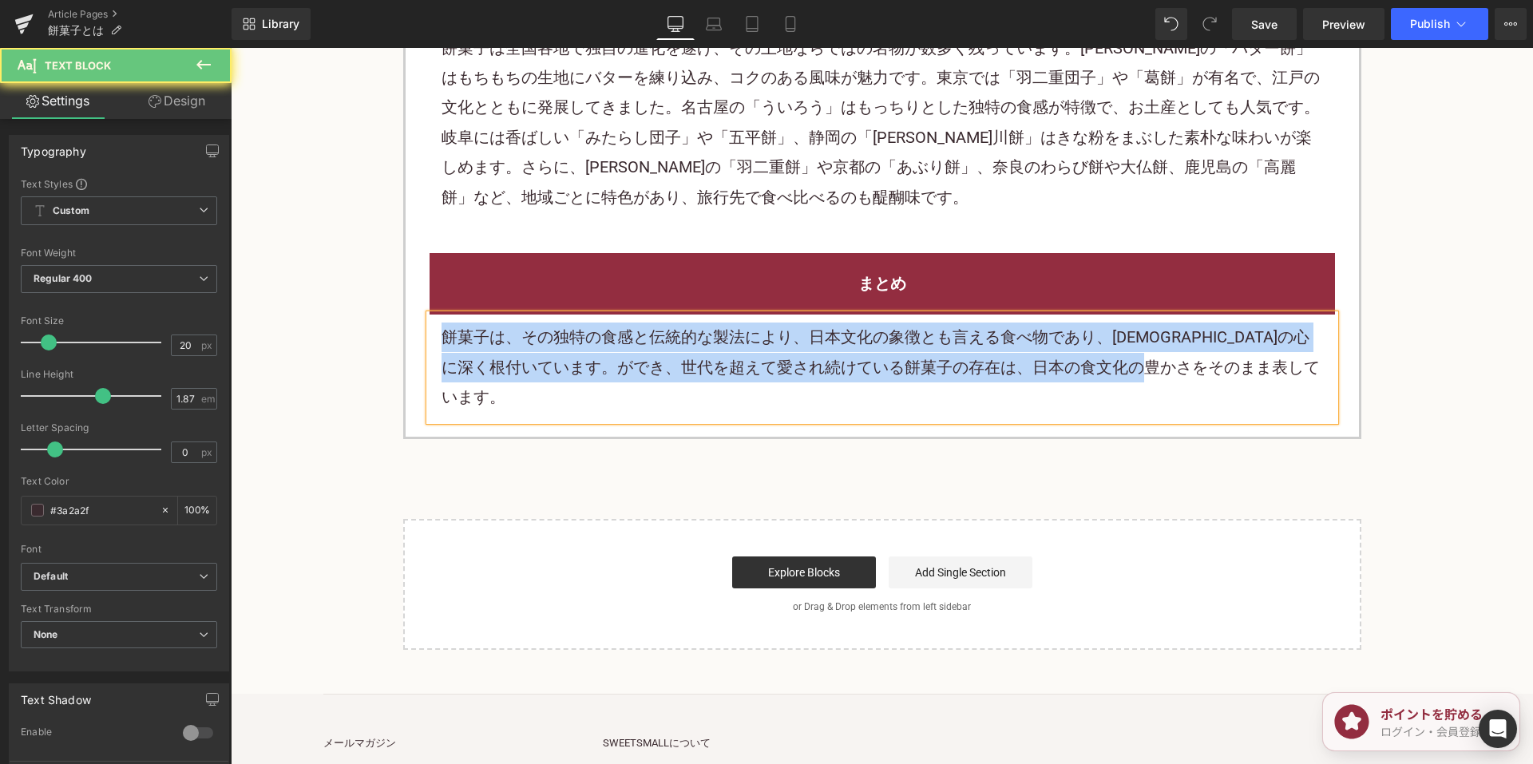
paste div
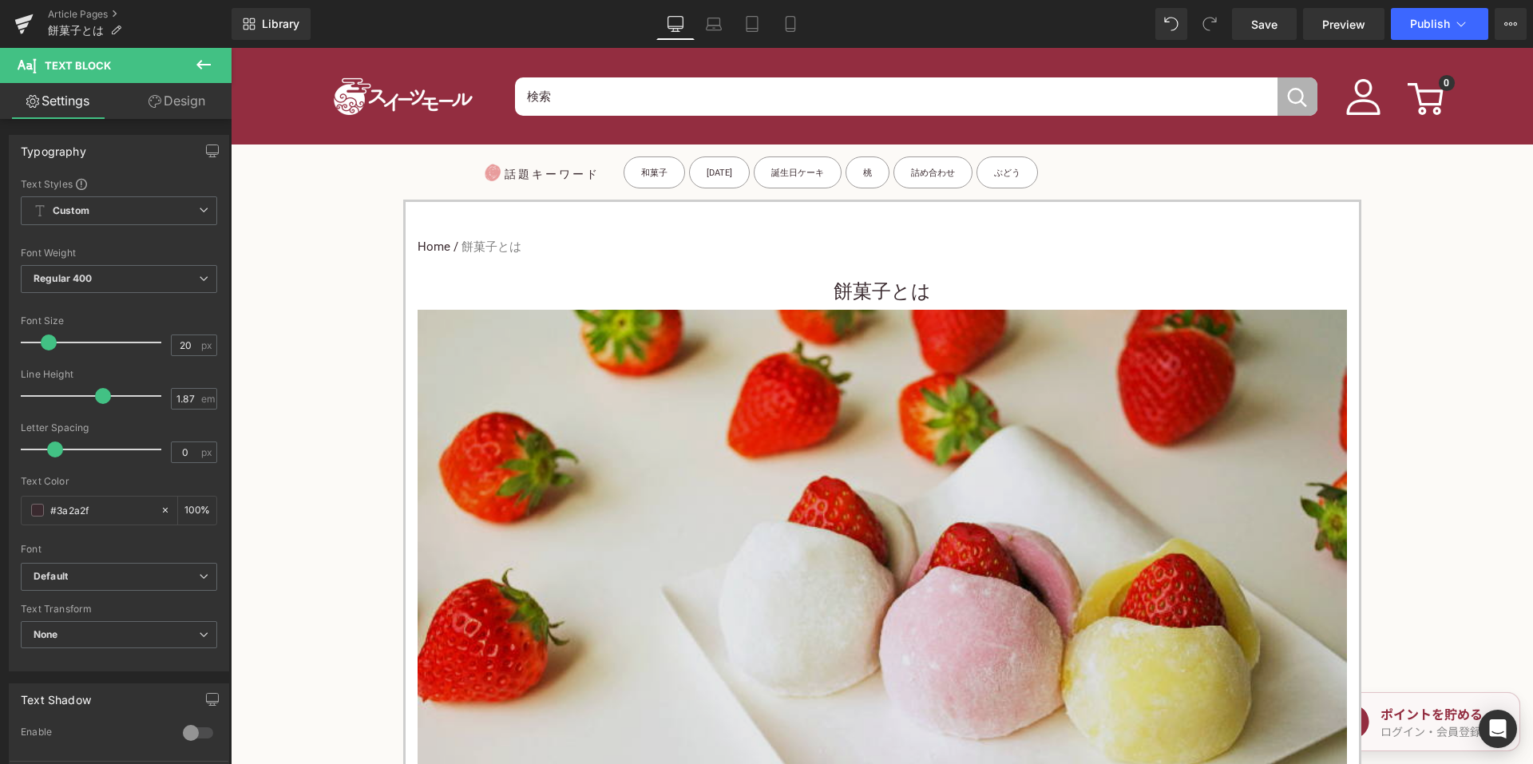
scroll to position [559, 0]
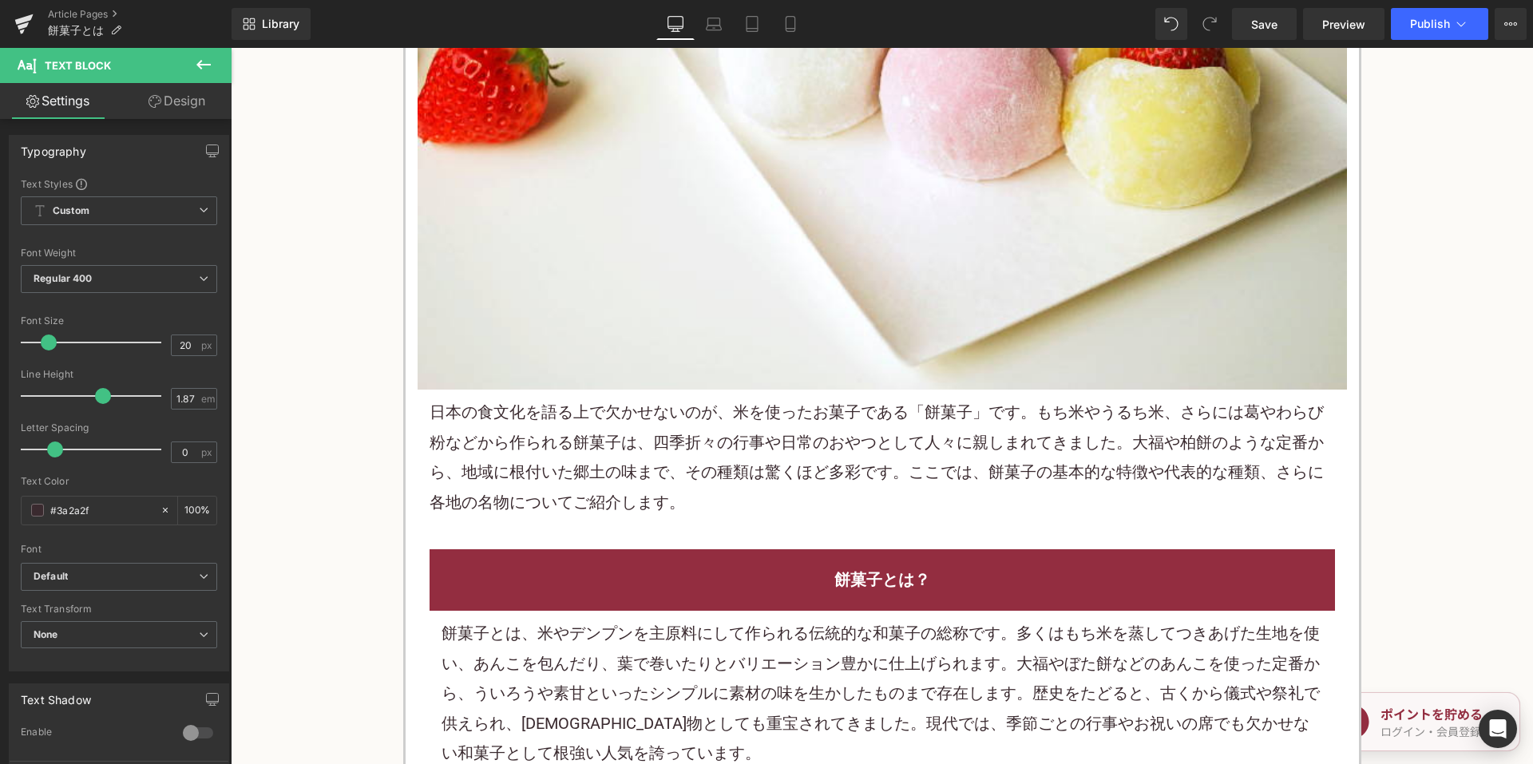
click at [767, 426] on p "日本の食文化を語る上で欠かせないのが、米を使ったお菓子である「餅菓子」です。もち米やうるち米、さらには葛やわらび粉などから作られる餅菓子は、四季折々の行事や日…" at bounding box center [883, 458] width 906 height 120
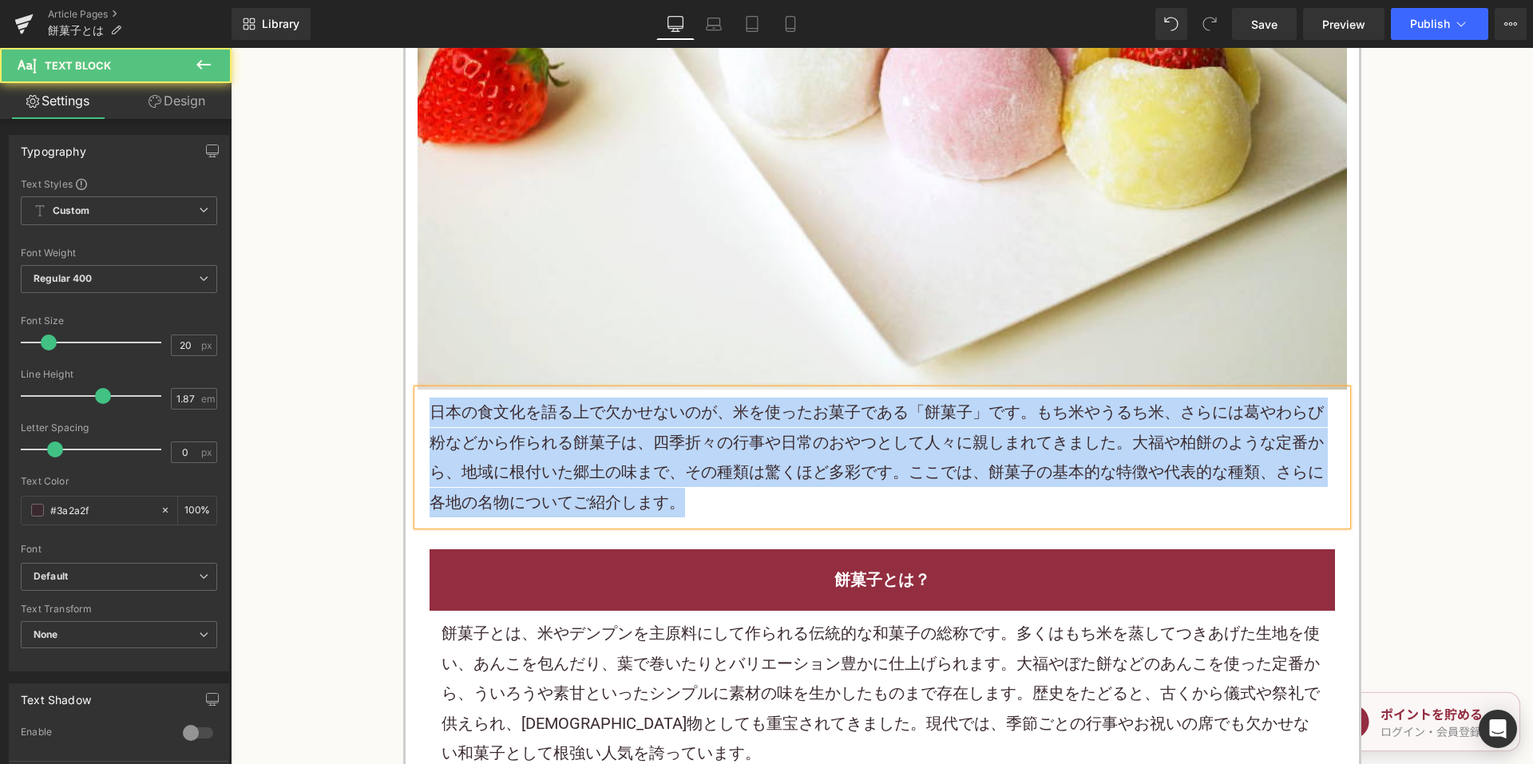
copy font "日本の食文化を語る上で欠かせないのが、米を使ったお菓子である「餅菓子」です。もち米やうるち米、さらには葛やわらび粉などから作られる餅菓子は、四季折々の行事や日…"
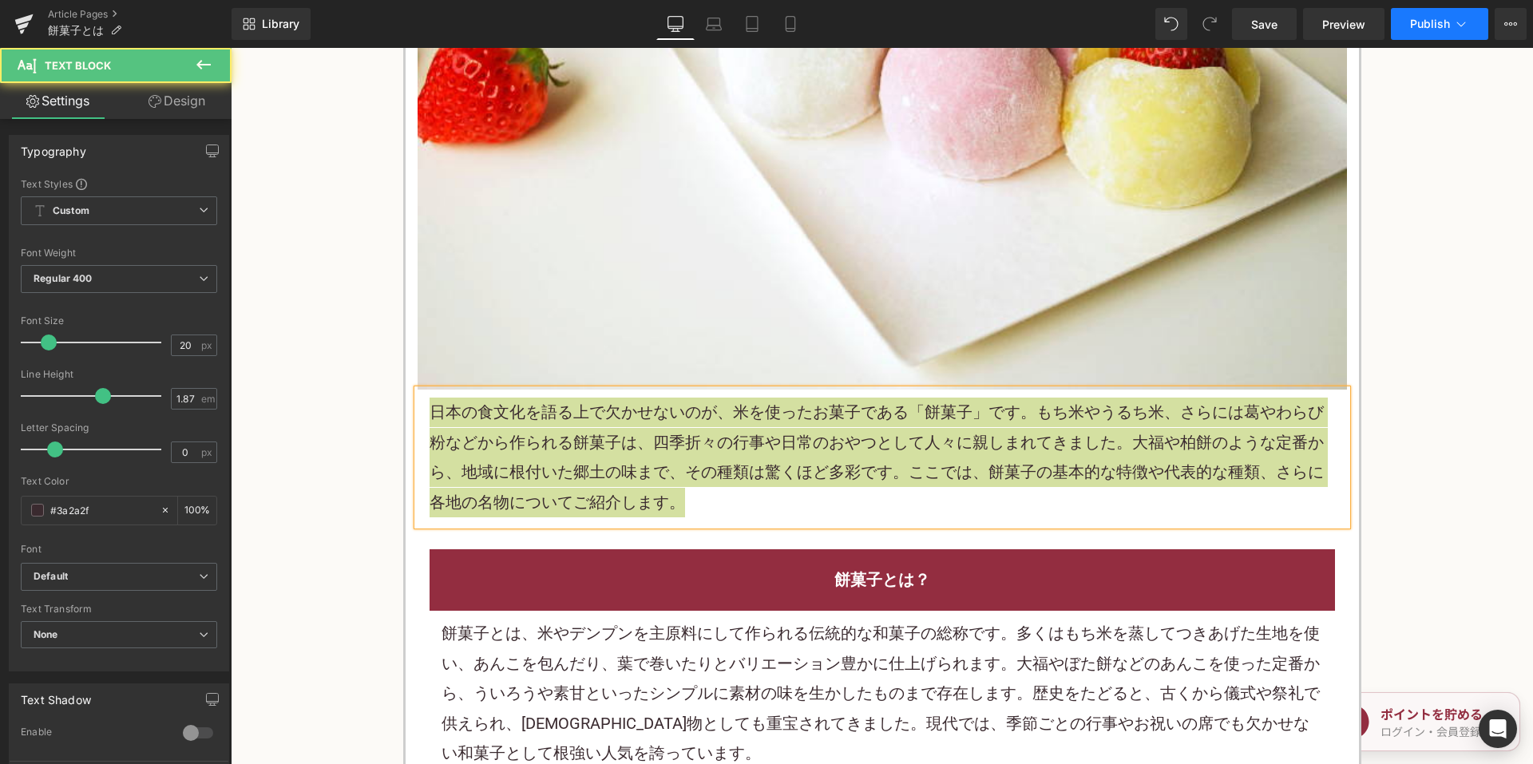
click at [1406, 28] on button "Publish" at bounding box center [1439, 24] width 97 height 32
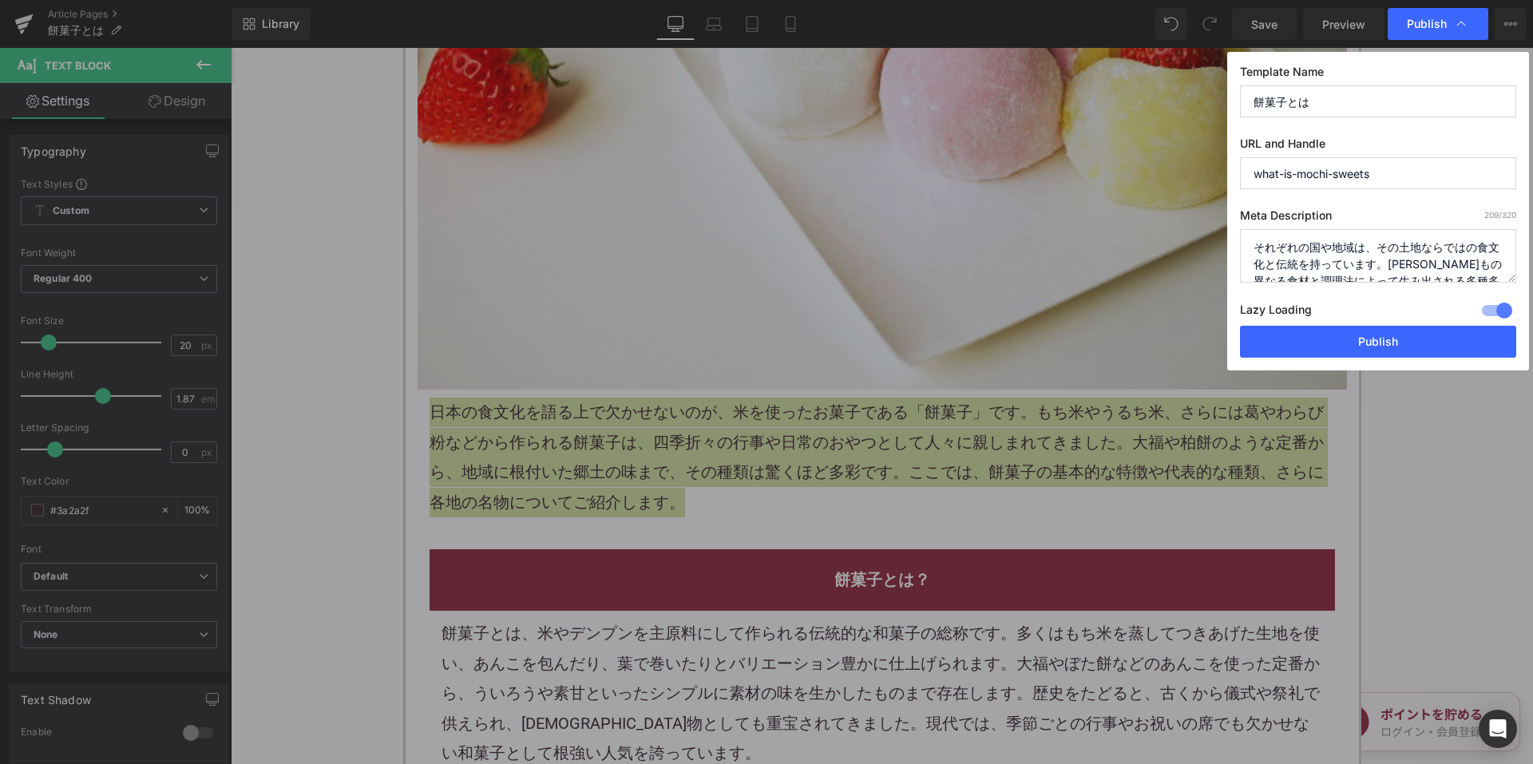
click at [1319, 259] on textarea "それぞれの国や地域は、その土地ならではの食文化と伝統を持っています。何千もの異なる食材と調理法によって生み出される多種多様な料理が世界中に存在しています。そん…" at bounding box center [1378, 256] width 276 height 54
paste textarea "日本の食文化を語る上で欠かせないのが、米を使ったお菓子である「餅菓子」です。もち米やうるち米、さらには葛やわらび粉などから作られる餅菓子は、四季折々の行事や日…"
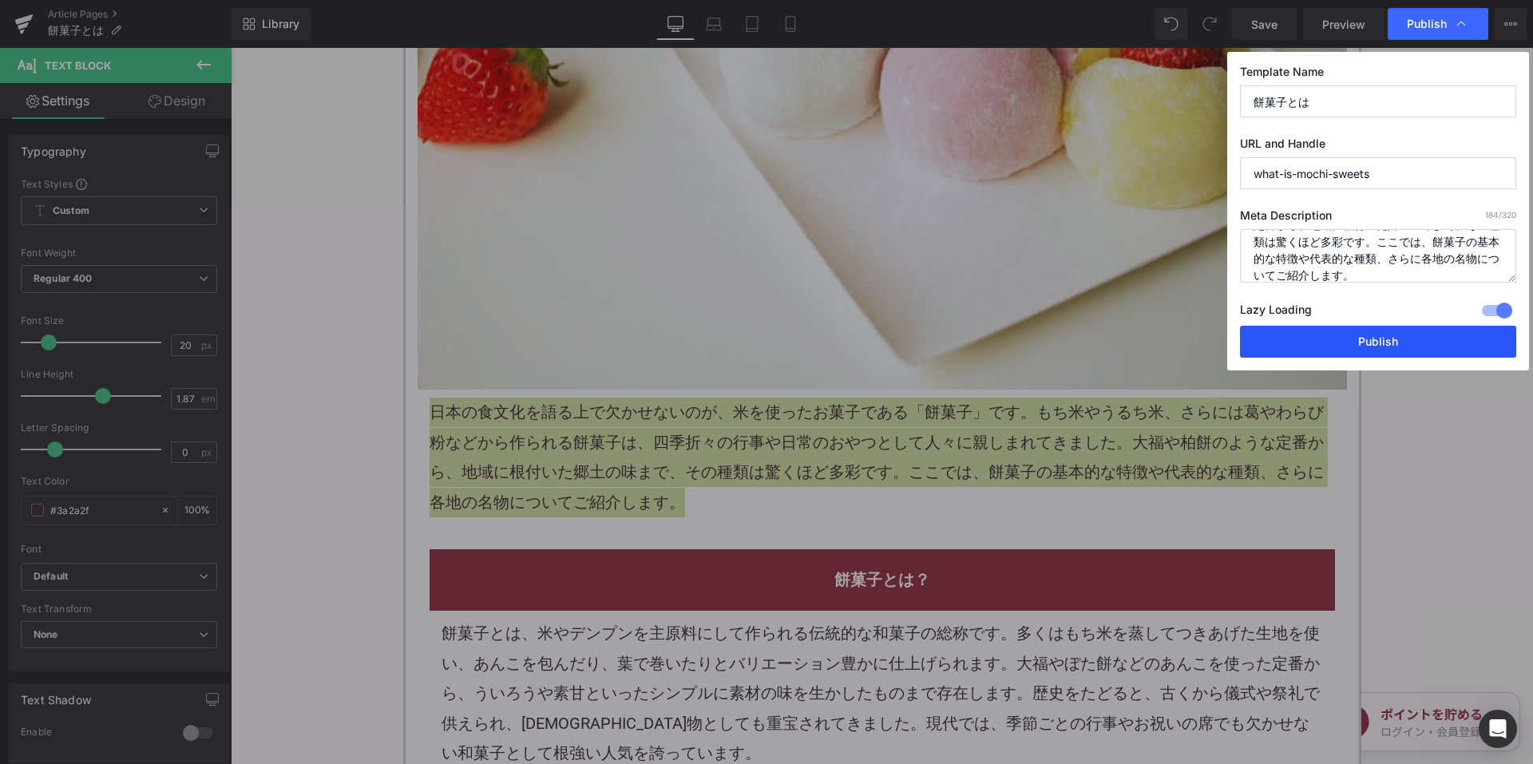
type textarea "日本の食文化を語る上で欠かせないのが、米を使ったお菓子である「餅菓子」です。もち米やうるち米、さらには葛やわらび粉などから作られる餅菓子は、四季折々の行事や日…"
click at [1293, 331] on button "Publish" at bounding box center [1378, 342] width 276 height 32
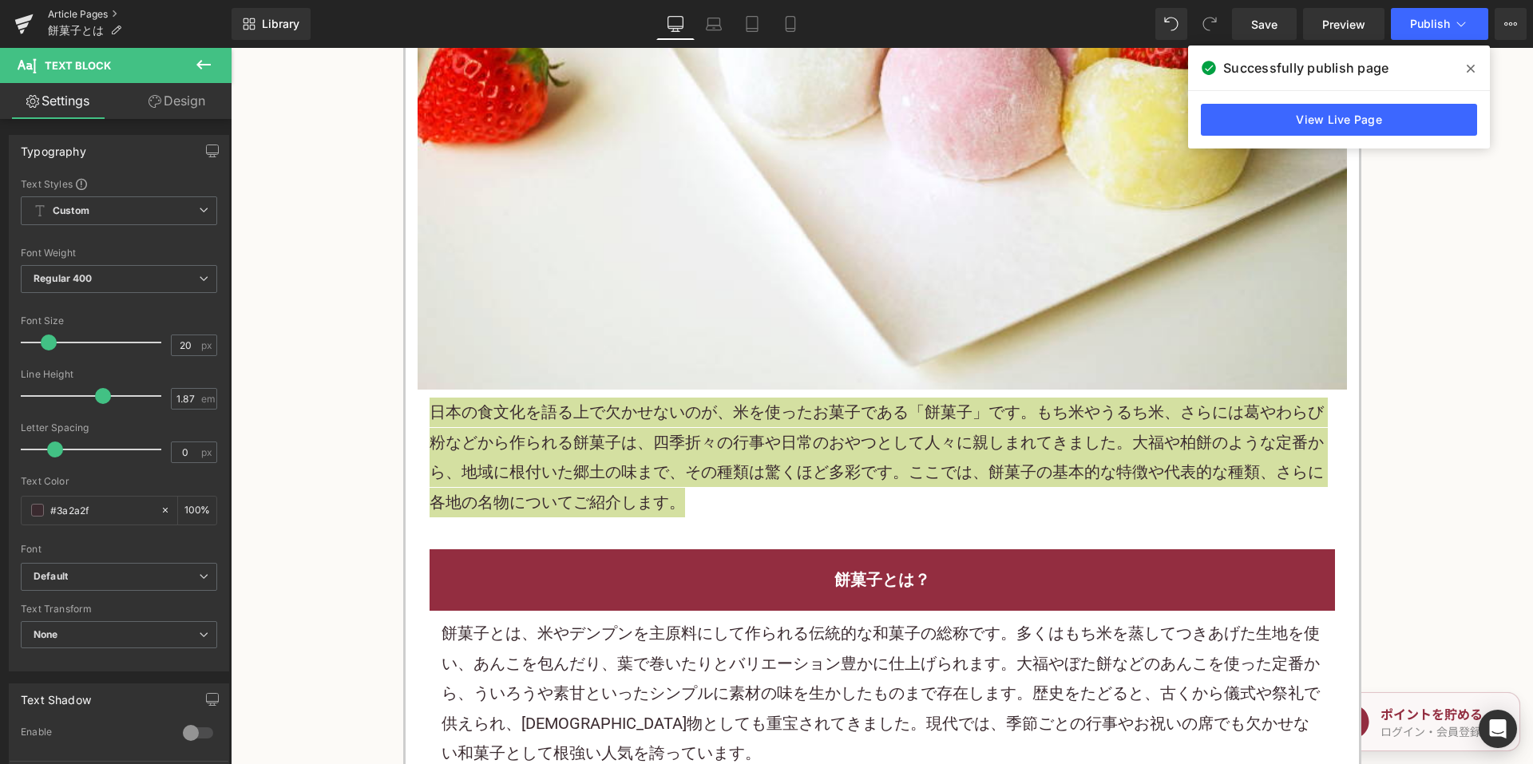
click at [89, 10] on link "Article Pages" at bounding box center [140, 14] width 184 height 13
click at [1283, 34] on link "Save" at bounding box center [1264, 24] width 65 height 32
click at [77, 13] on link "Article Pages" at bounding box center [140, 14] width 184 height 13
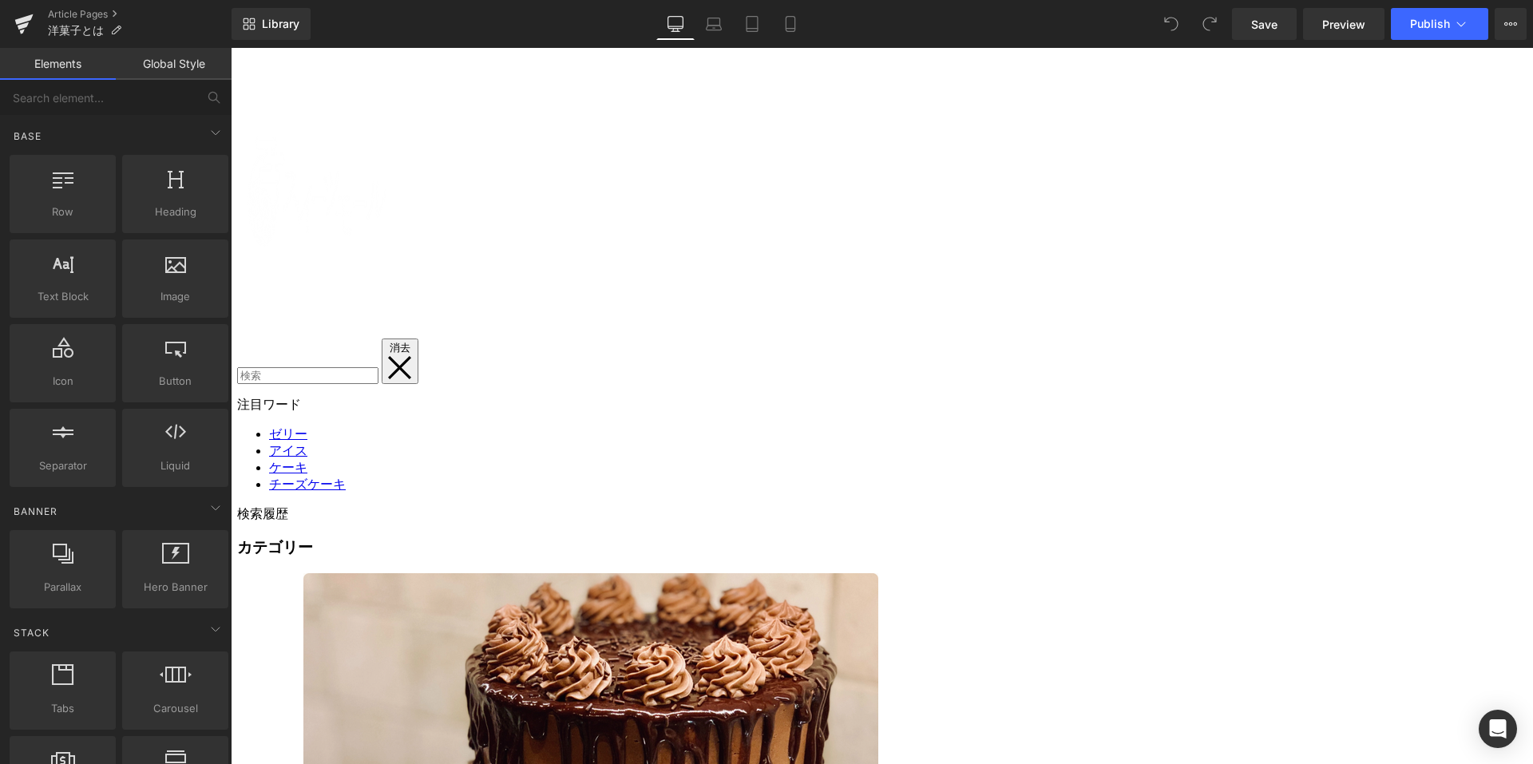
scroll to position [319, 0]
